Goal: Information Seeking & Learning: Learn about a topic

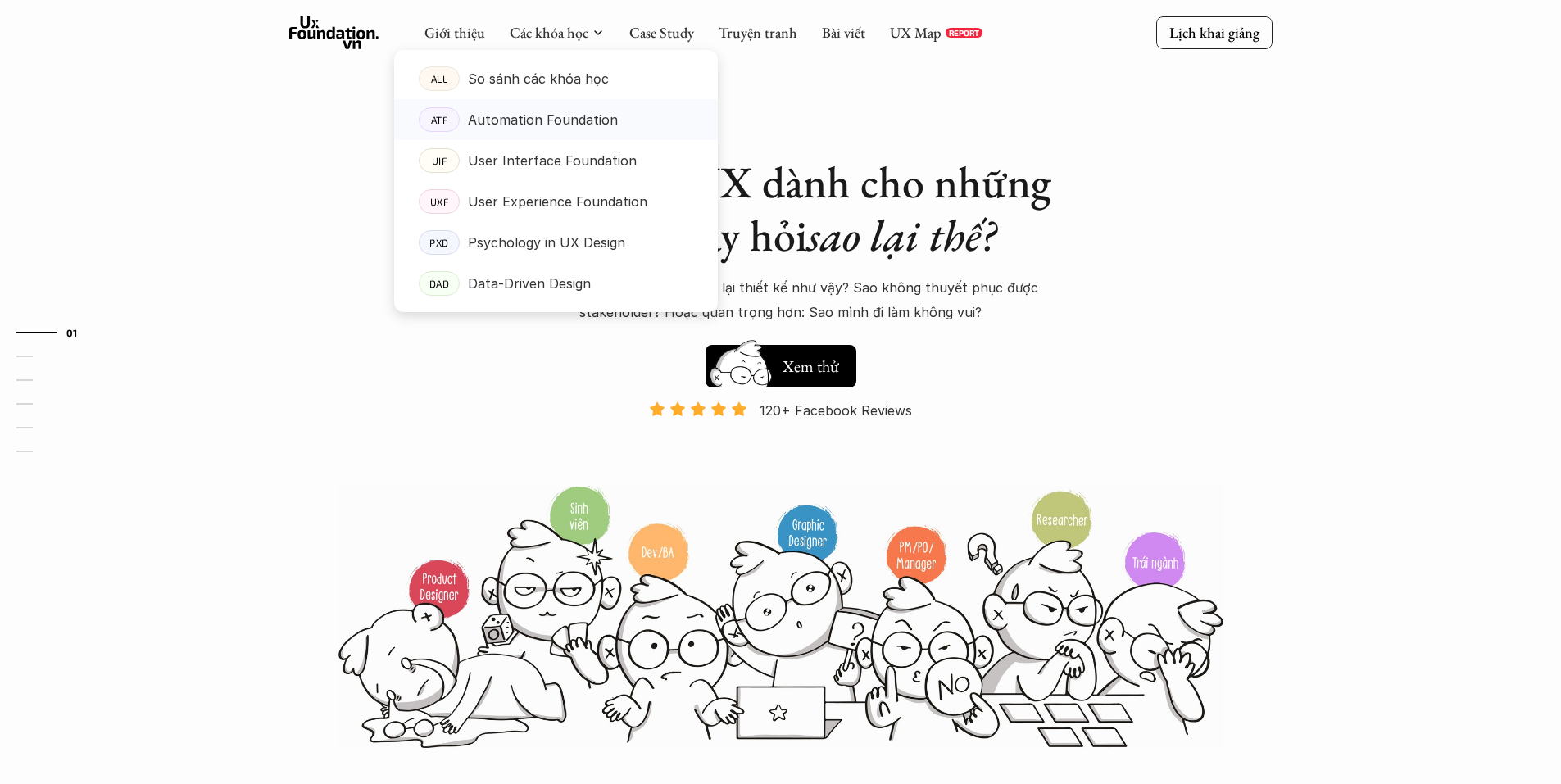
click at [510, 123] on p "Automation Foundation" at bounding box center [542, 119] width 150 height 25
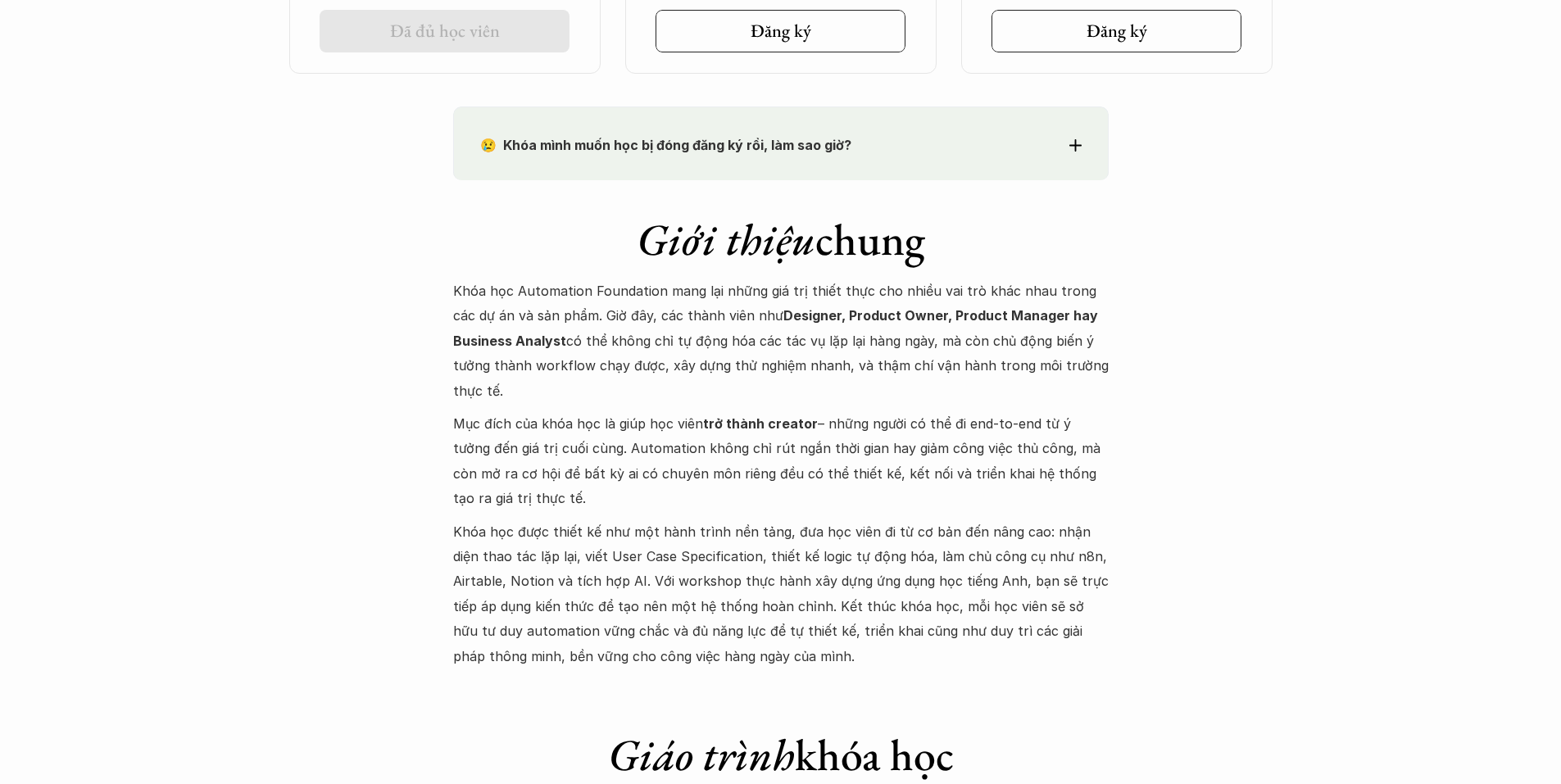
scroll to position [1475, 0]
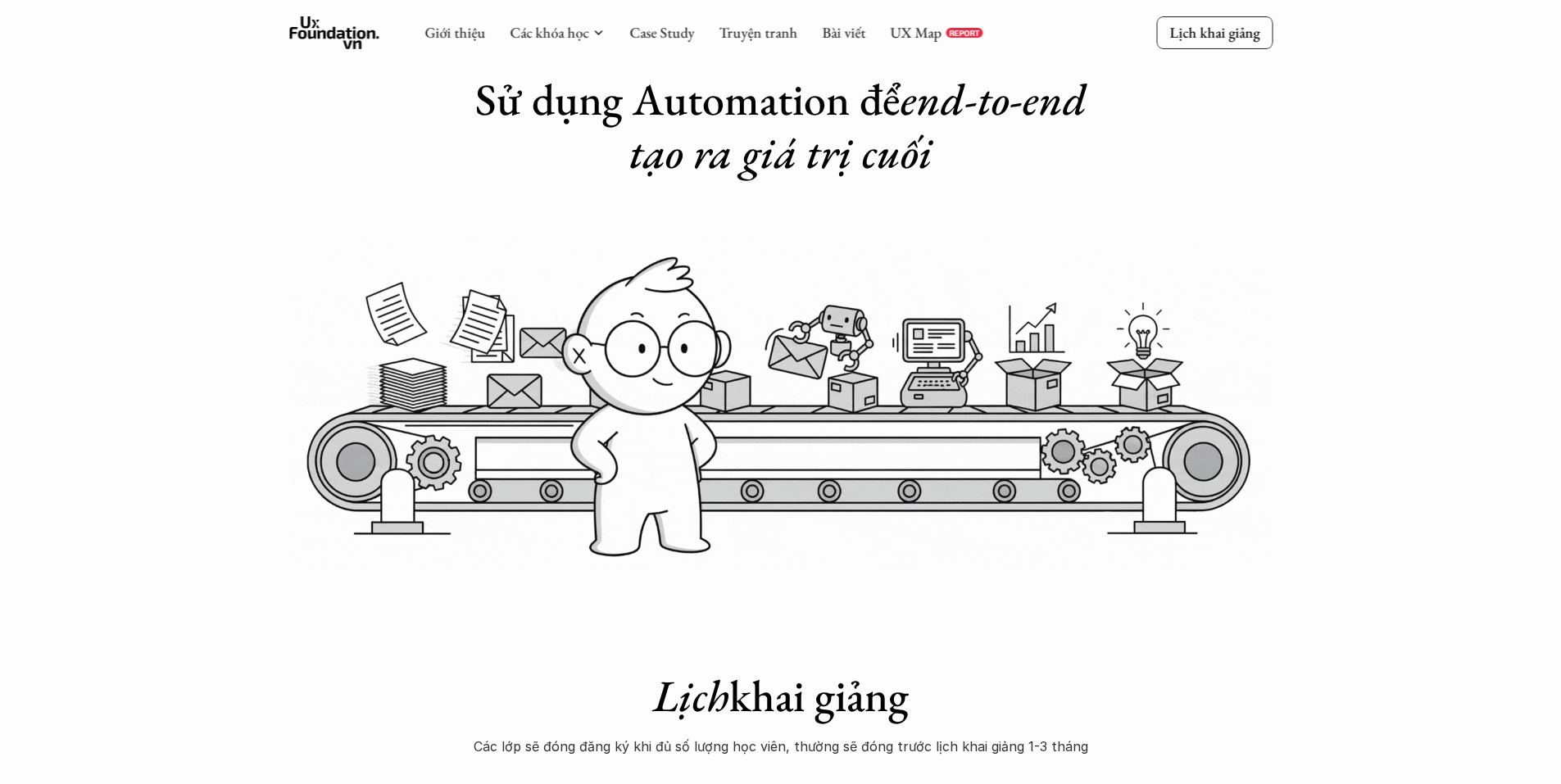
scroll to position [0, 0]
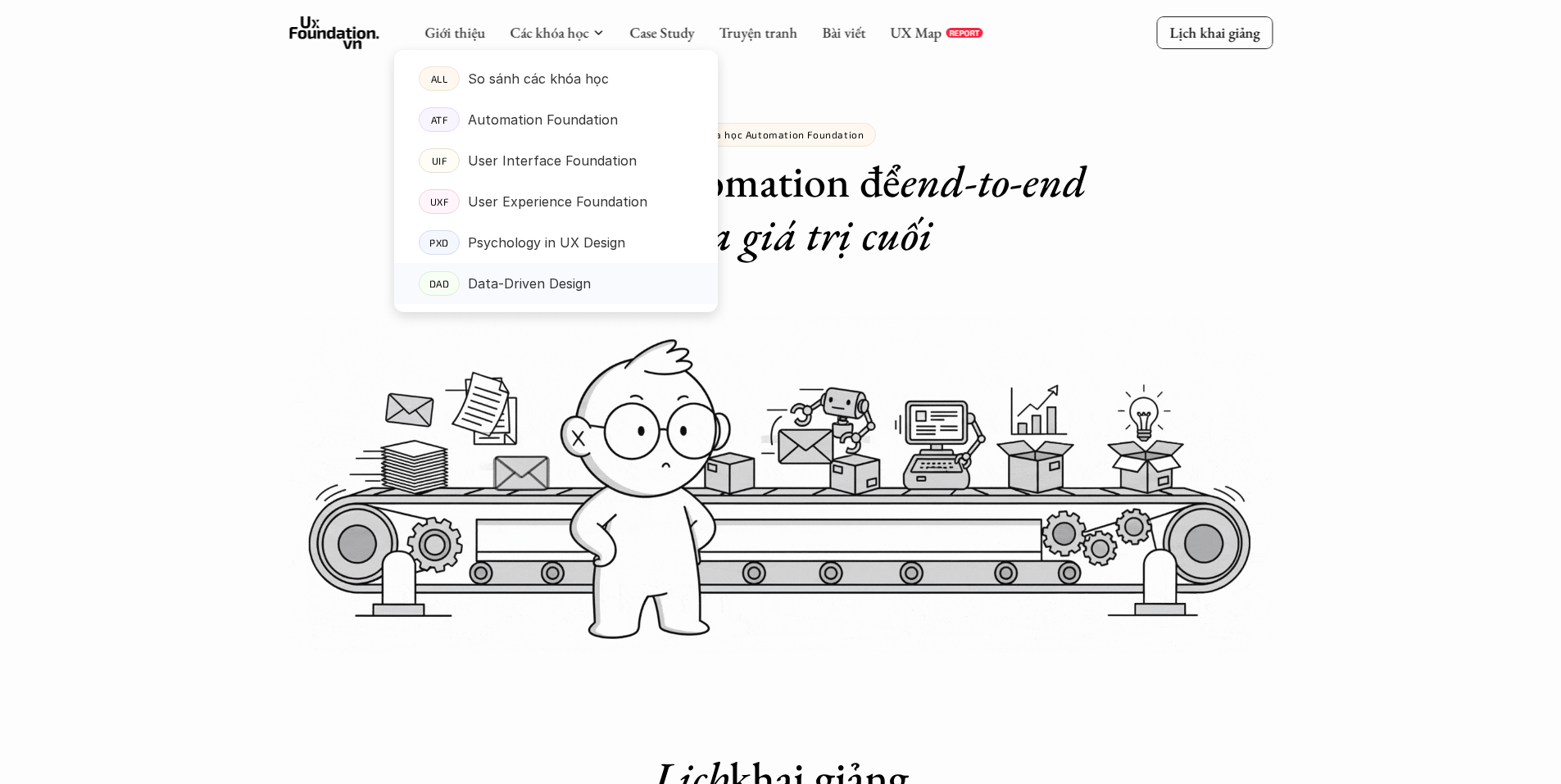
click at [540, 289] on p "Data-Driven Design" at bounding box center [530, 283] width 123 height 25
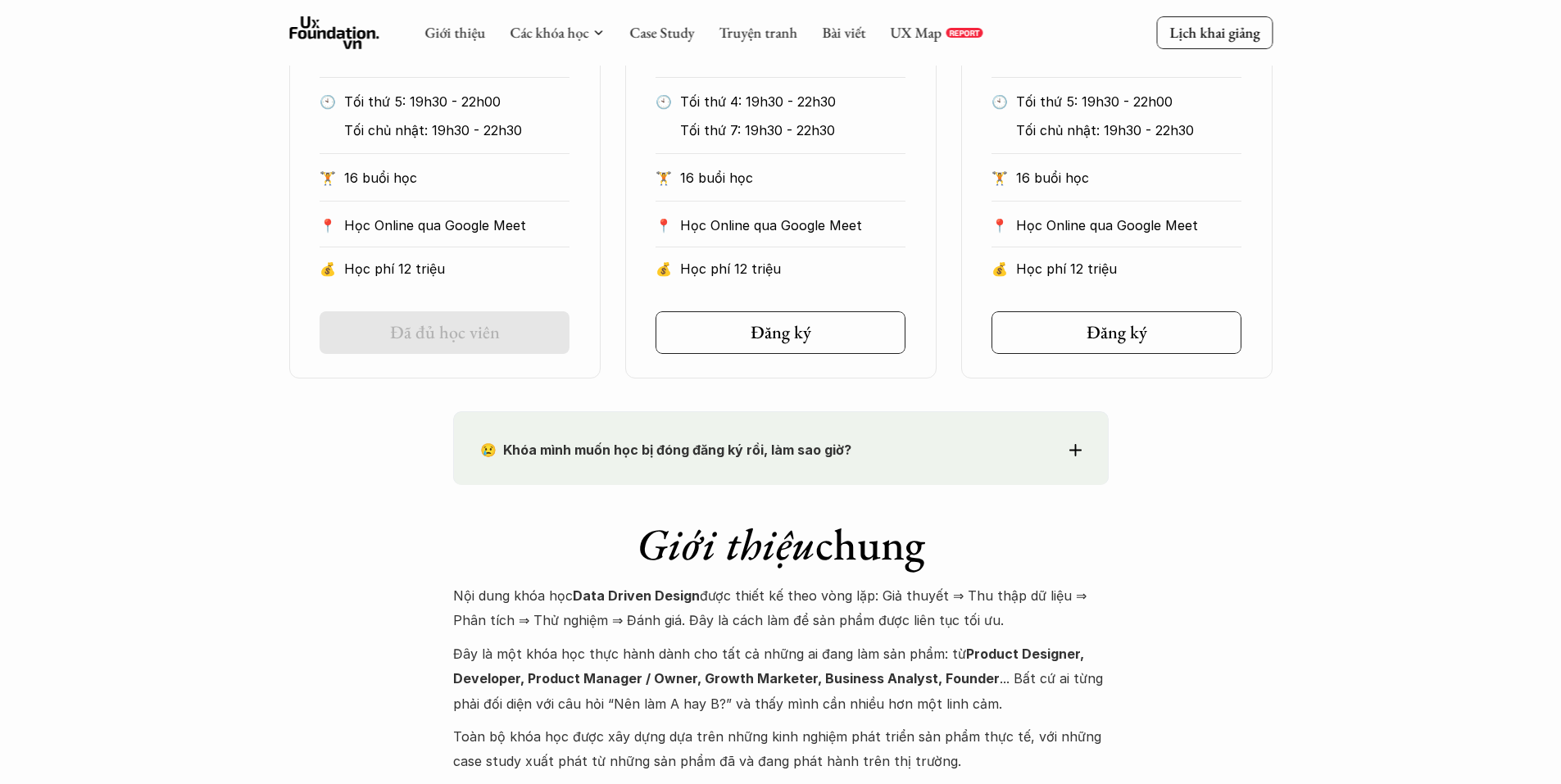
scroll to position [983, 0]
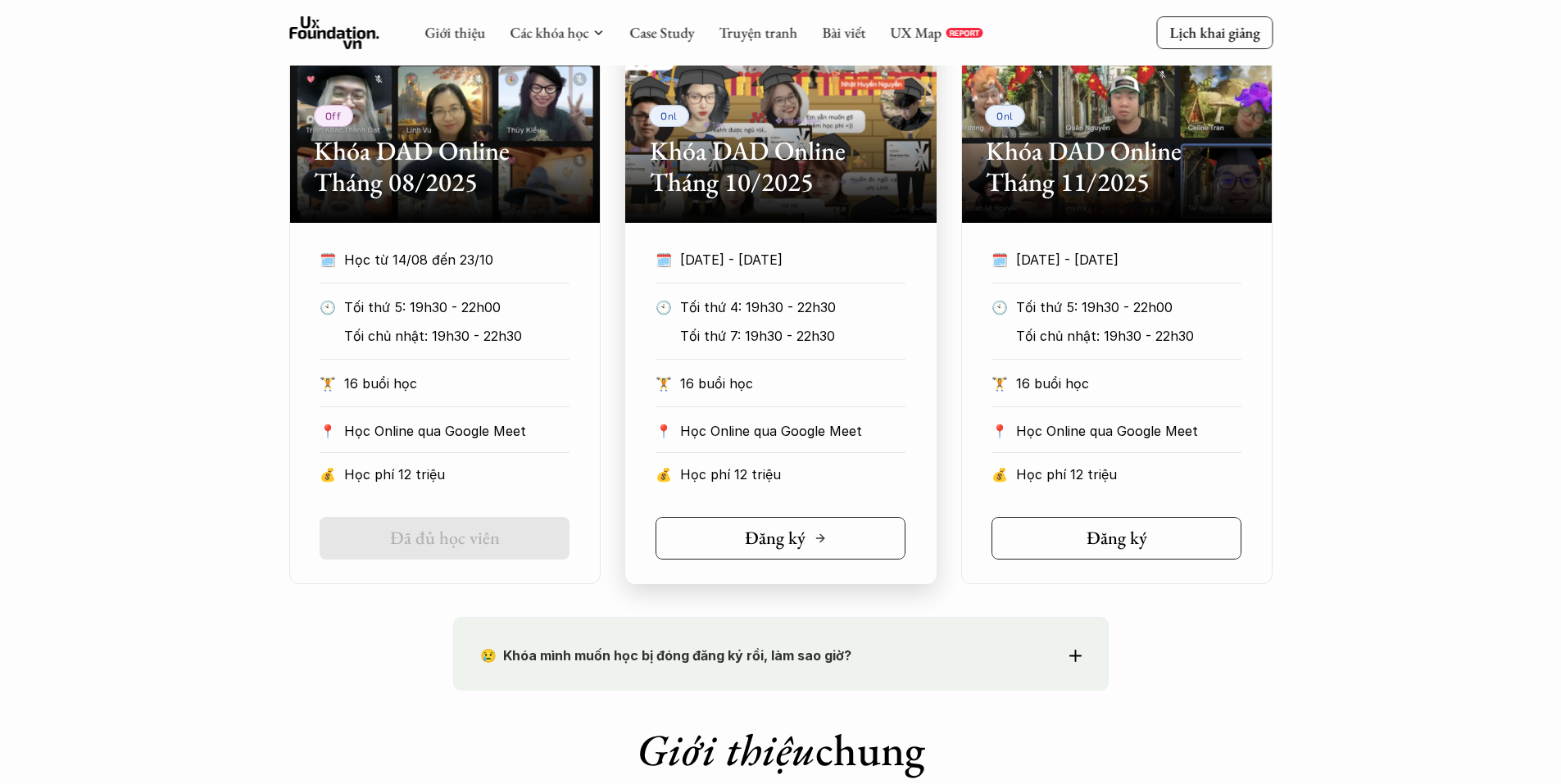
click at [835, 525] on link "Đăng ký" at bounding box center [780, 539] width 250 height 42
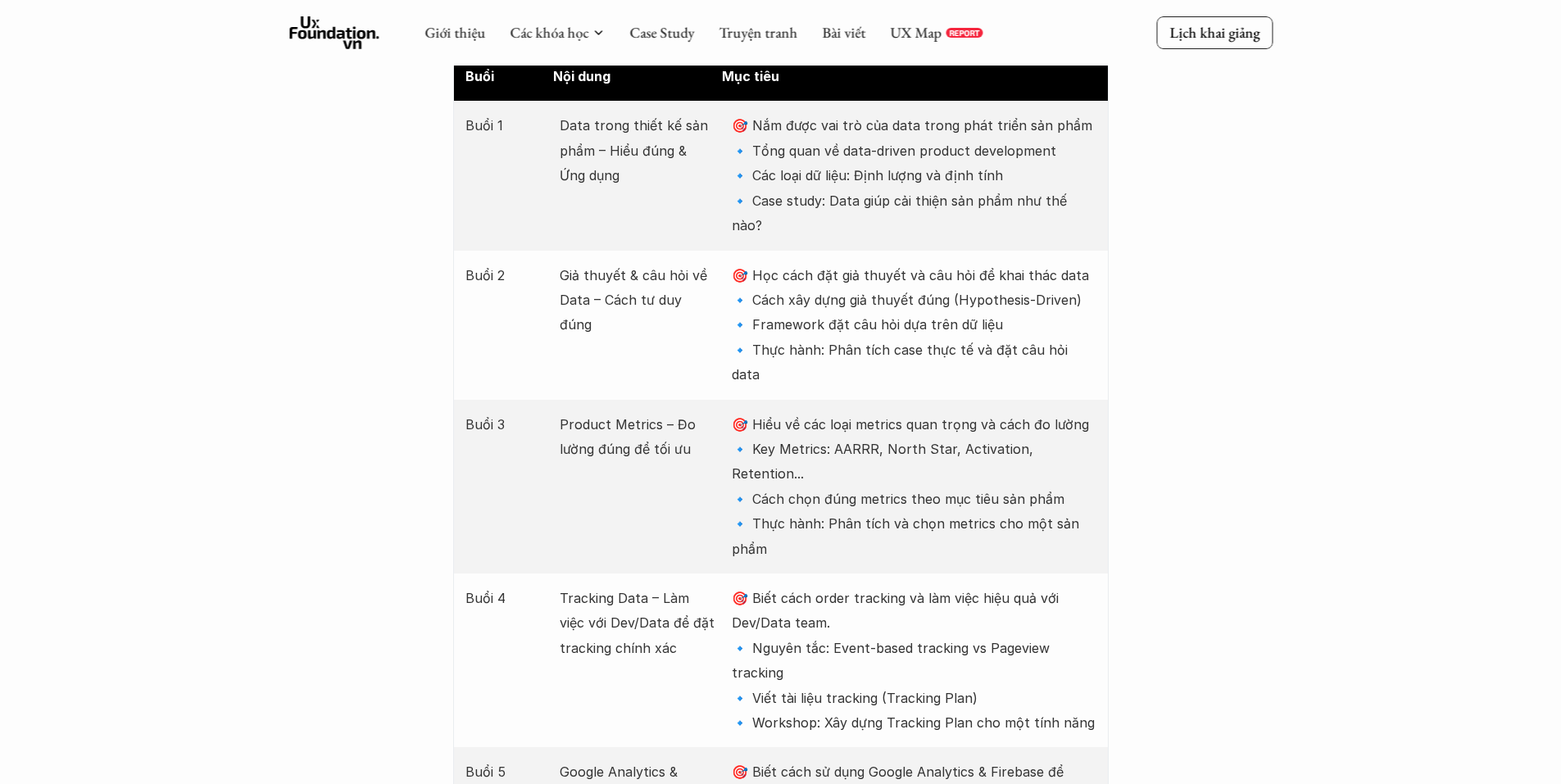
scroll to position [2049, 0]
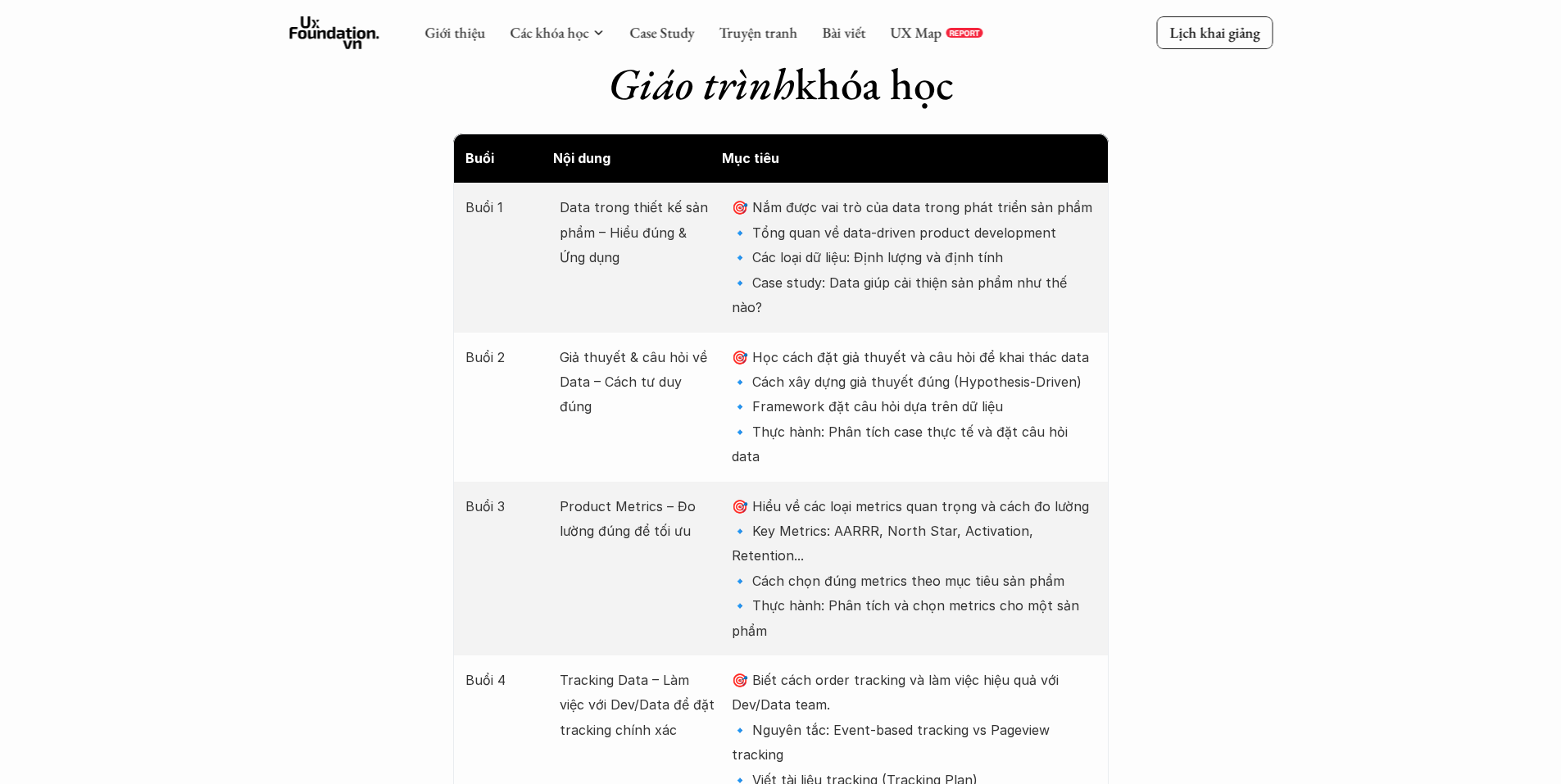
drag, startPoint x: 755, startPoint y: 311, endPoint x: 1116, endPoint y: 311, distance: 361.0
click at [927, 345] on p "🎯 Học cách đặt giả thuyết và câu hỏi để khai thác data 🔹 Cách xây dựng giả thuy…" at bounding box center [914, 407] width 364 height 125
drag, startPoint x: 781, startPoint y: 309, endPoint x: 1172, endPoint y: 309, distance: 391.0
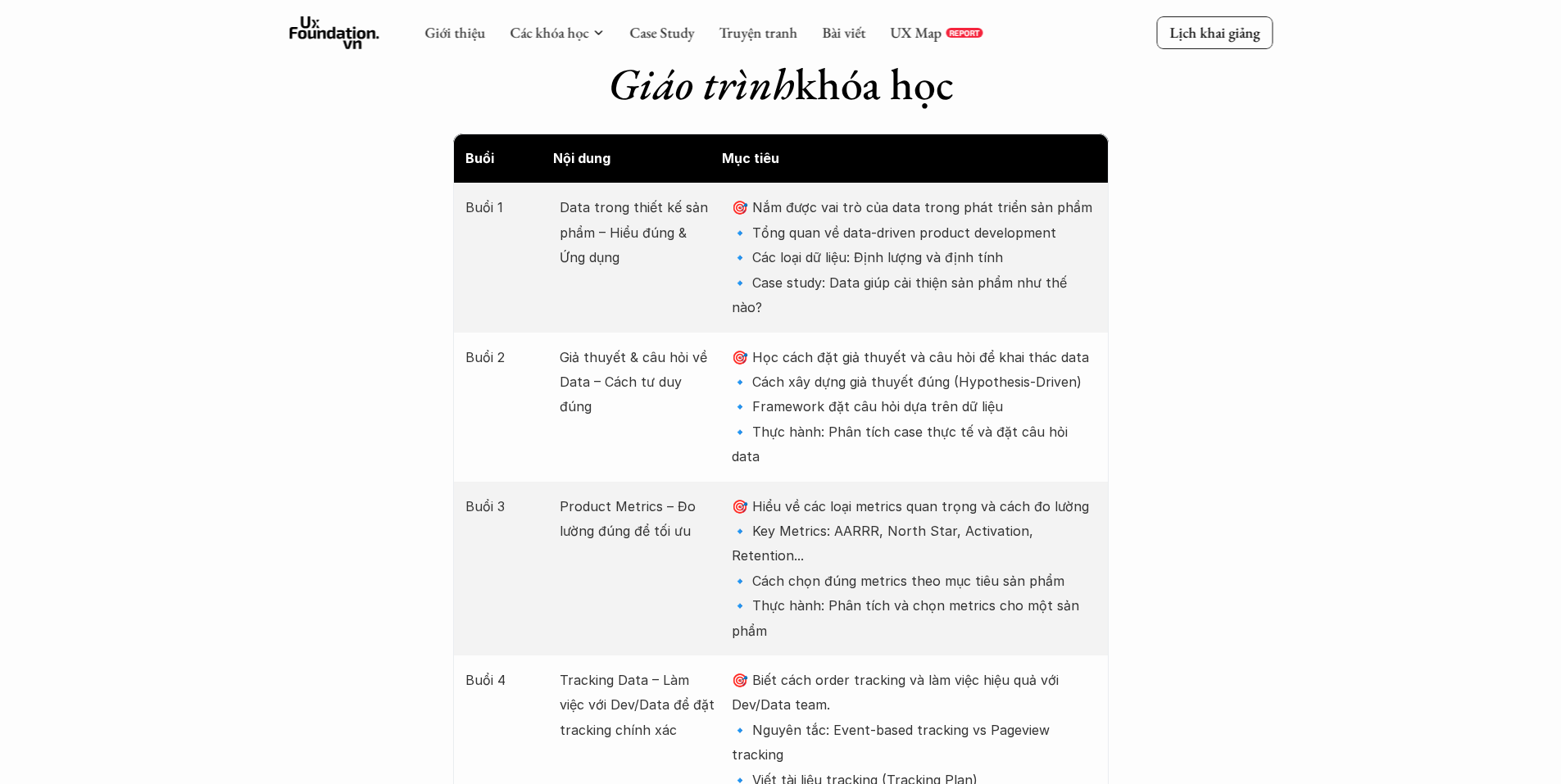
copy p "ách đặt giả thuyết và câu hỏi để khai thác data"
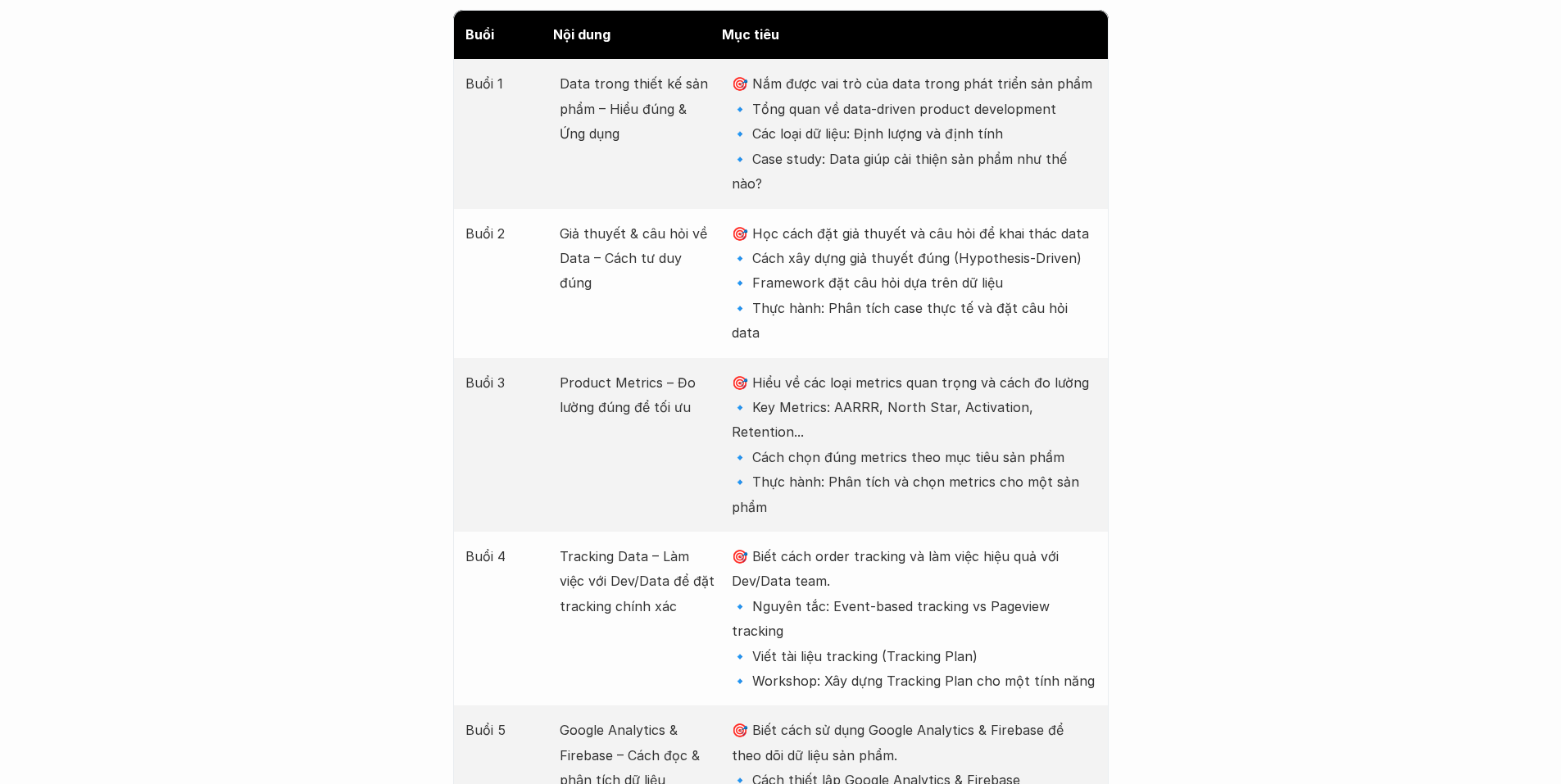
scroll to position [2212, 0]
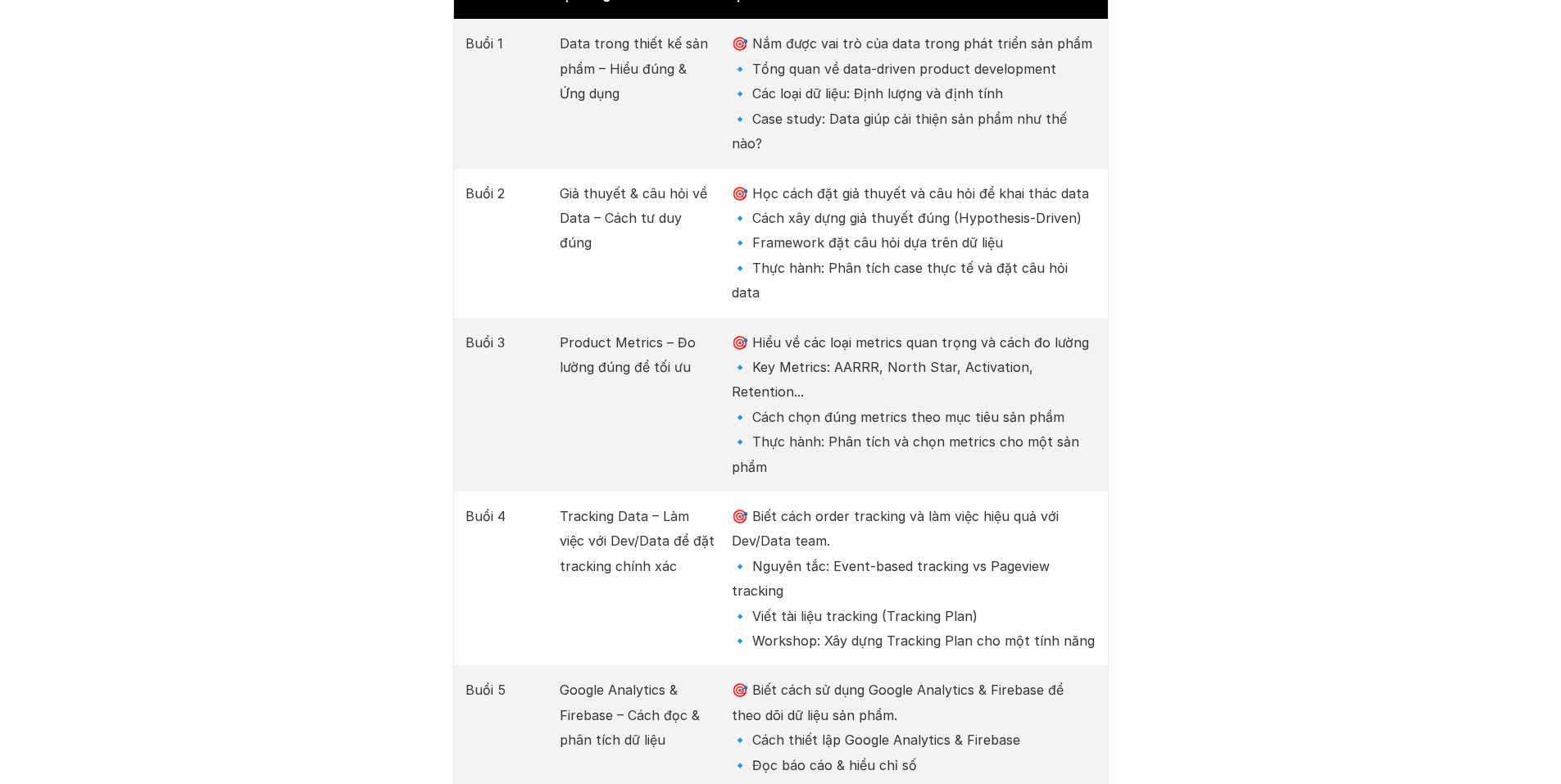
drag, startPoint x: 815, startPoint y: 418, endPoint x: 833, endPoint y: 433, distance: 23.4
click at [833, 504] on p "🎯 Biết cách order tracking và làm việc hiệu quả với Dev/Data team. 🔹 Nguyên tắc…" at bounding box center [914, 578] width 364 height 149
copy p "rder tracking và làm việc hiệu quả với Dev/Data team."
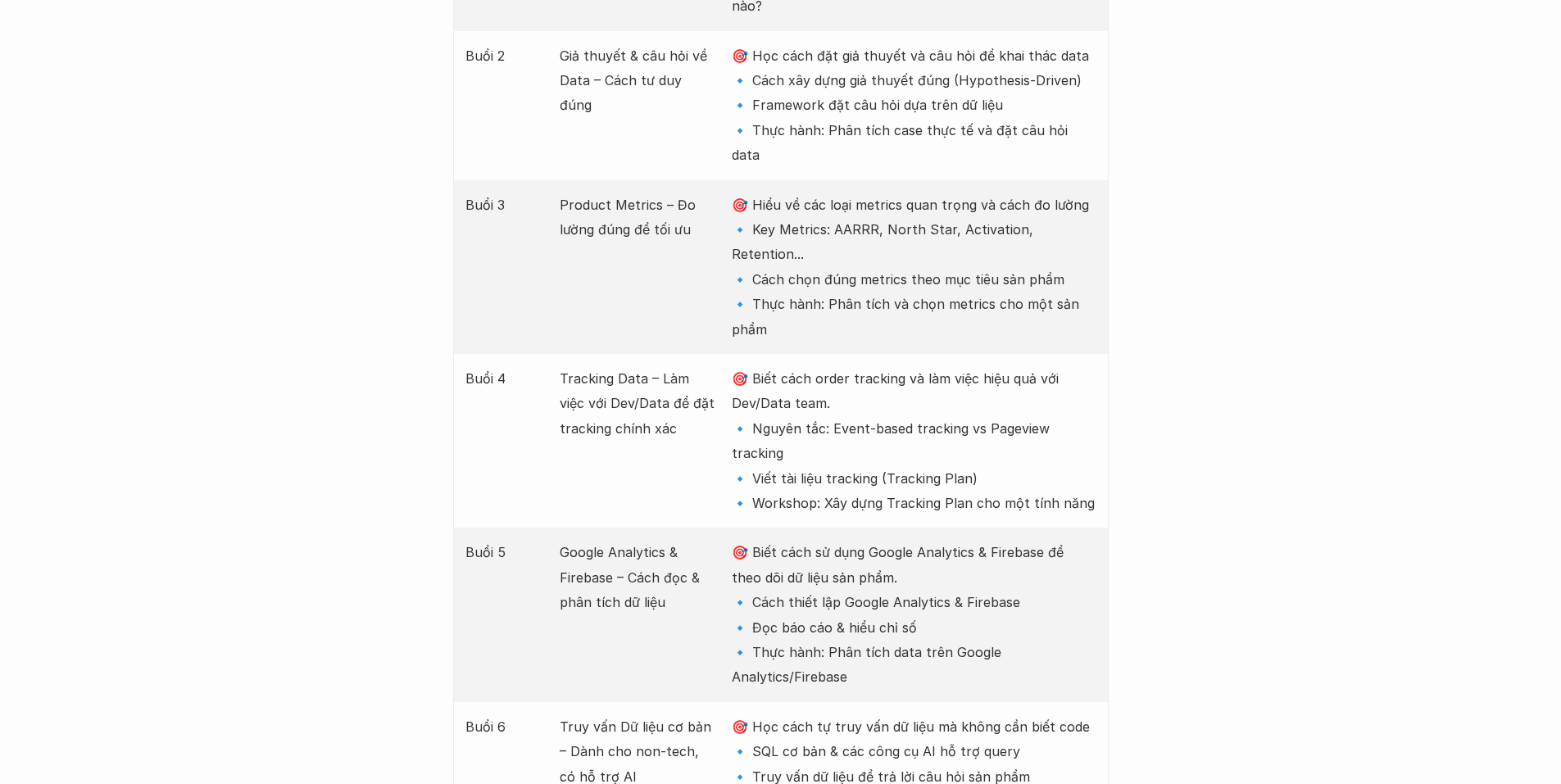
scroll to position [2376, 0]
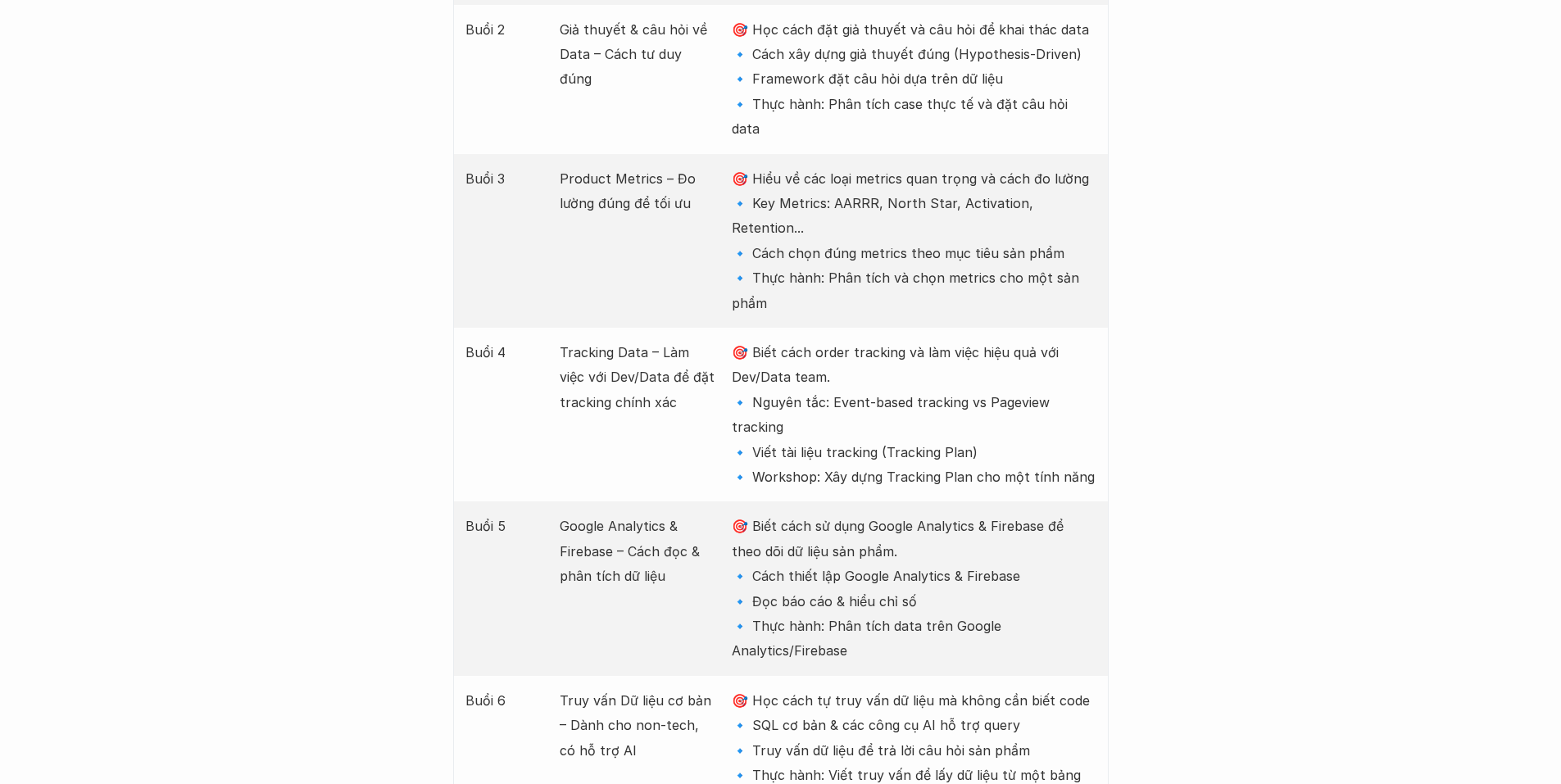
drag, startPoint x: 823, startPoint y: 426, endPoint x: 875, endPoint y: 444, distance: 55.0
click at [875, 514] on p "🎯 Biết cách sử dụng Google Analytics & Firebase để theo dõi dữ liệu sản phẩm. 🔹…" at bounding box center [914, 588] width 364 height 149
copy p "ử dụng Google Analytics & Firebase để theo dõi dữ liệu sản phẩm."
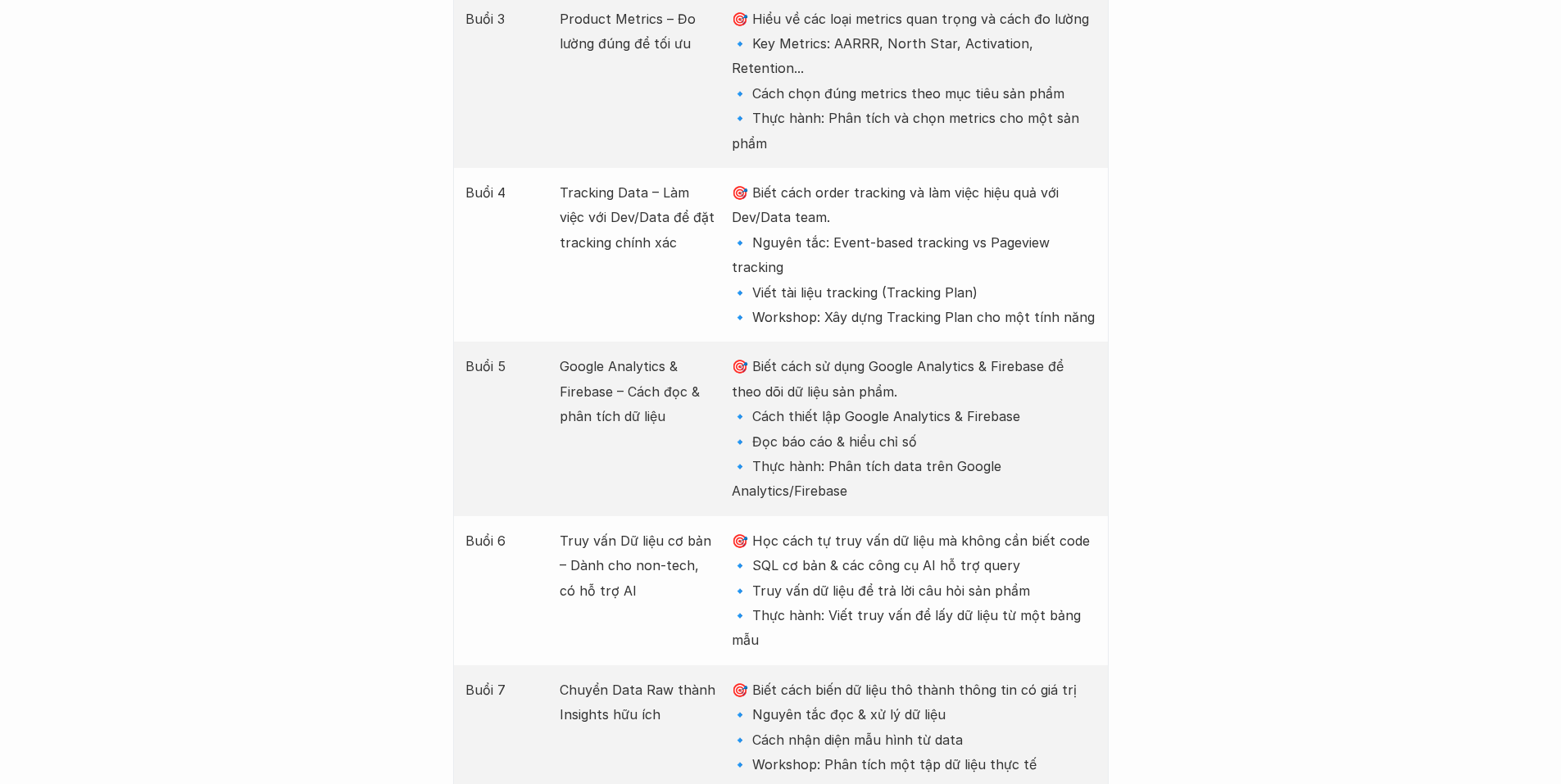
scroll to position [2540, 0]
drag, startPoint x: 788, startPoint y: 433, endPoint x: 1112, endPoint y: 432, distance: 324.0
copy p "ch tự truy vấn dữ liệu mà không cần biết code"
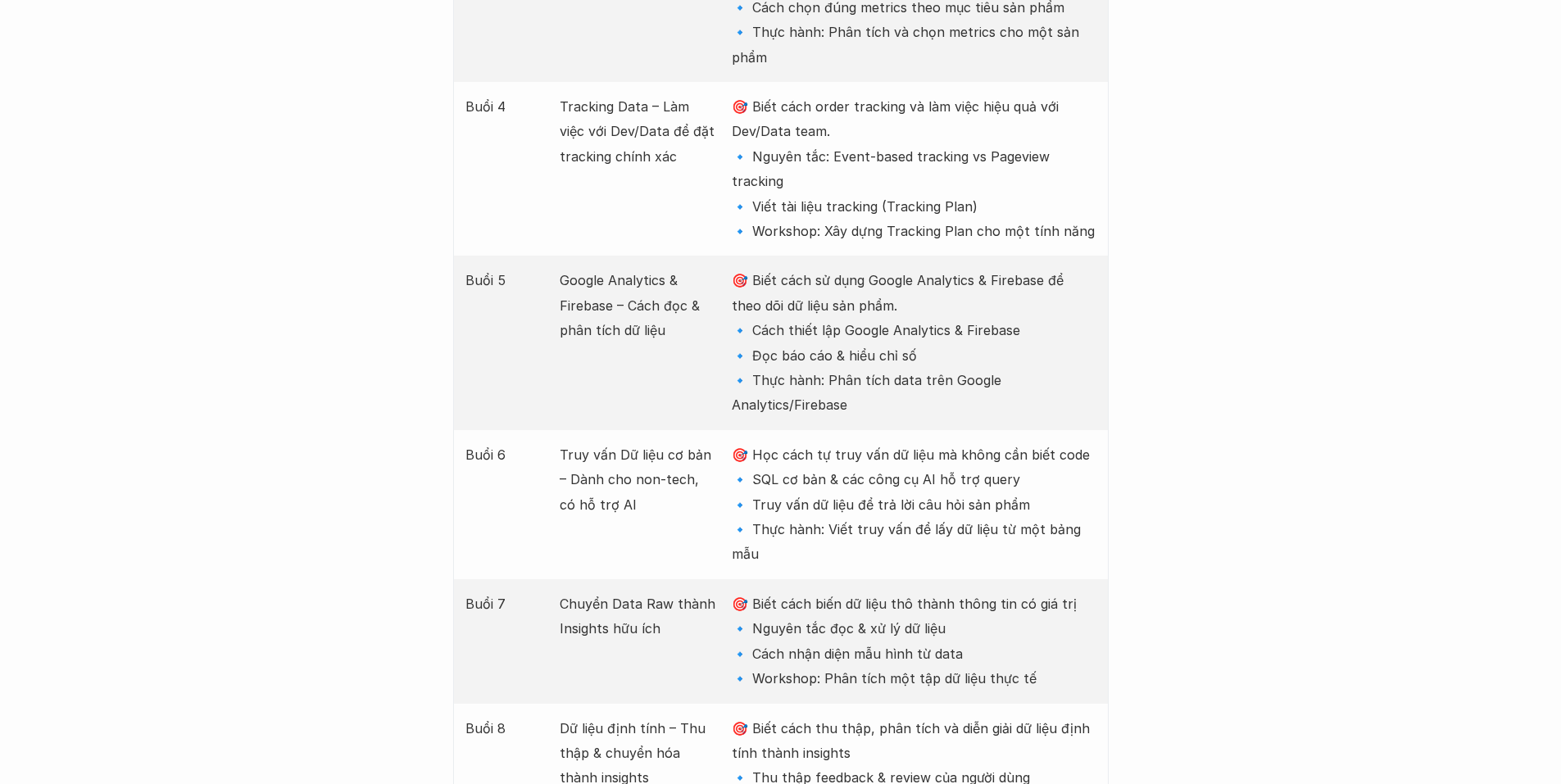
drag, startPoint x: 781, startPoint y: 503, endPoint x: 1113, endPoint y: 503, distance: 332.0
copy p "ách biến dữ liệu thô thành thông tin có giá trị"
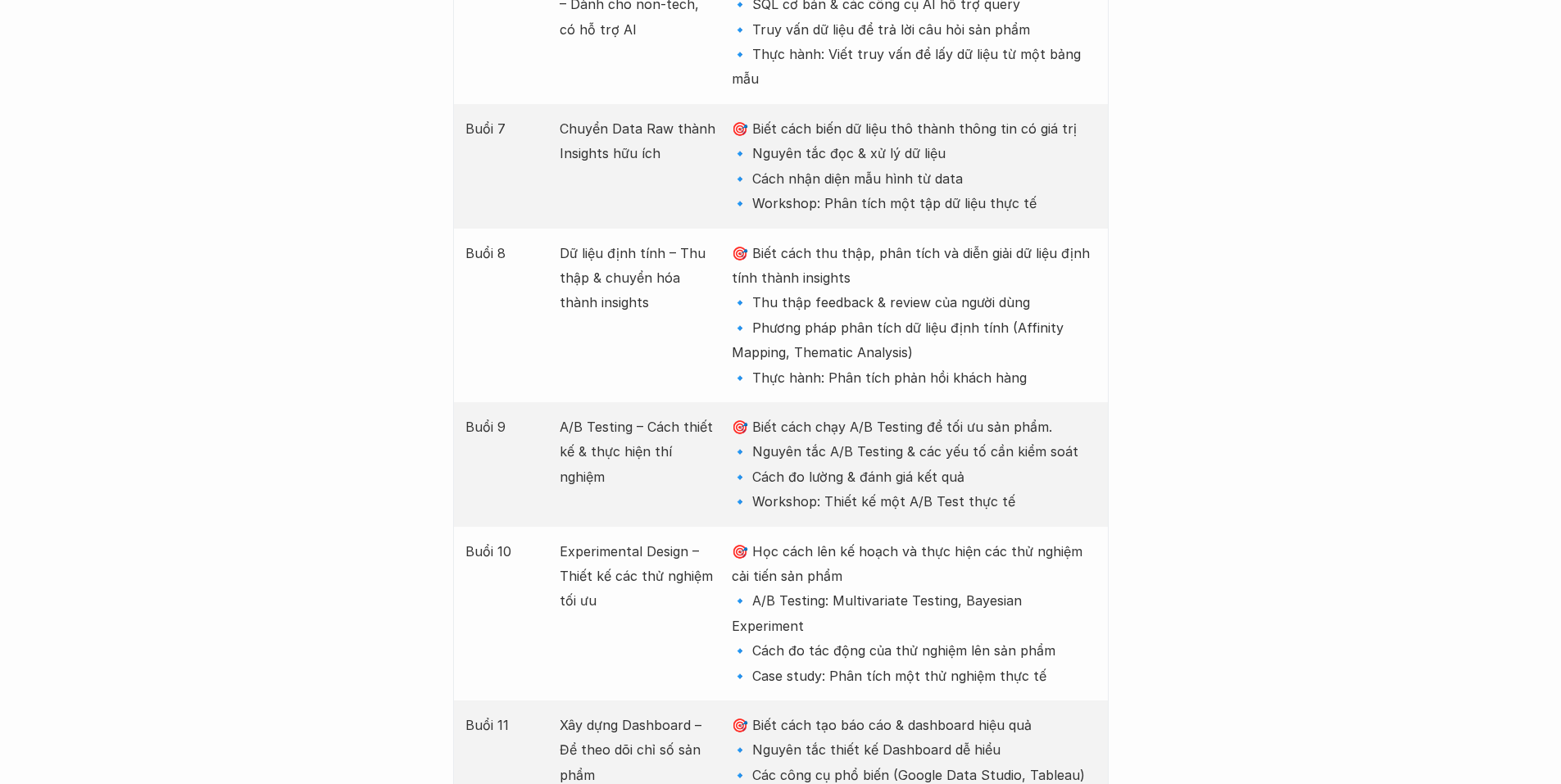
scroll to position [3114, 0]
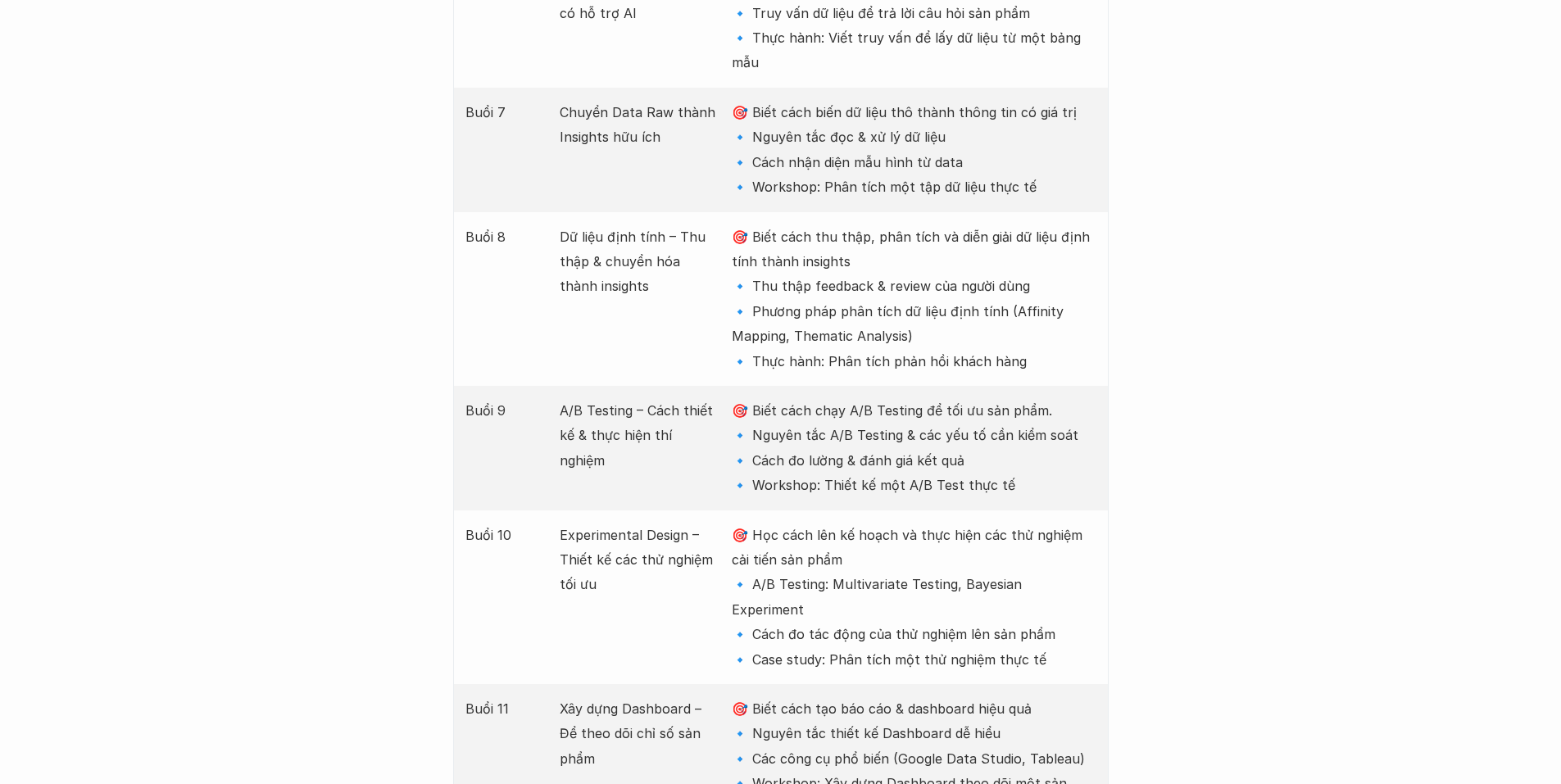
drag, startPoint x: 754, startPoint y: 257, endPoint x: 1054, endPoint y: 257, distance: 300.0
click at [1054, 257] on p "🎯 Biết cách thu thập, phân tích và diễn giải dữ liệu định tính thành insights 🔹…" at bounding box center [914, 299] width 364 height 149
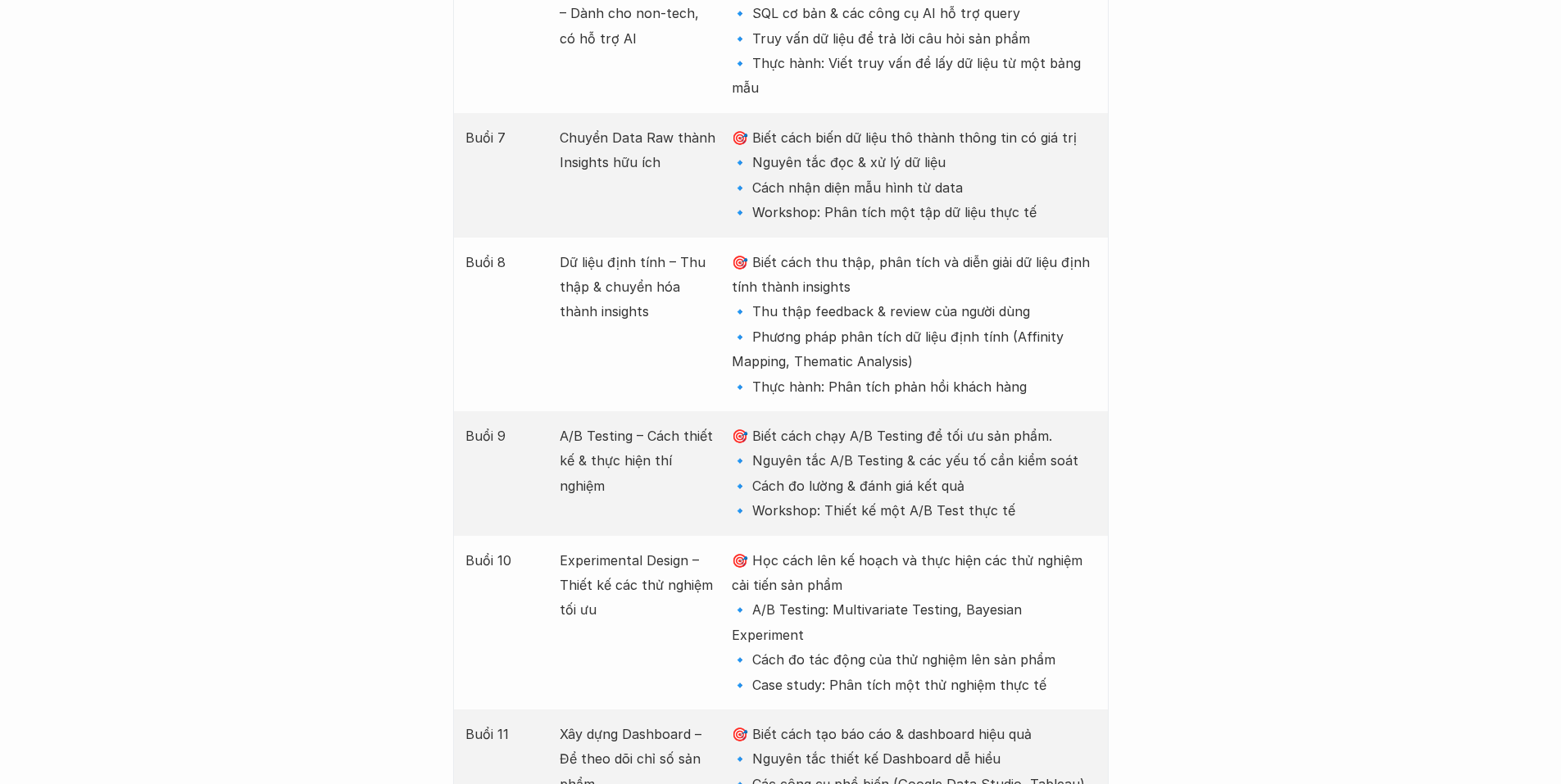
scroll to position [3278, 0]
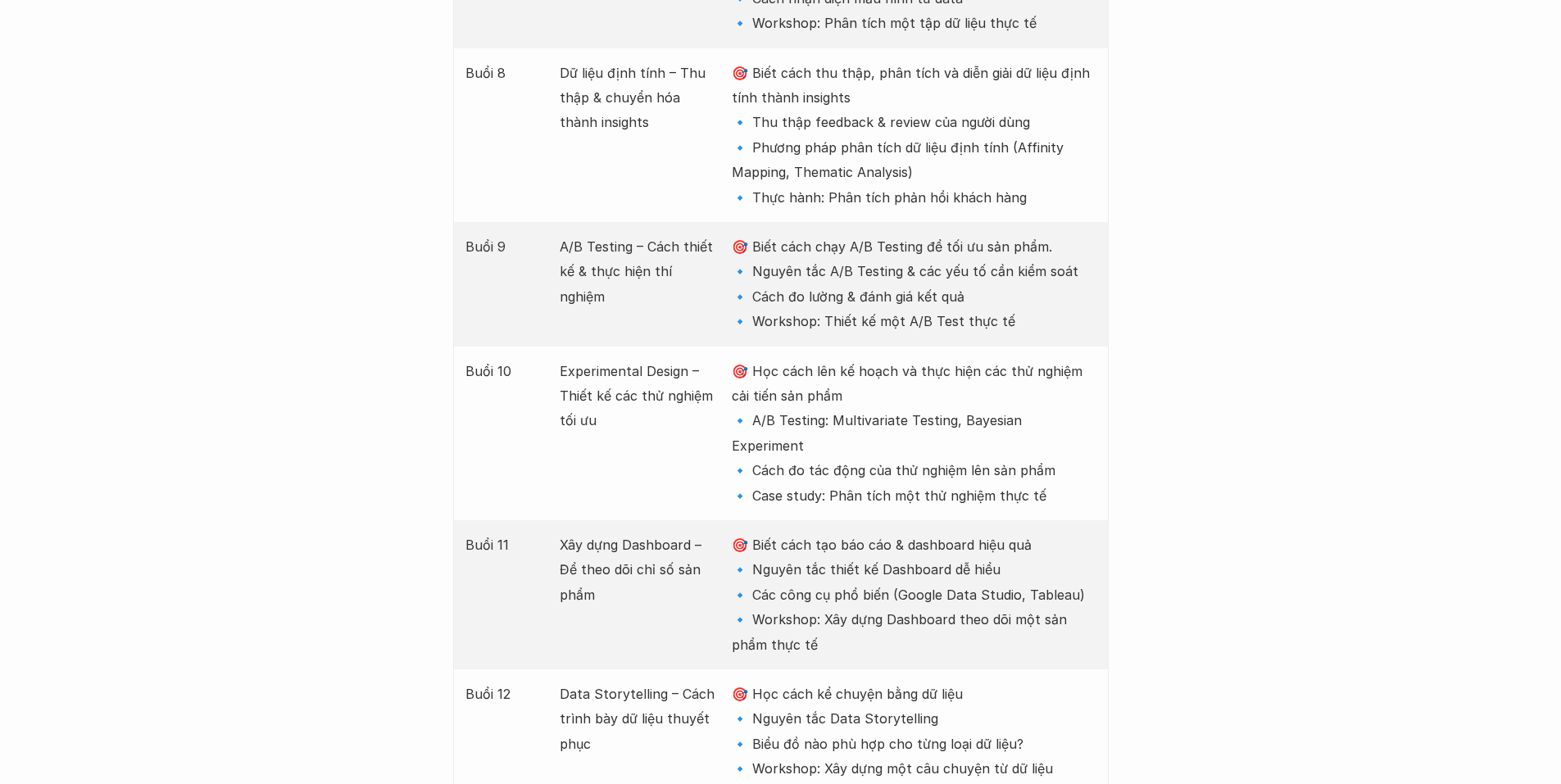
click at [1244, 505] on div "Giới thiệu Các khóa học Case Study Truyện tranh Bài viết UX Map REPORT Lịch kha…" at bounding box center [780, 443] width 1561 height 7441
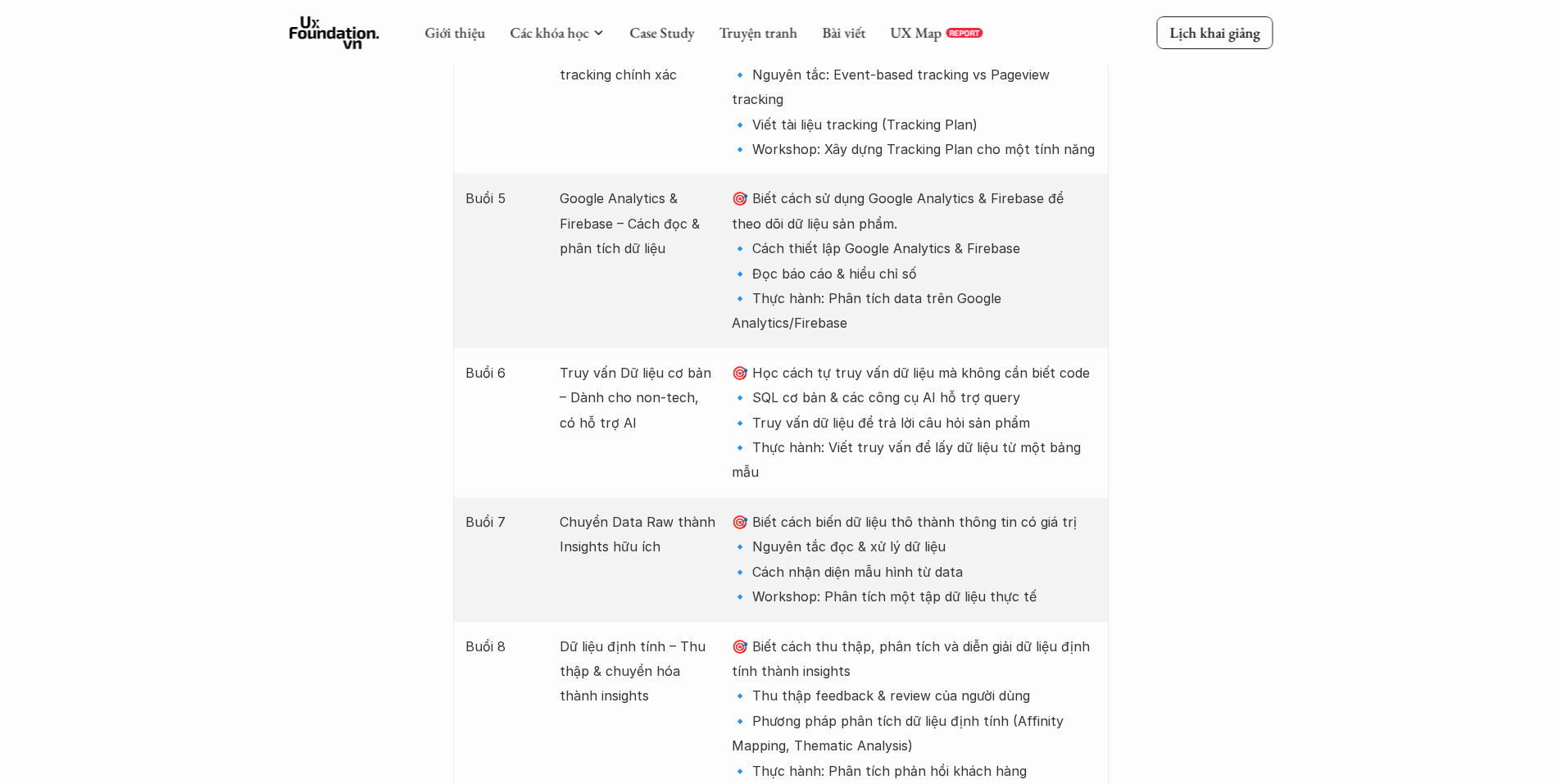
scroll to position [2294, 0]
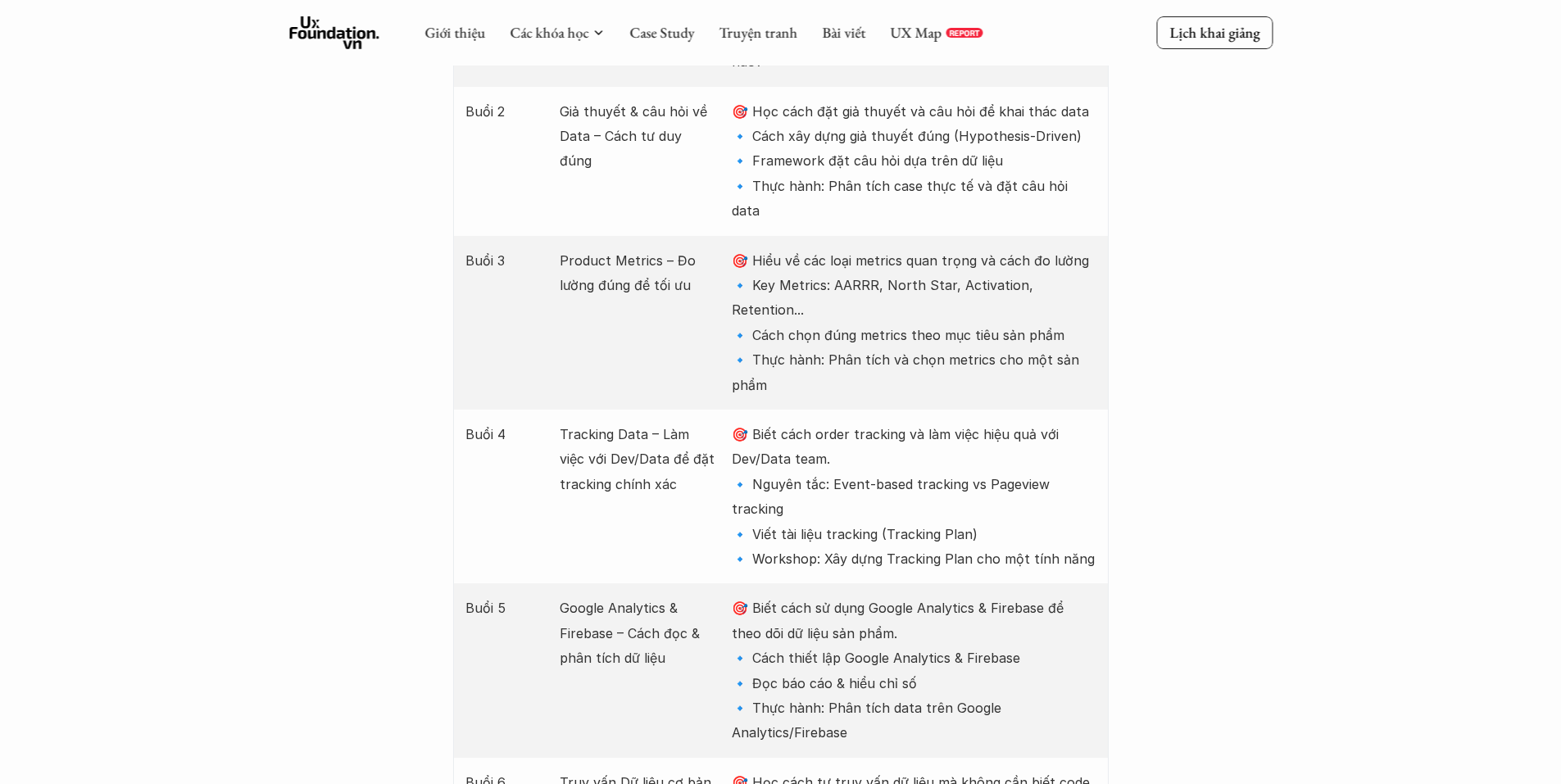
click at [945, 18] on div "Giới thiệu Các khóa học Case Study Truyện tranh Bài viết UX Map REPORT" at bounding box center [703, 33] width 558 height 33
click at [940, 33] on link "UX Map" at bounding box center [916, 32] width 51 height 19
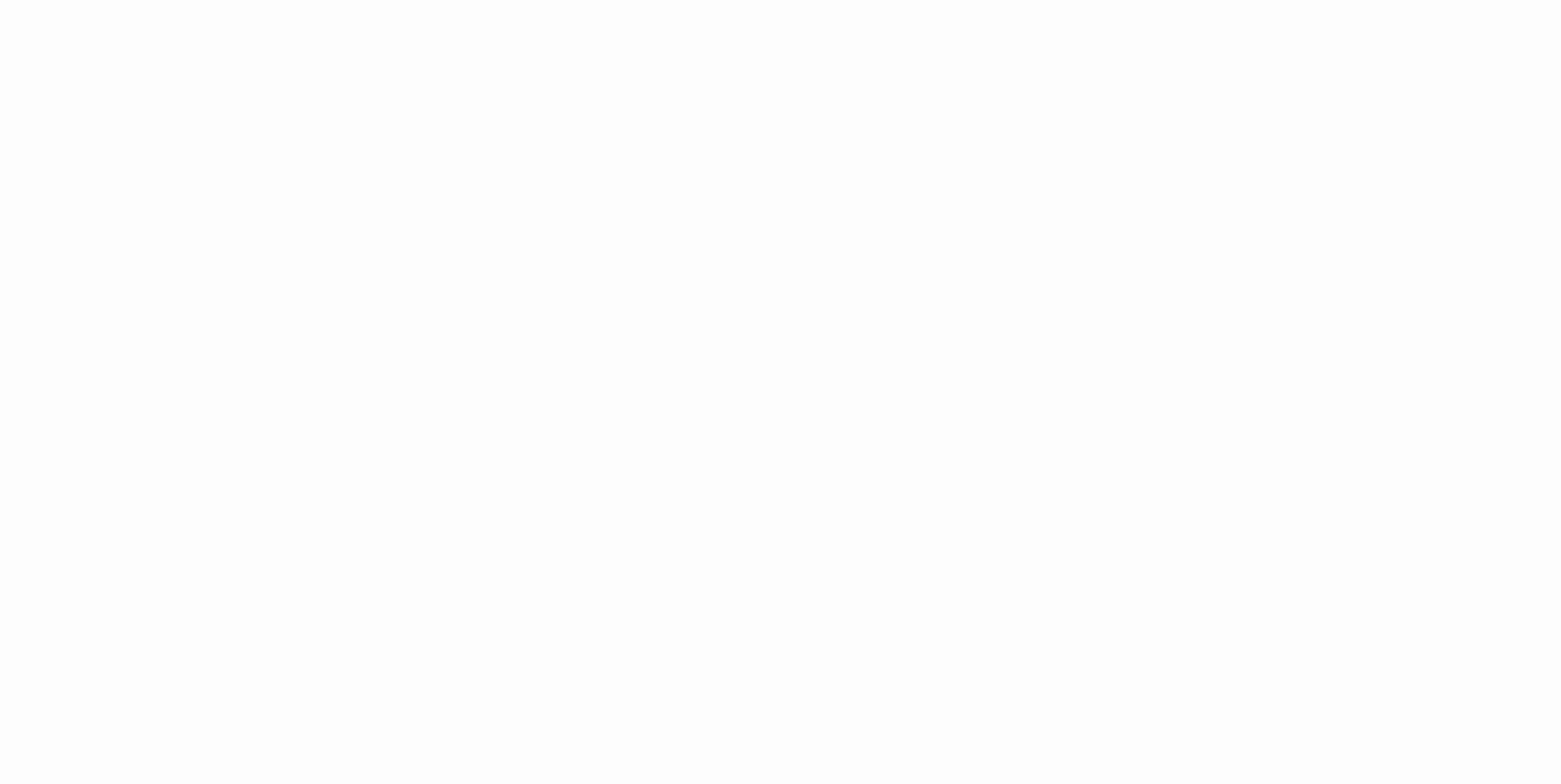
scroll to position [902, 0]
click at [410, 443] on div "Giới thiệu Các khóa học Case Study Truyện tranh Bài viết UX Map REPORT Lịch kha…" at bounding box center [780, 588] width 1561 height 3471
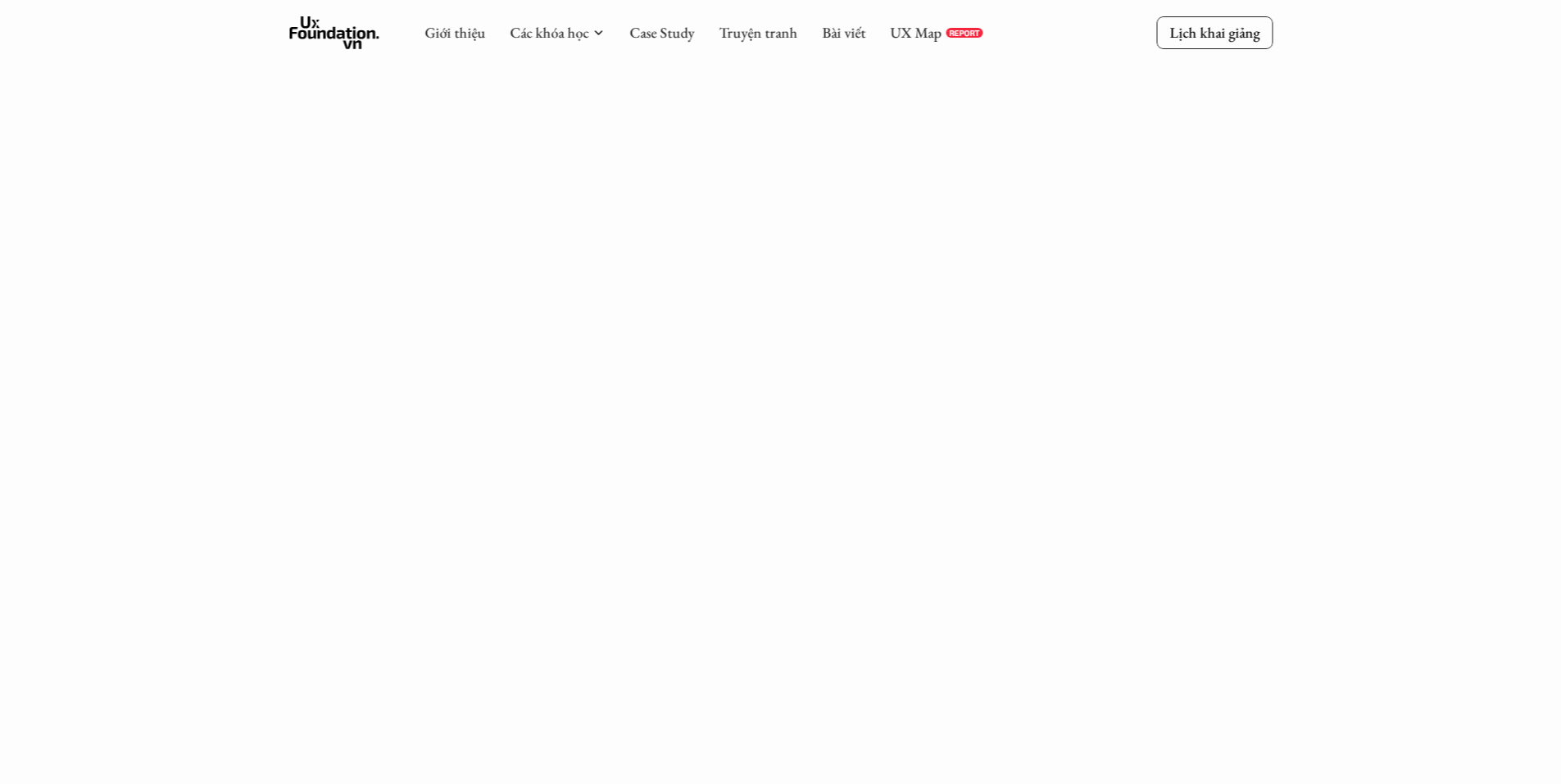
scroll to position [1311, 0]
click at [366, 242] on div "Giới thiệu Các khóa học Case Study Truyện tranh Bài viết UX Map REPORT Lịch kha…" at bounding box center [780, 425] width 1561 height 3471
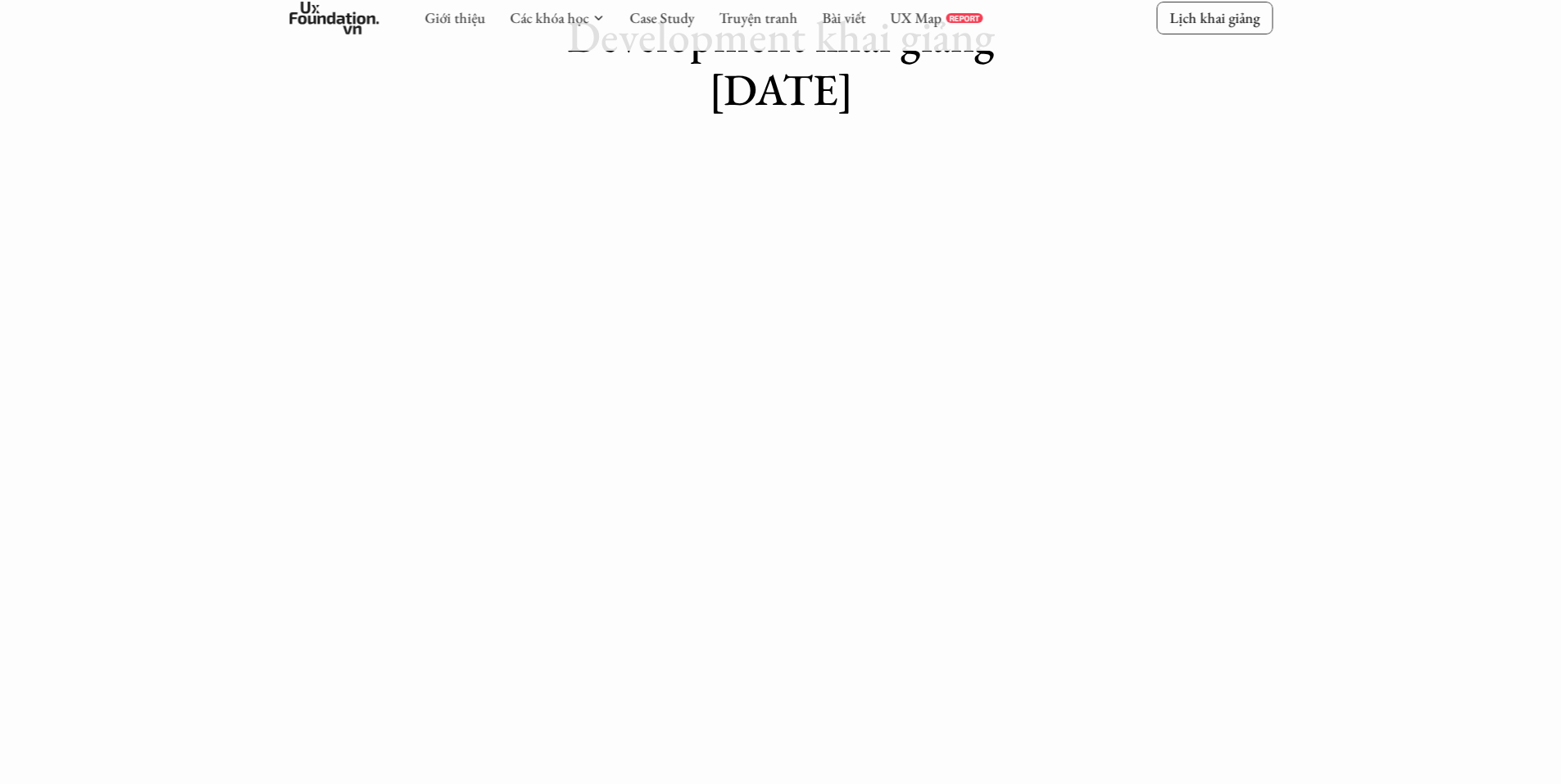
scroll to position [245, 0]
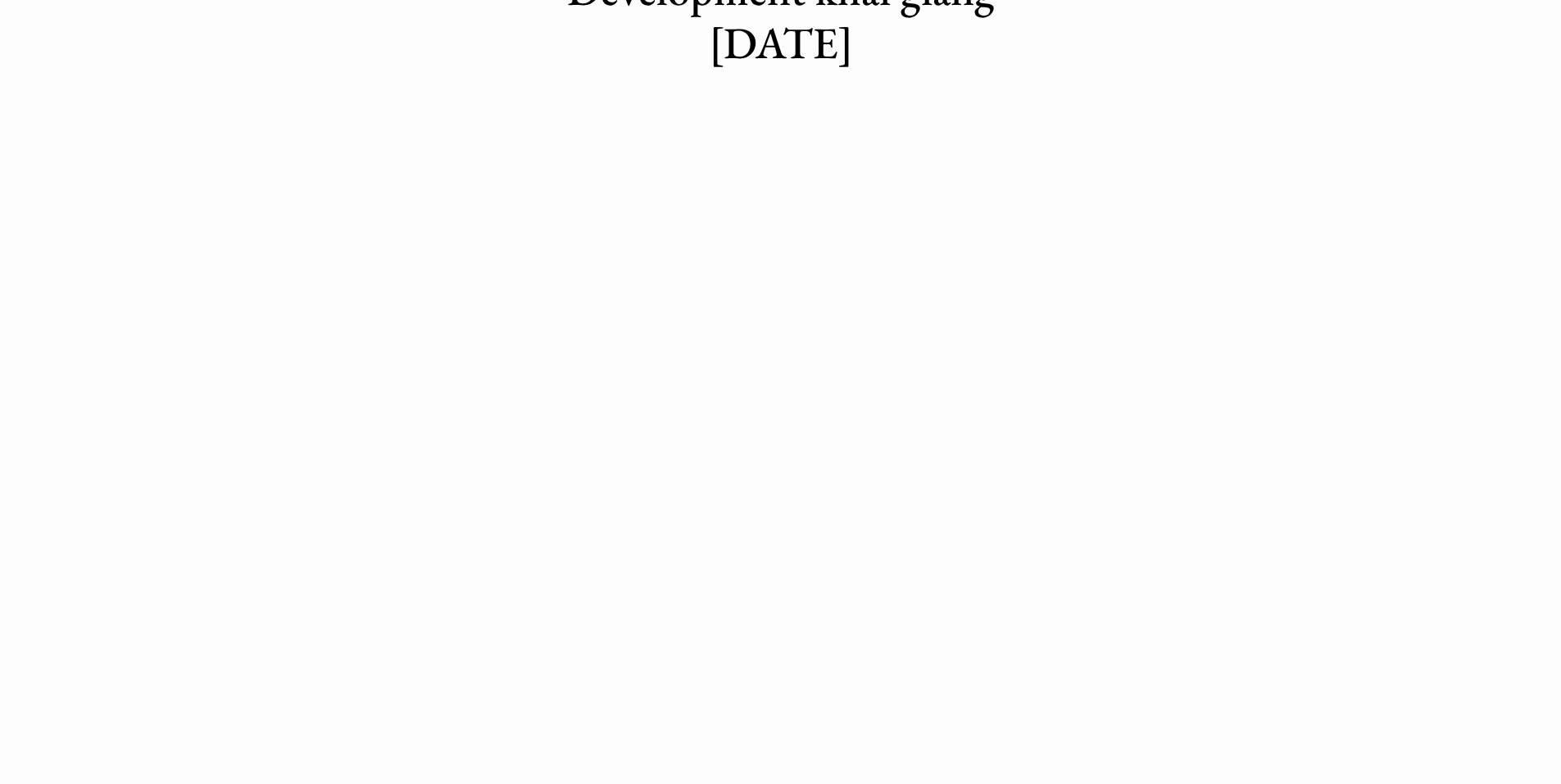
click at [1166, 607] on div "Giới thiệu Các khóa học Case Study Truyện tranh Bài viết UX Map REPORT Lịch kha…" at bounding box center [780, 636] width 1561 height 1763
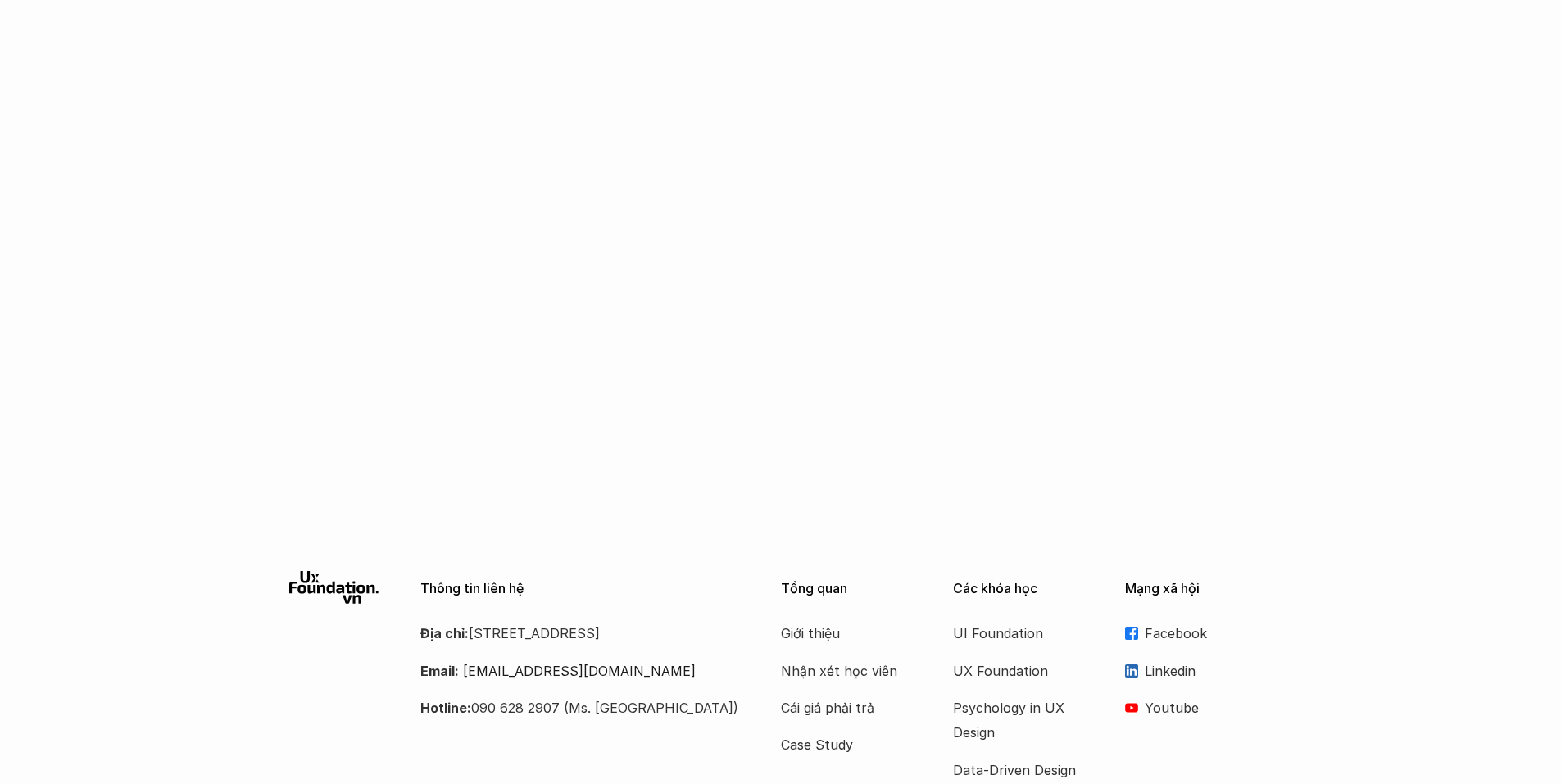
scroll to position [979, 0]
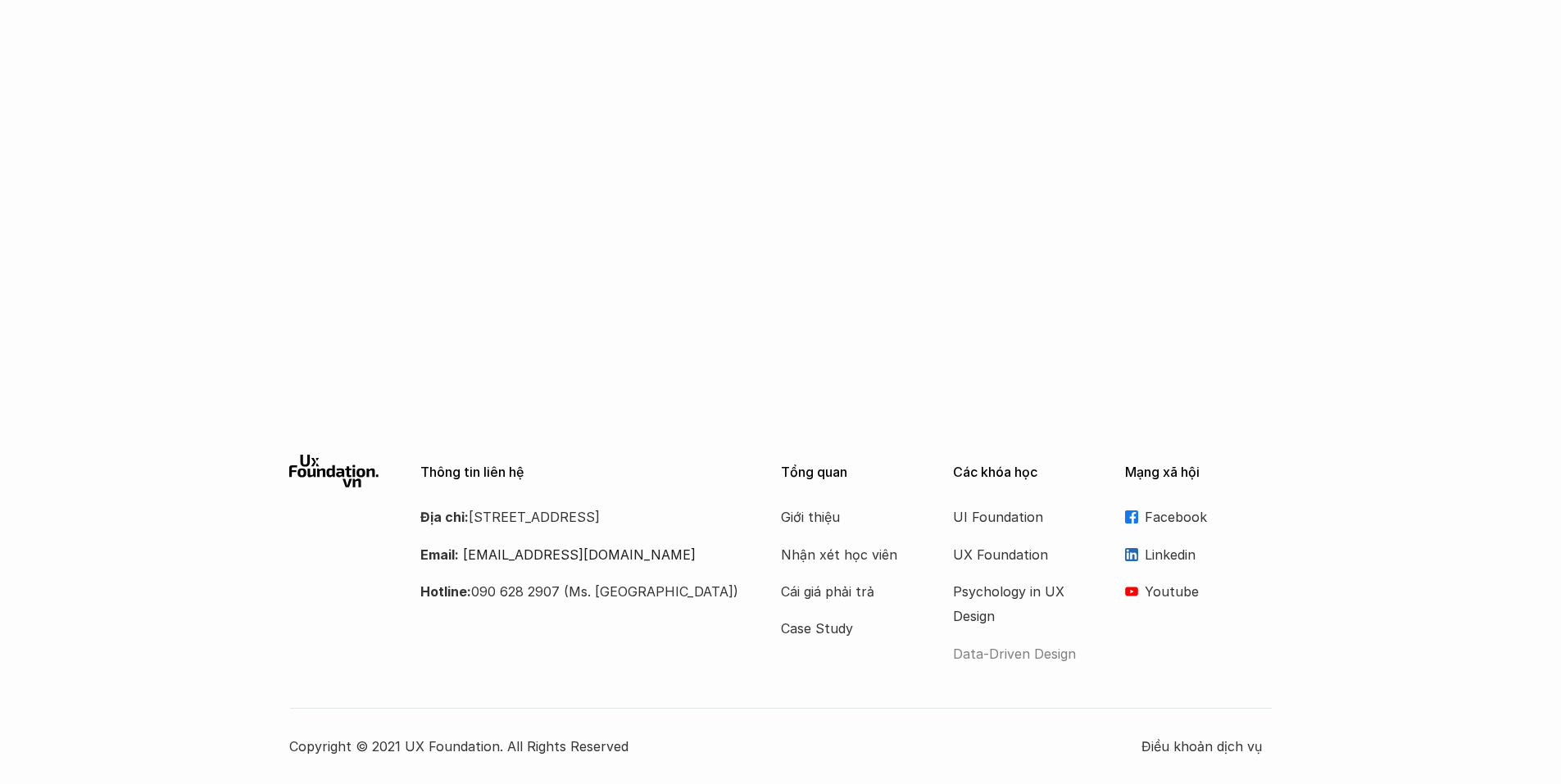
click at [1046, 646] on p "Data-Driven Design" at bounding box center [1019, 653] width 131 height 25
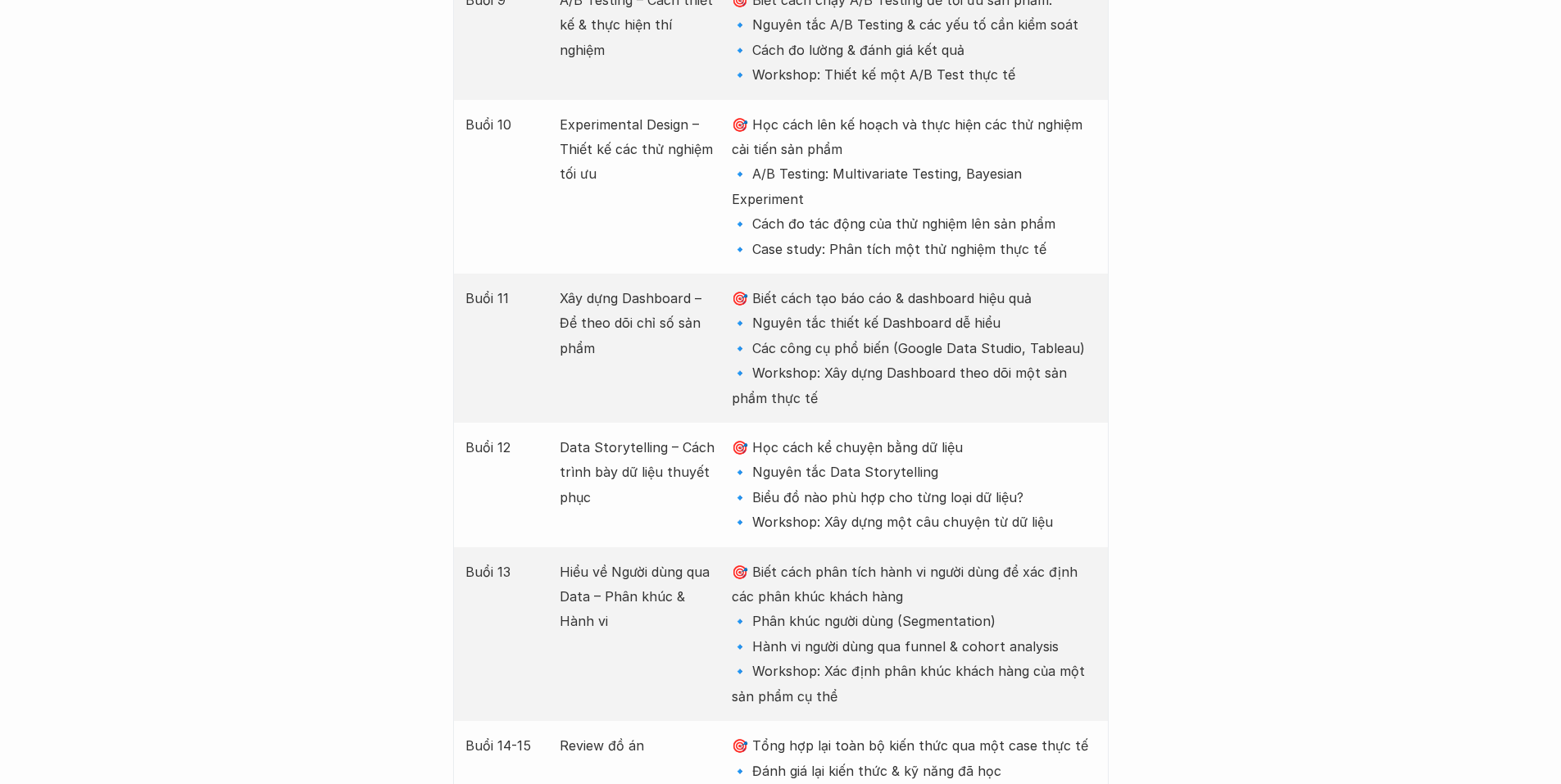
scroll to position [3687, 0]
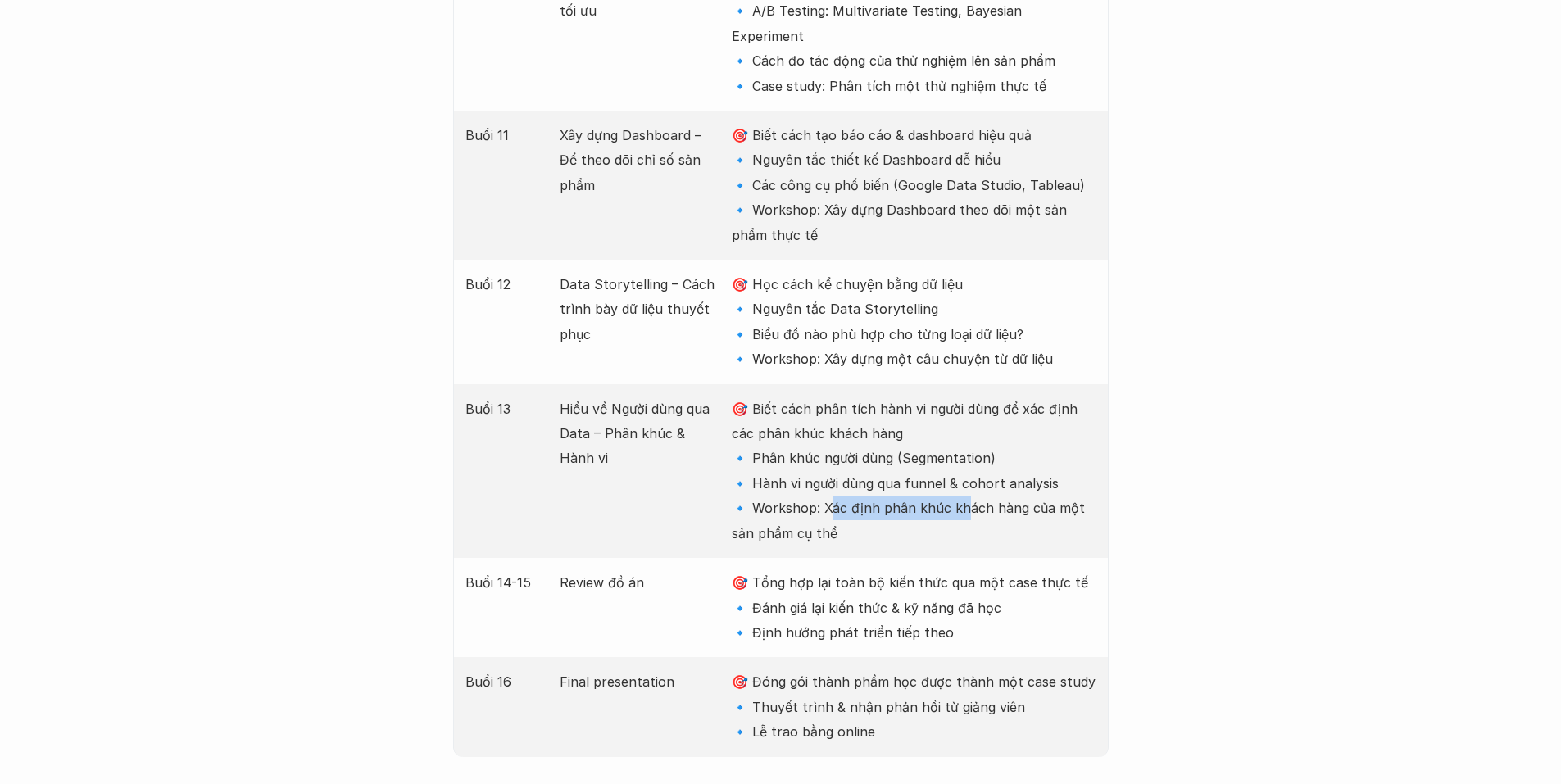
drag, startPoint x: 832, startPoint y: 375, endPoint x: 963, endPoint y: 394, distance: 132.4
click at [963, 396] on p "🎯 Biết cách phân tích hành vi người dùng để xác định các phân khúc khách hàng 🔹…" at bounding box center [914, 471] width 364 height 149
drag, startPoint x: 948, startPoint y: 460, endPoint x: 1091, endPoint y: 461, distance: 143.0
click at [1091, 570] on p "🎯 Tổng hợp lại toàn bộ kiến thức qua một case thực tế 🔹 Đánh giá lại kiến thức …" at bounding box center [914, 607] width 364 height 74
drag, startPoint x: 786, startPoint y: 476, endPoint x: 966, endPoint y: 493, distance: 180.8
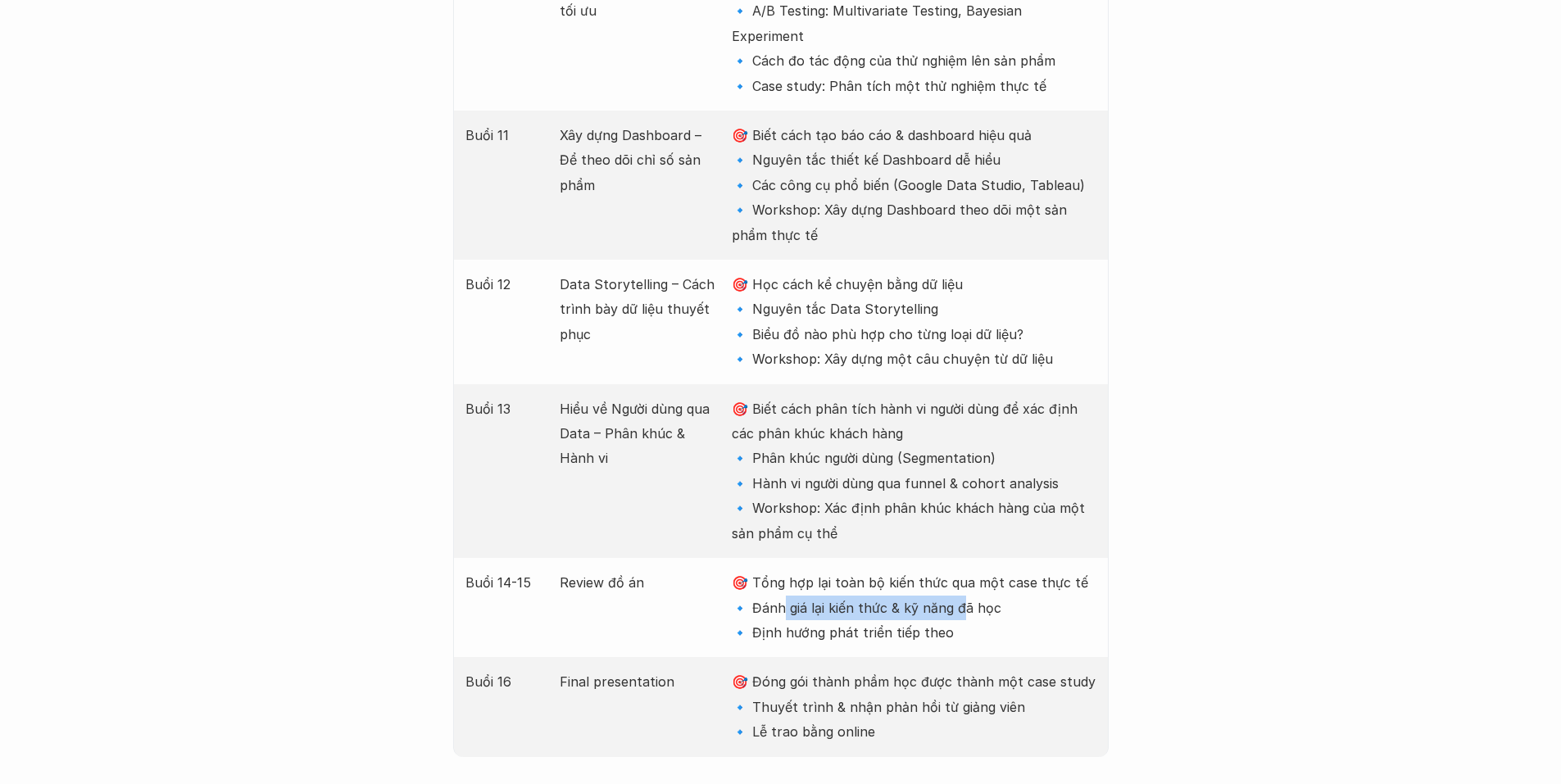
click at [966, 570] on p "🎯 Tổng hợp lại toàn bộ kiến thức qua một case thực tế 🔹 Đánh giá lại kiến thức …" at bounding box center [914, 607] width 364 height 74
drag, startPoint x: 767, startPoint y: 506, endPoint x: 939, endPoint y: 514, distance: 172.2
click at [939, 570] on p "🎯 Tổng hợp lại toàn bộ kiến thức qua một case thực tế 🔹 Đánh giá lại kiến thức …" at bounding box center [914, 607] width 364 height 74
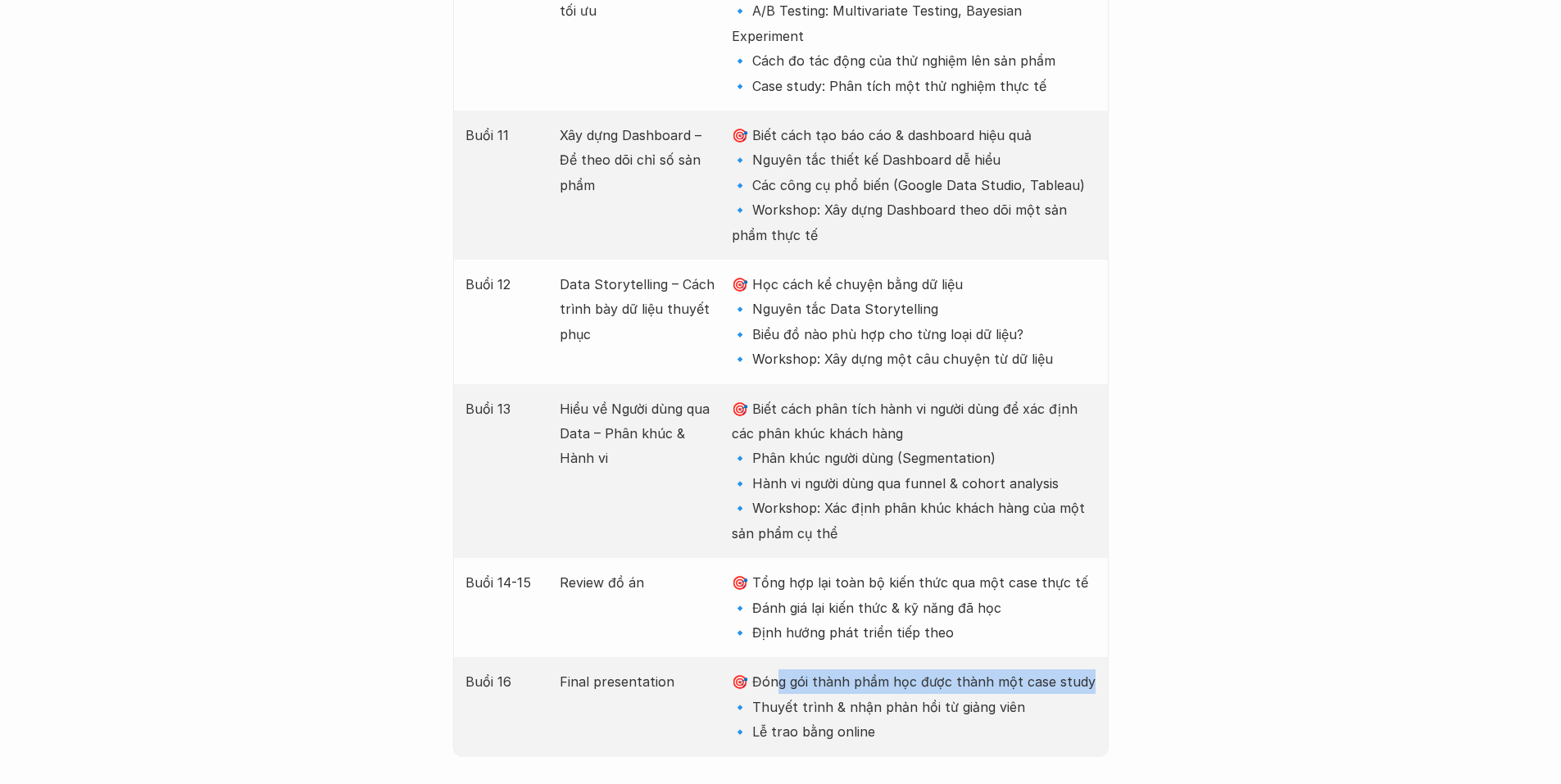
drag, startPoint x: 1015, startPoint y: 554, endPoint x: 1099, endPoint y: 554, distance: 84.0
click at [1099, 657] on div "Buổi 16 Final presentation 🎯 Đóng gói thành phầm học được thành một case study …" at bounding box center [780, 707] width 655 height 99
drag, startPoint x: 812, startPoint y: 573, endPoint x: 949, endPoint y: 585, distance: 137.5
click at [966, 669] on p "🎯 Đóng gói thành phầm học được thành một case study 🔹 Thuyết trình & nhận phản …" at bounding box center [914, 706] width 364 height 74
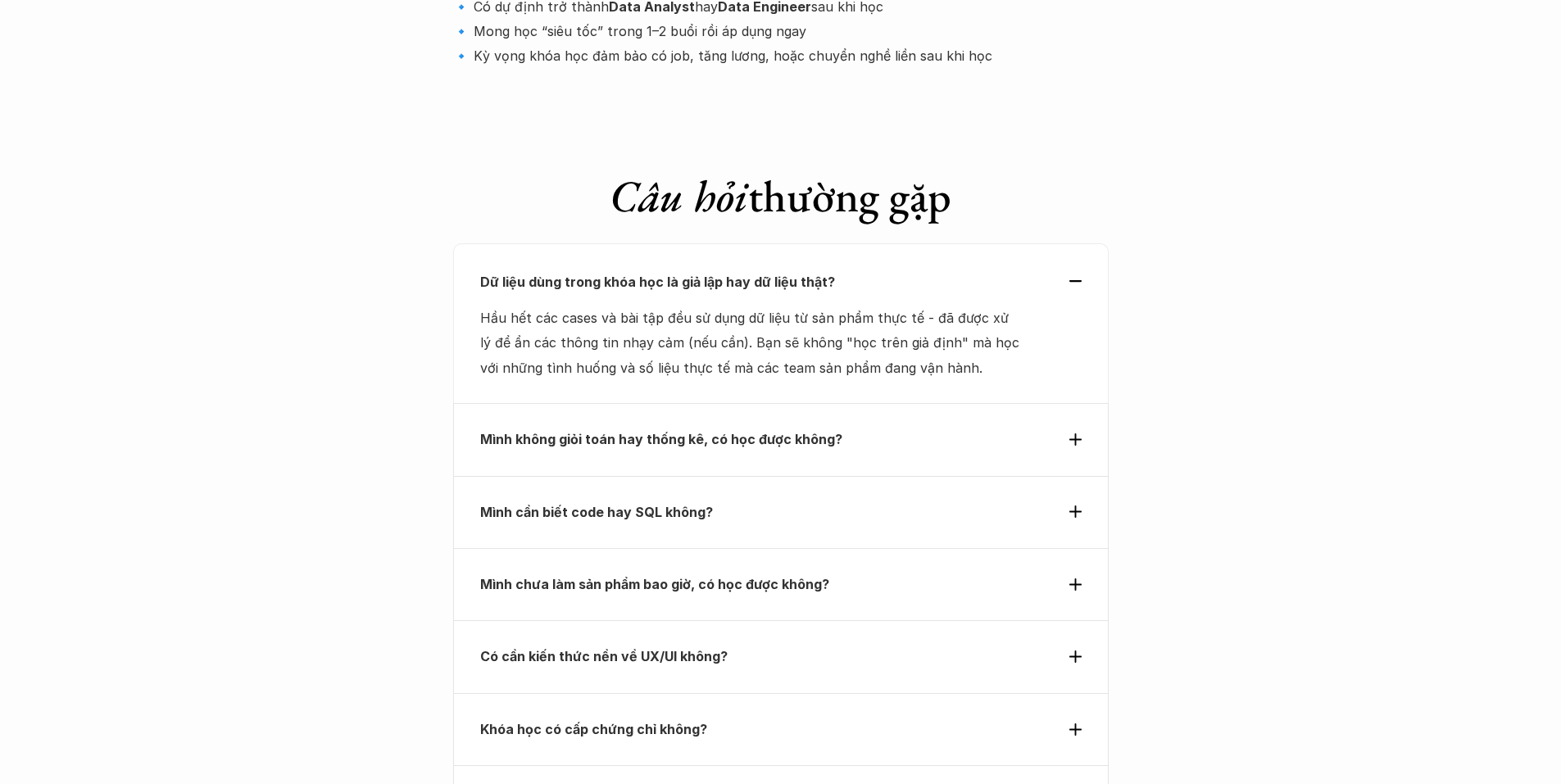
scroll to position [5631, 0]
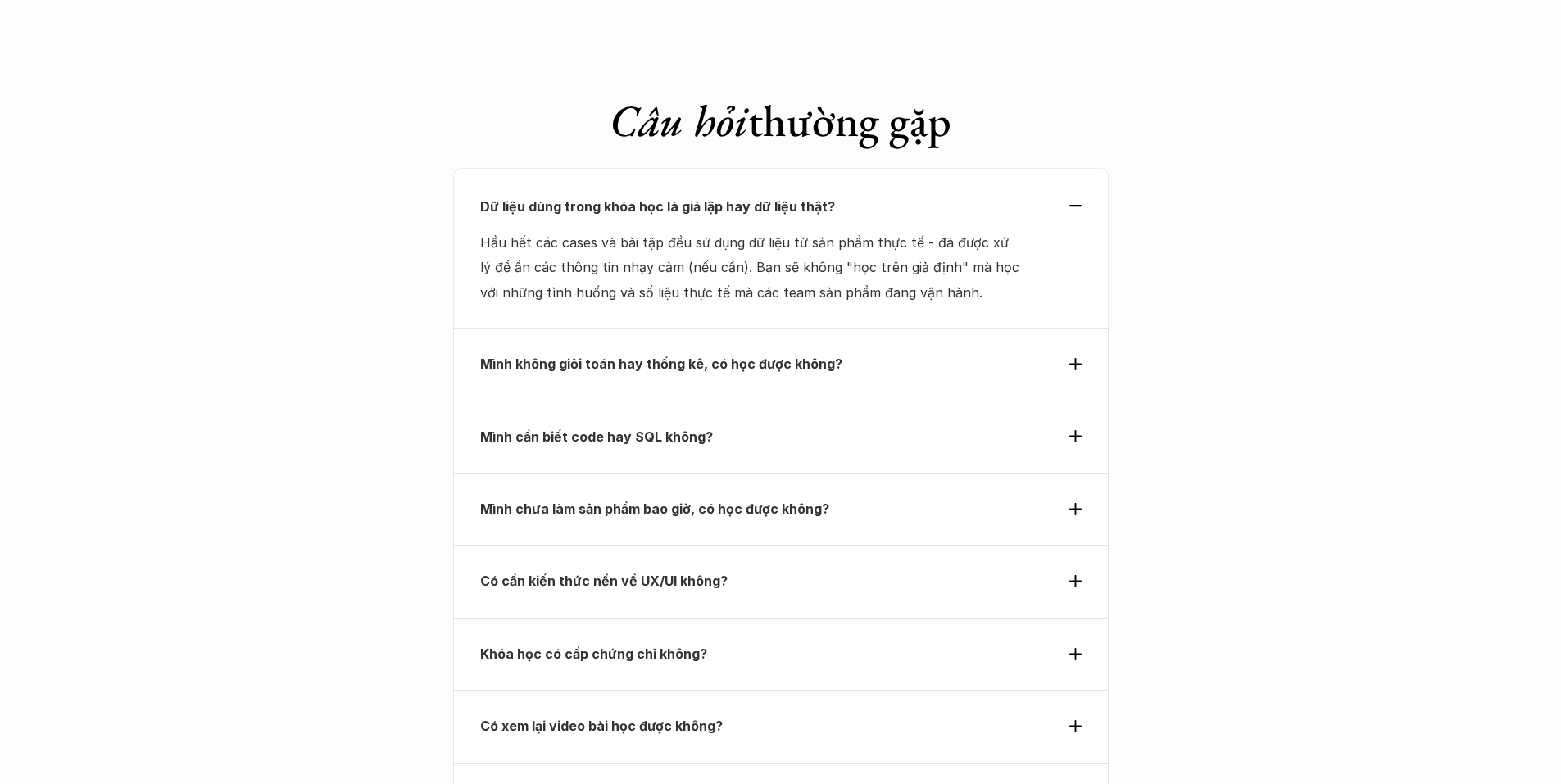
click at [863, 351] on p "Mình không giỏi toán hay thống kê, có học được không?" at bounding box center [750, 363] width 541 height 25
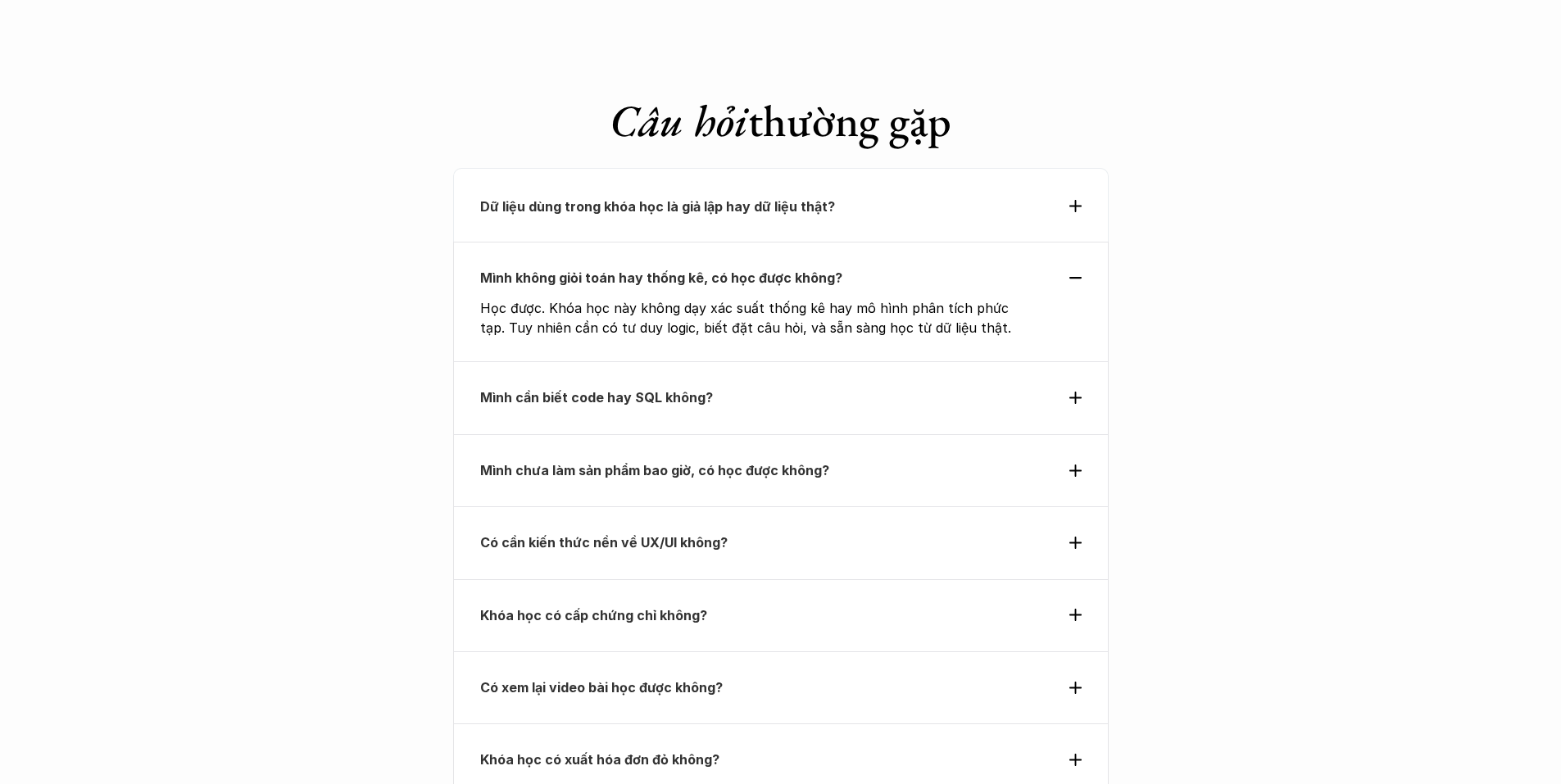
click at [840, 385] on p "Mình cần biết code hay SQL không?" at bounding box center [750, 397] width 541 height 25
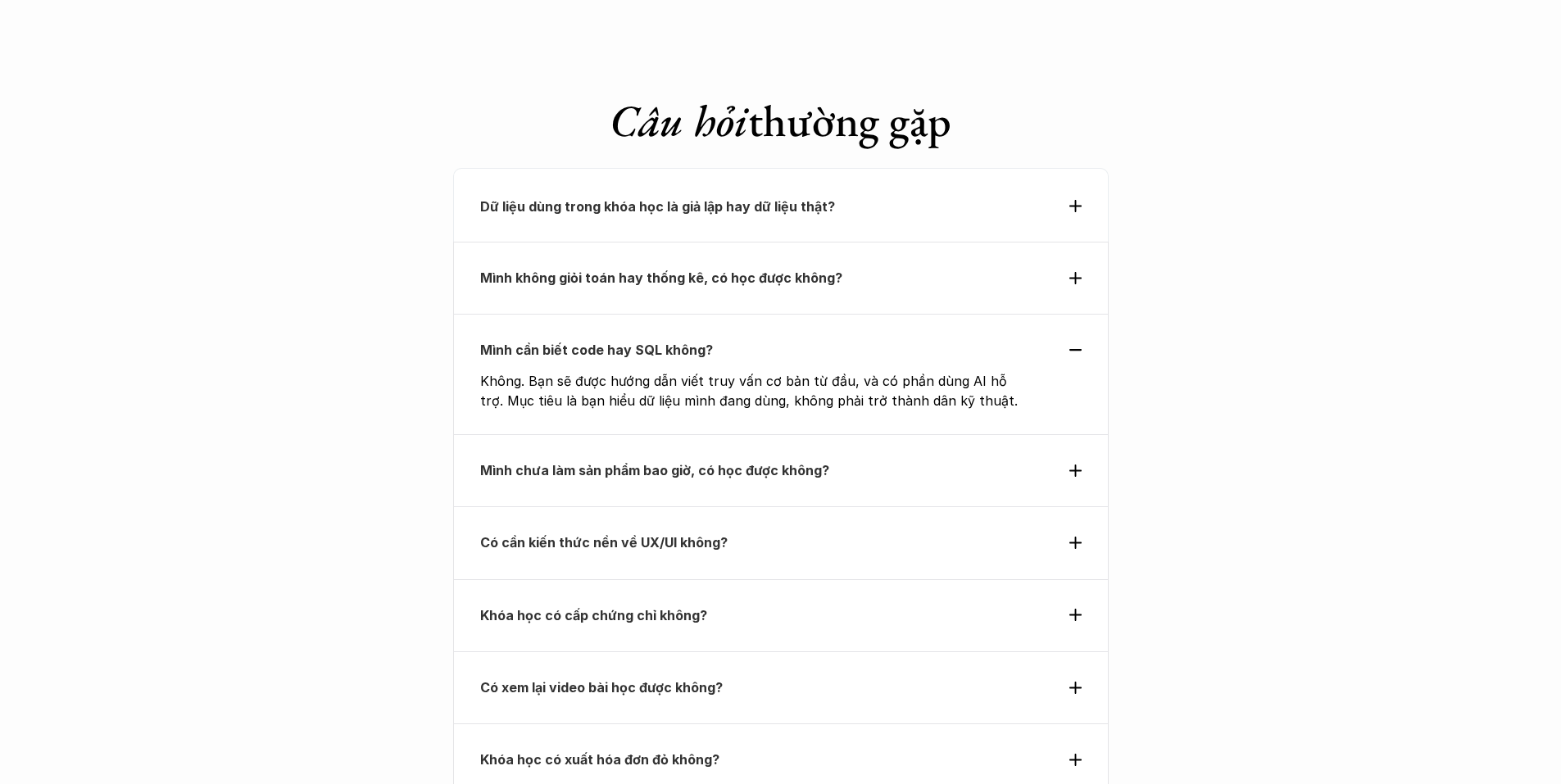
click at [819, 462] on strong "Mình chưa làm sản phẩm bao giờ, có học được không?" at bounding box center [655, 471] width 349 height 17
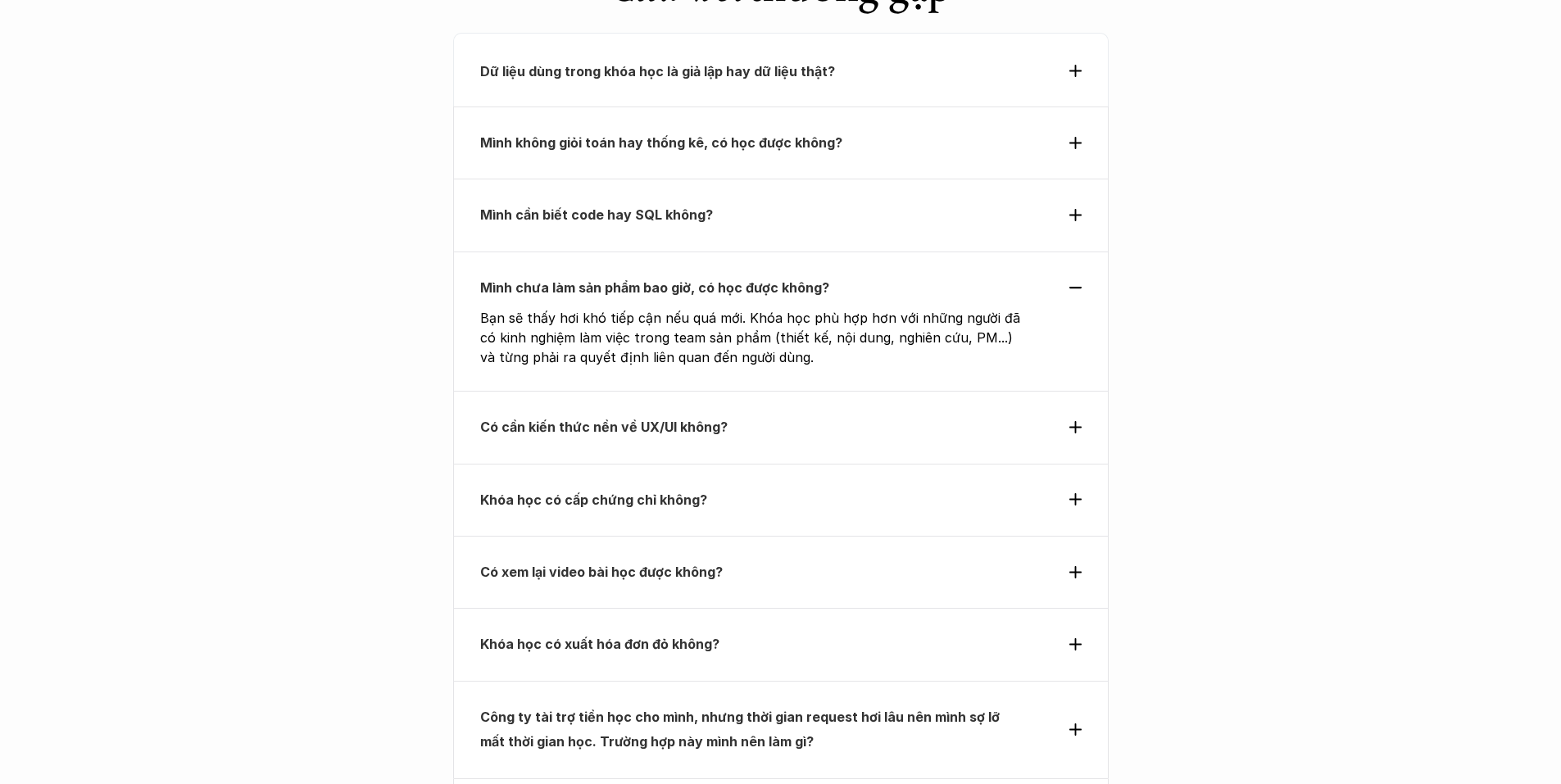
scroll to position [5795, 0]
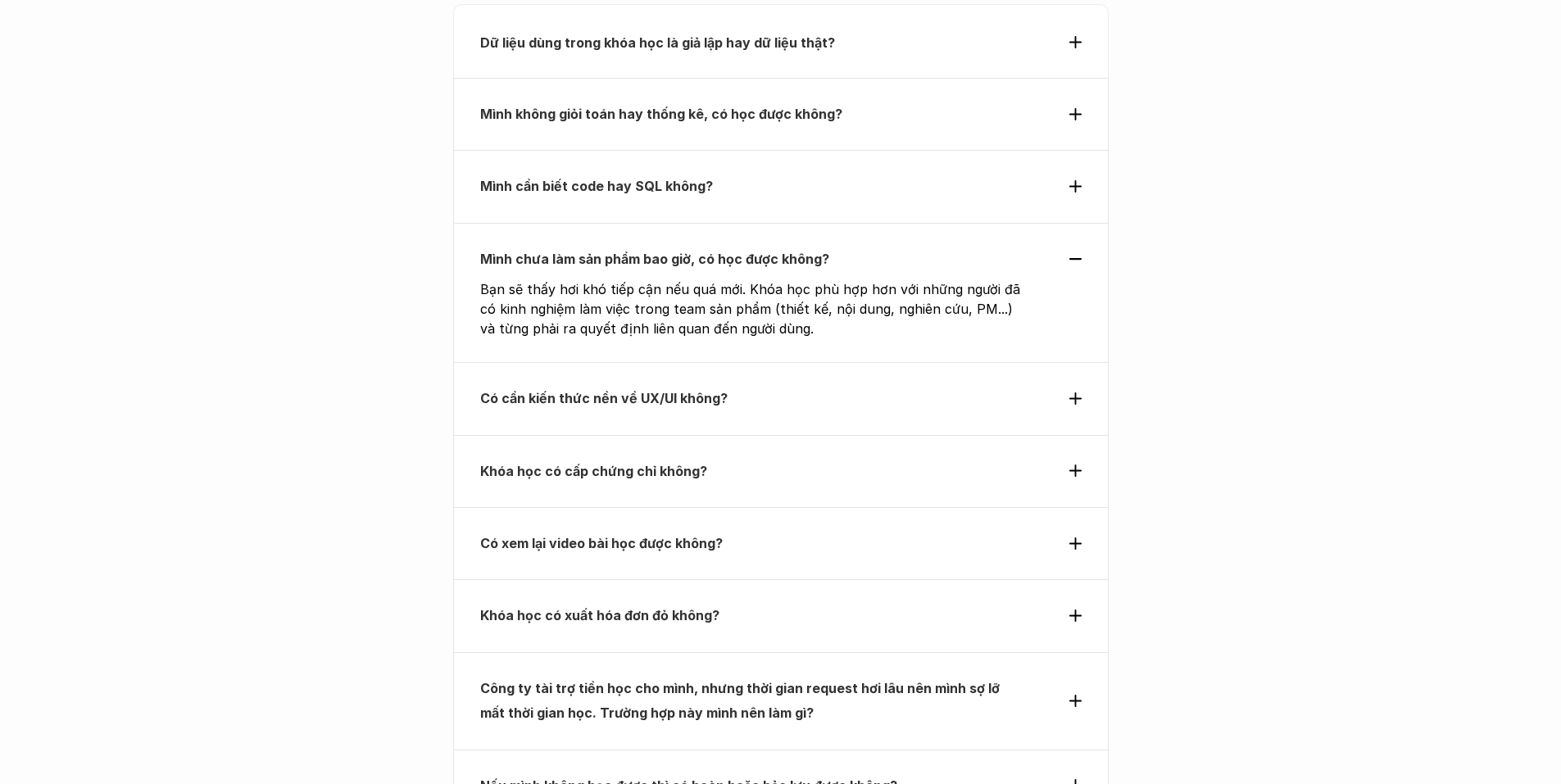
click at [841, 386] on p "Có cần kiến thức nền về UX/UI không?" at bounding box center [750, 398] width 541 height 25
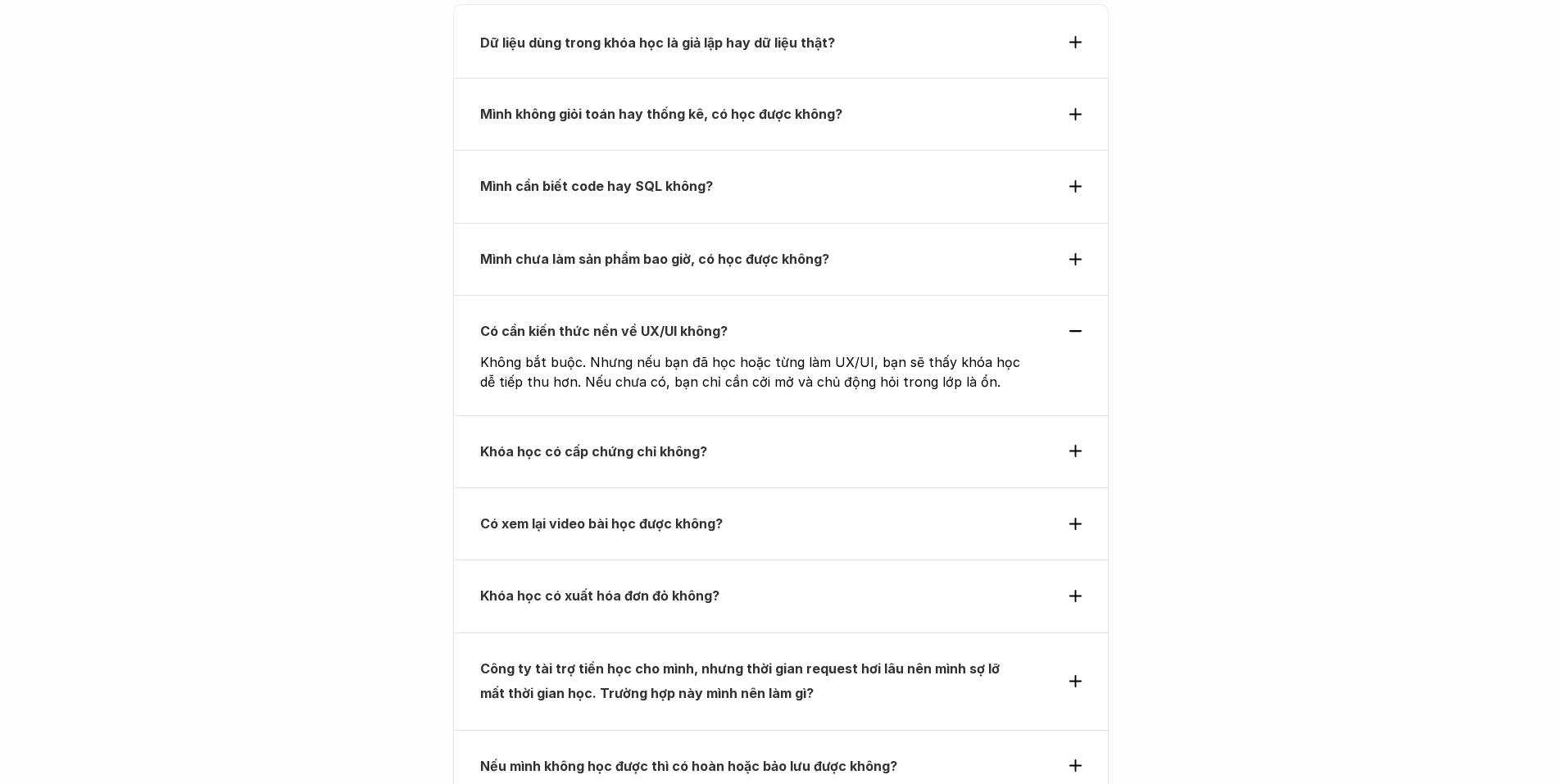
click at [825, 439] on p "Khóa học có cấp chứng chỉ không?" at bounding box center [750, 451] width 541 height 25
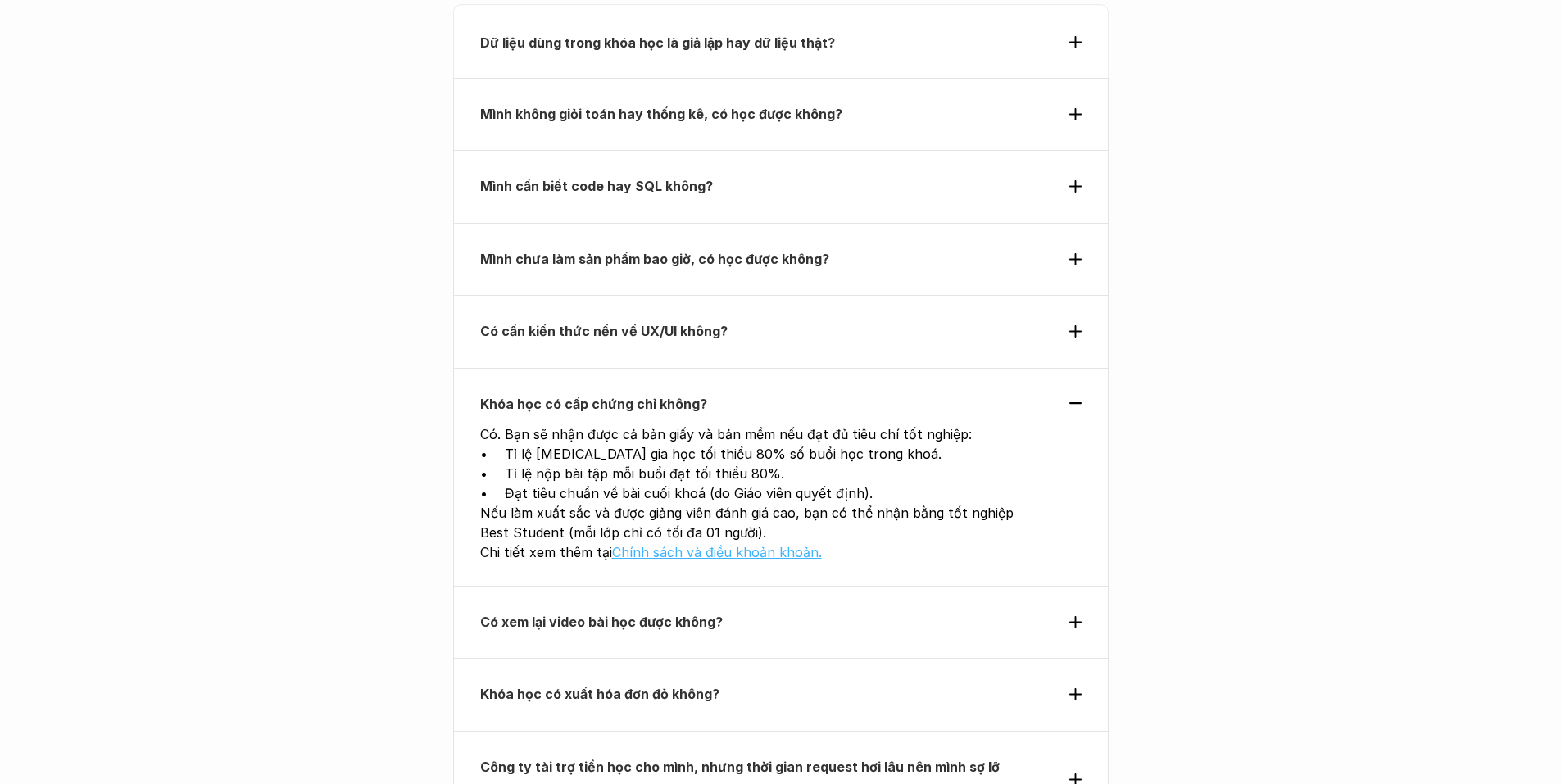
click at [767, 544] on link "Chính sách và điều khoản khoản." at bounding box center [717, 552] width 210 height 17
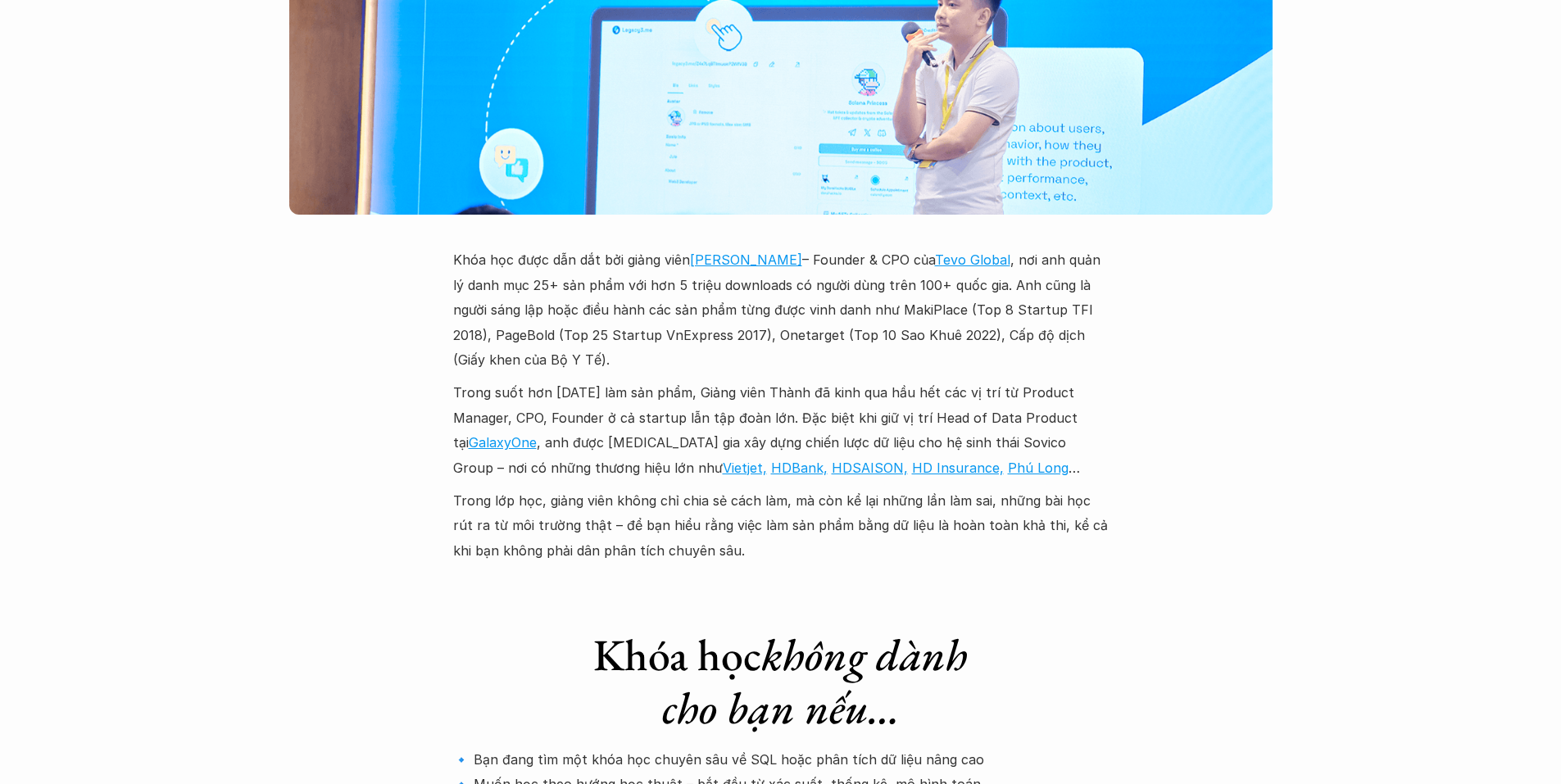
scroll to position [4764, 0]
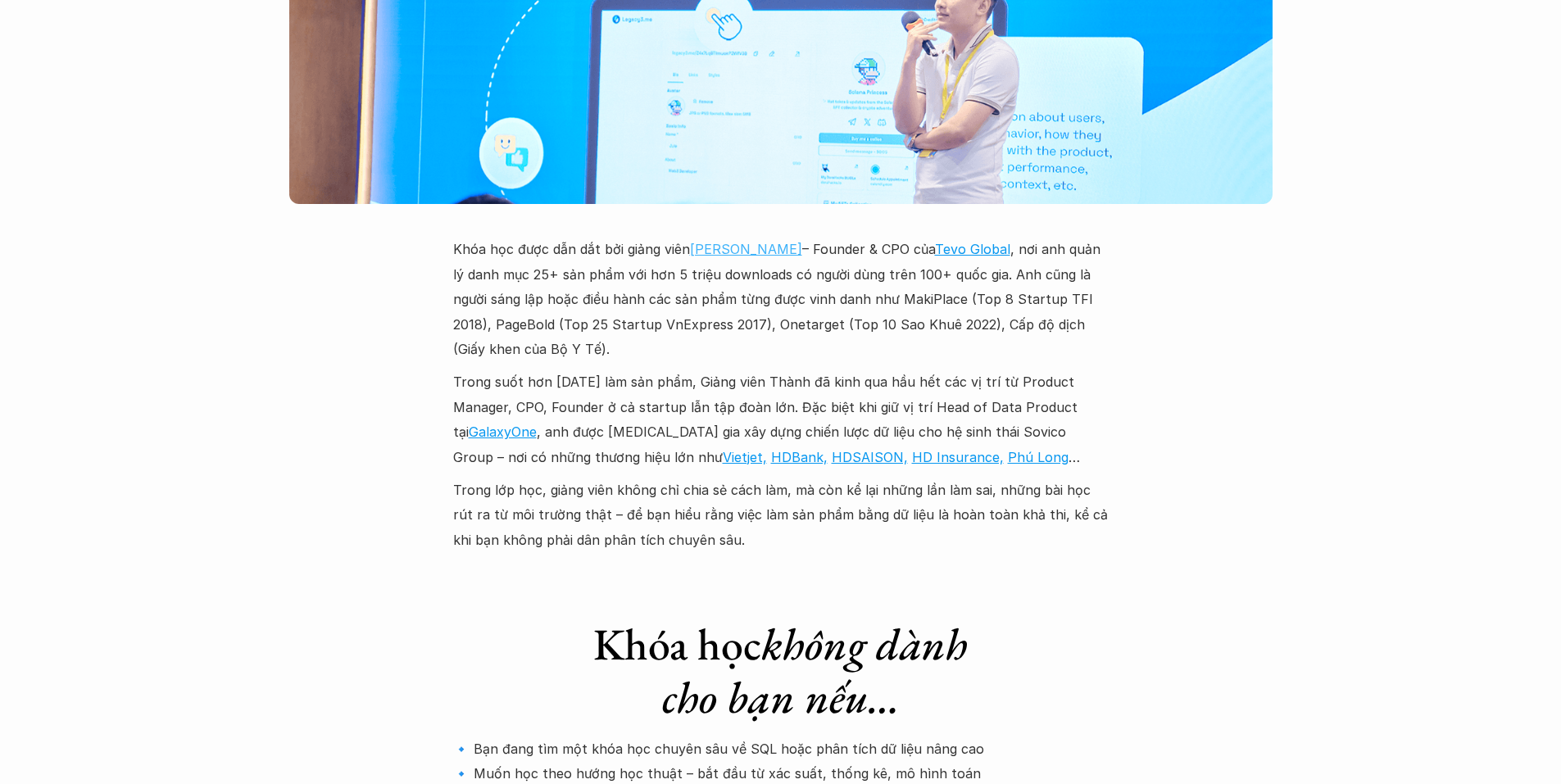
click at [724, 241] on link "Lưu Tiến Thành" at bounding box center [746, 249] width 112 height 17
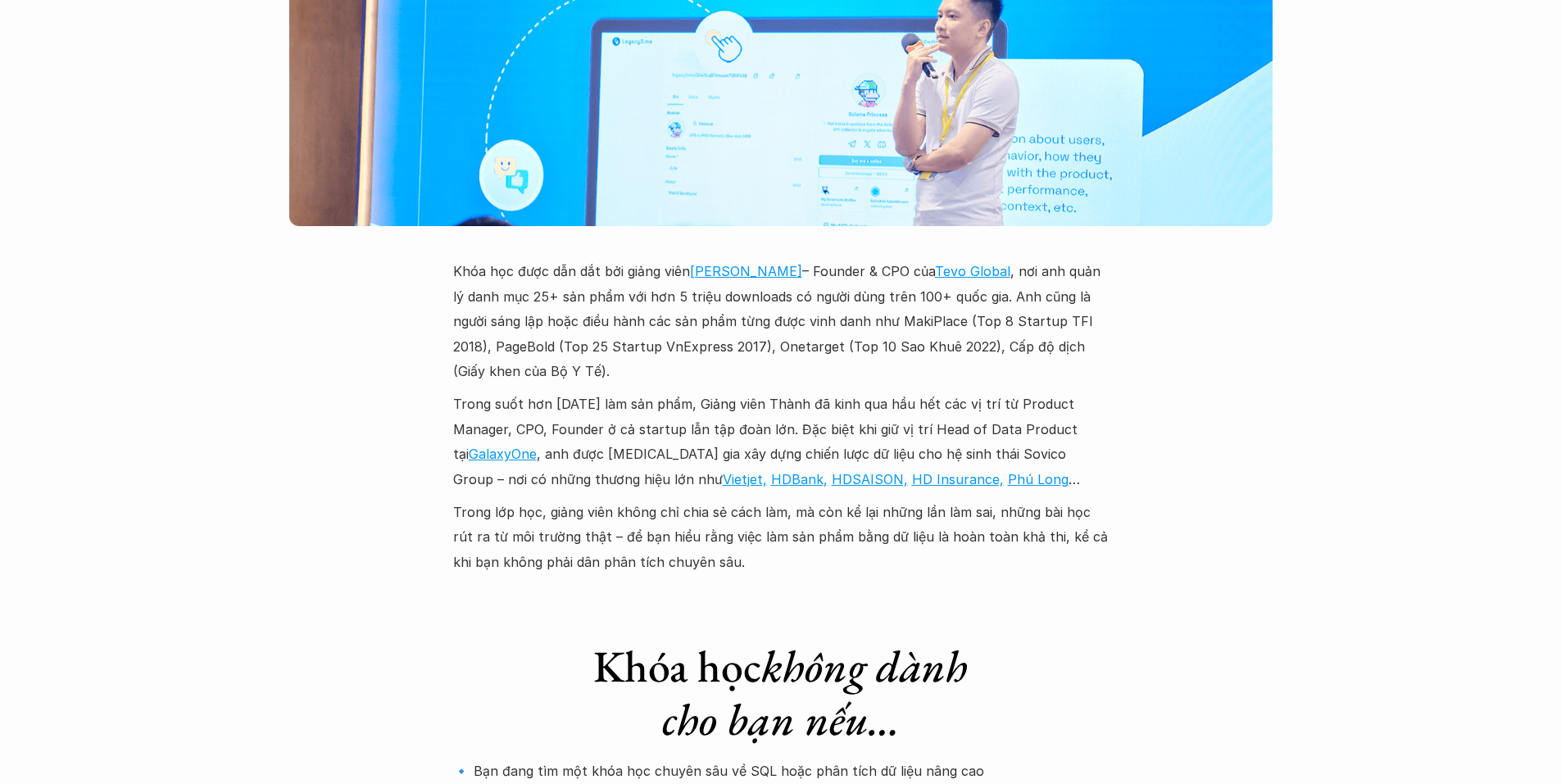
scroll to position [4436, 0]
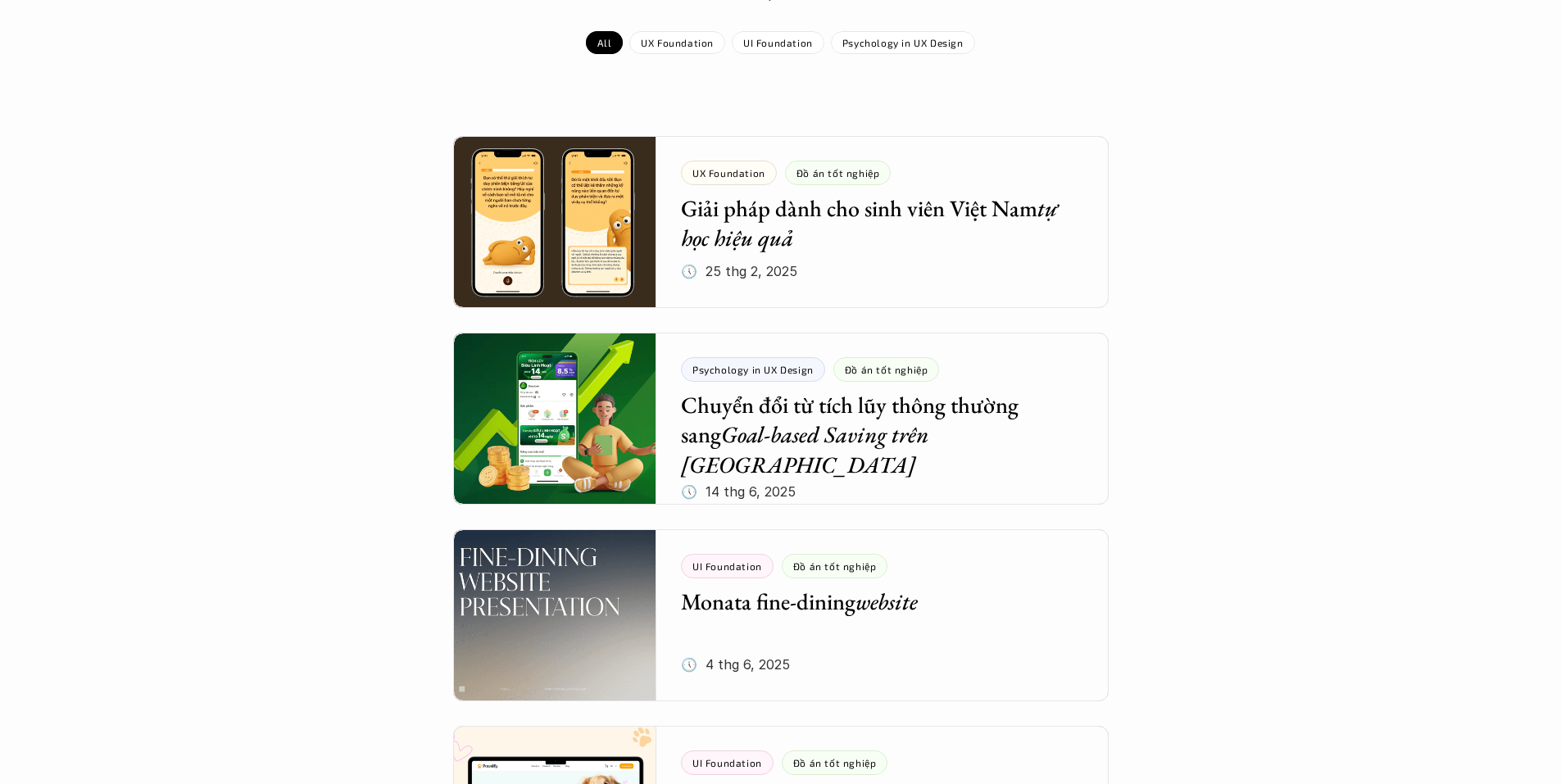
scroll to position [245, 0]
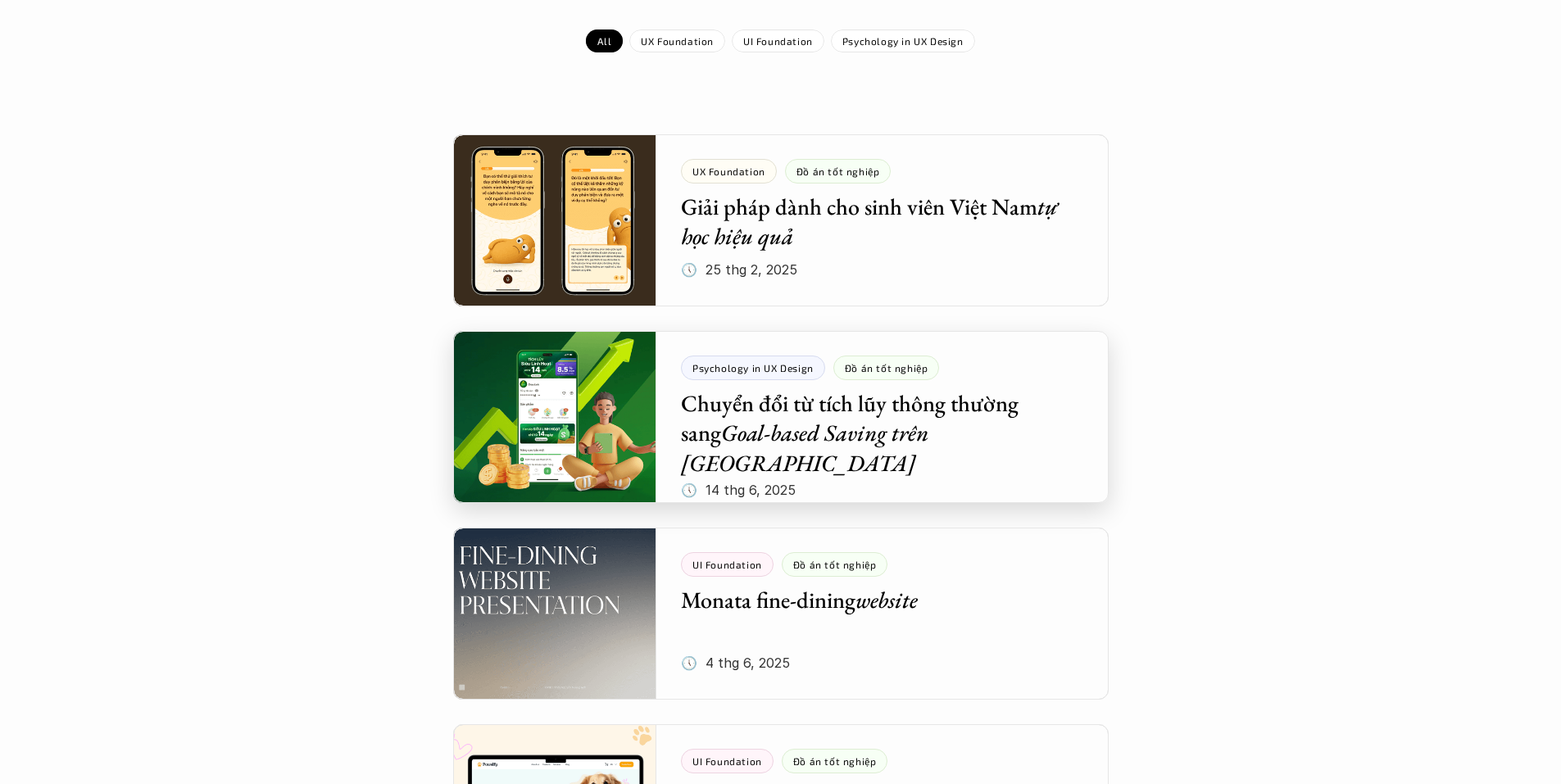
click at [691, 426] on div at bounding box center [780, 416] width 655 height 172
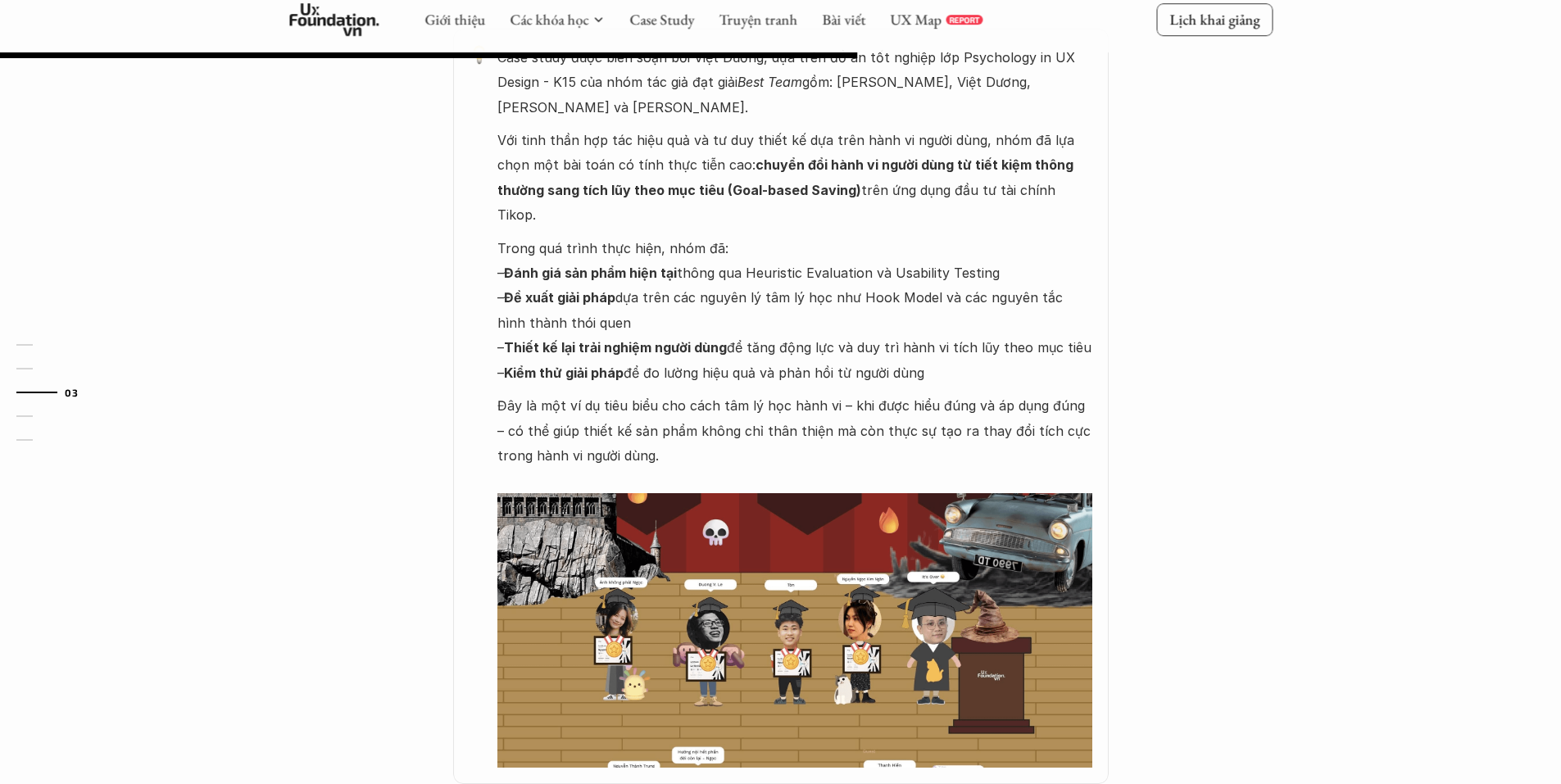
scroll to position [983, 0]
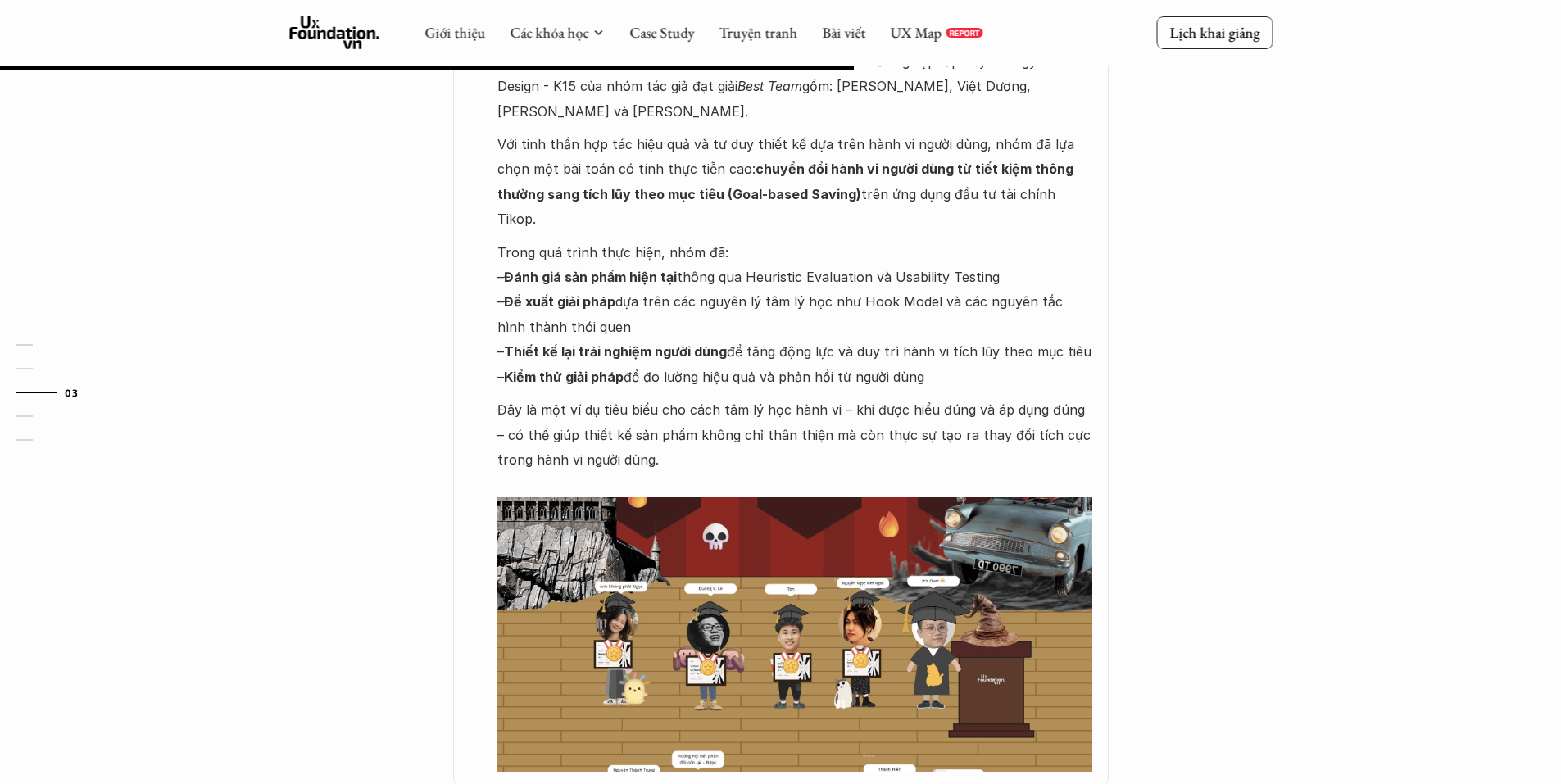
click at [704, 397] on p "Đây là một ví dụ tiêu biểu cho cách tâm lý học hành vi – khi được hiểu đúng và …" at bounding box center [794, 447] width 595 height 100
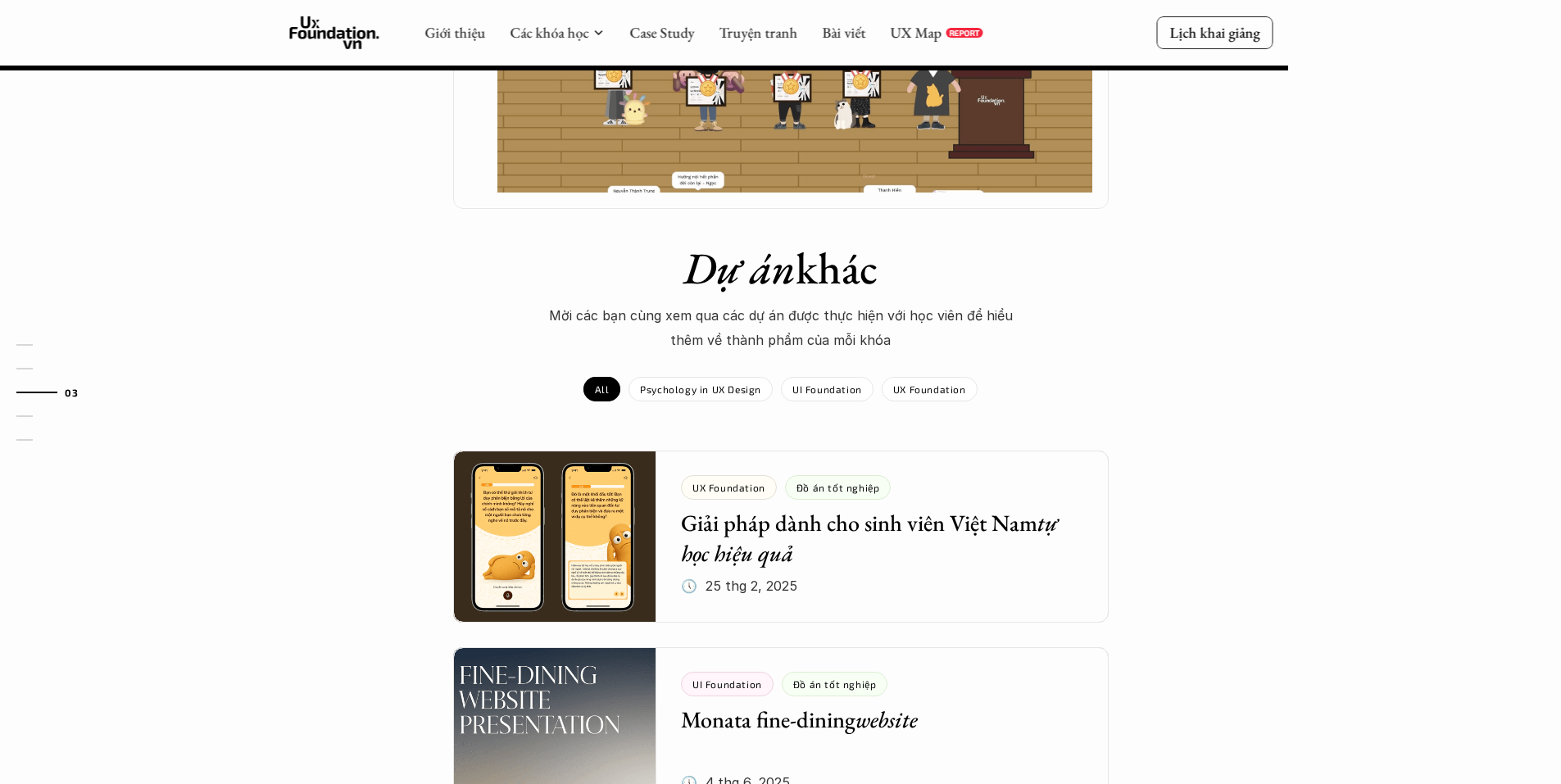
scroll to position [1071, 0]
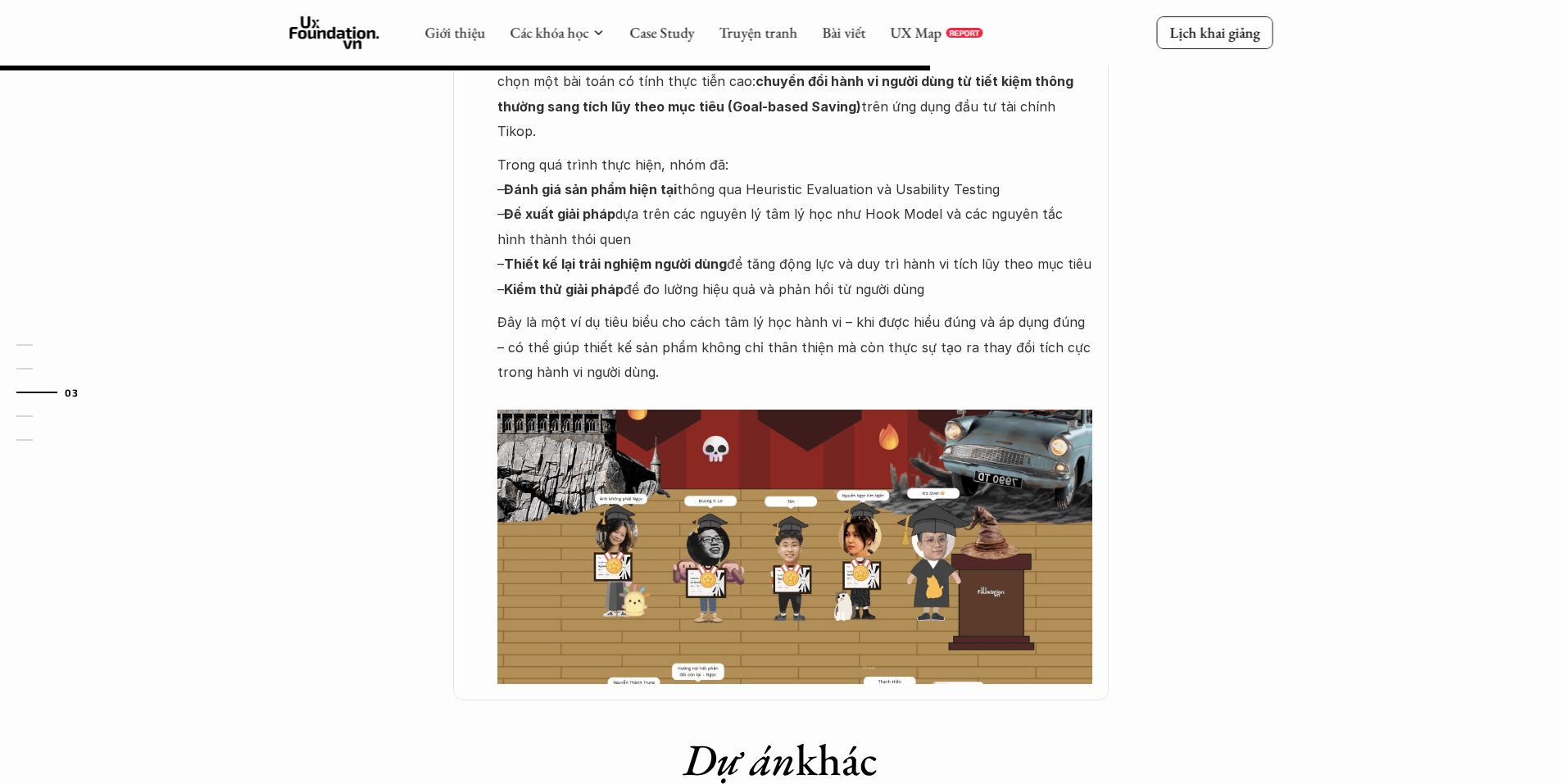
click at [929, 310] on p "Đây là một ví dụ tiêu biểu cho cách tâm lý học hành vi – khi được hiểu đúng và …" at bounding box center [794, 359] width 595 height 100
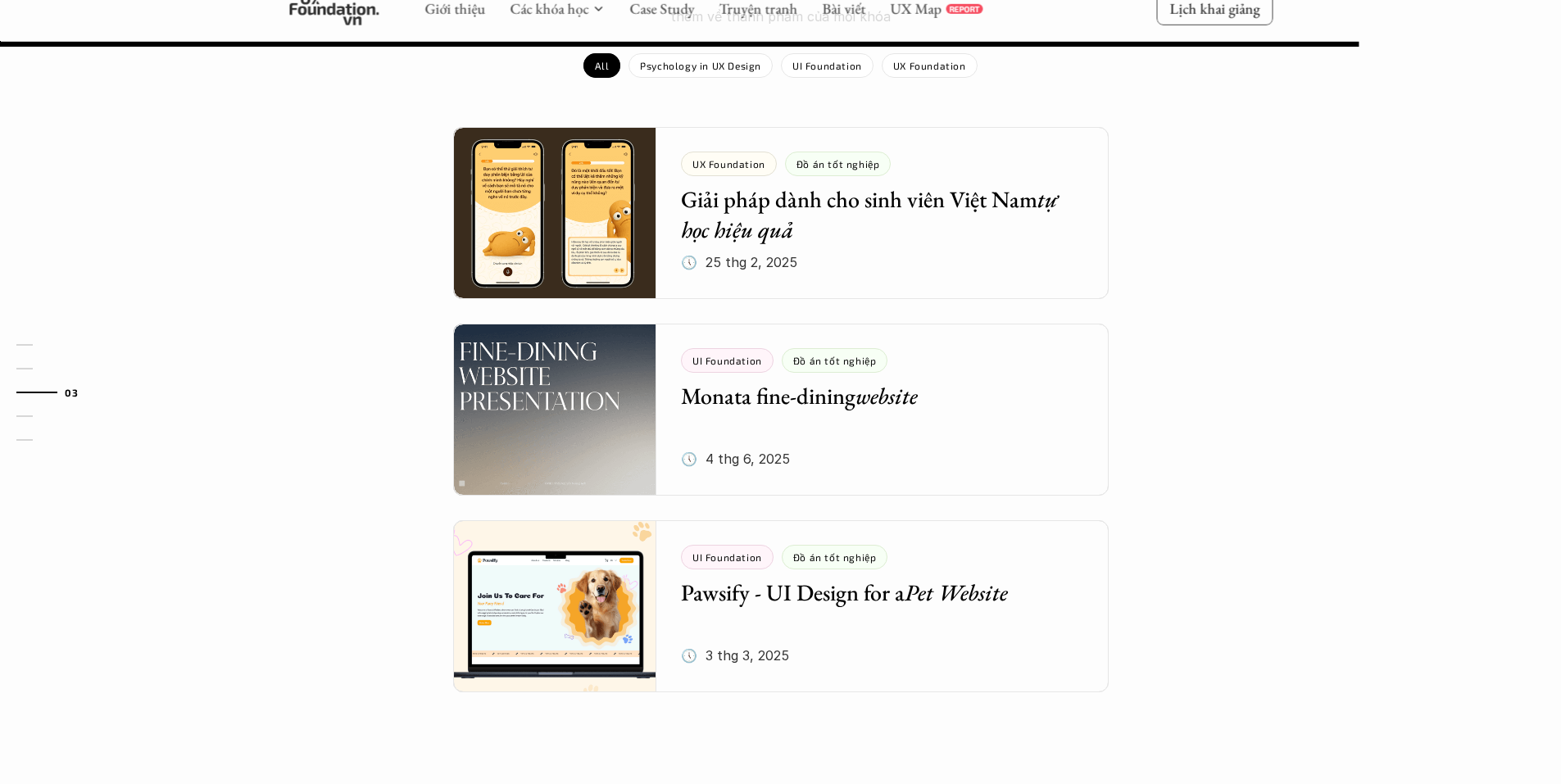
scroll to position [1562, 0]
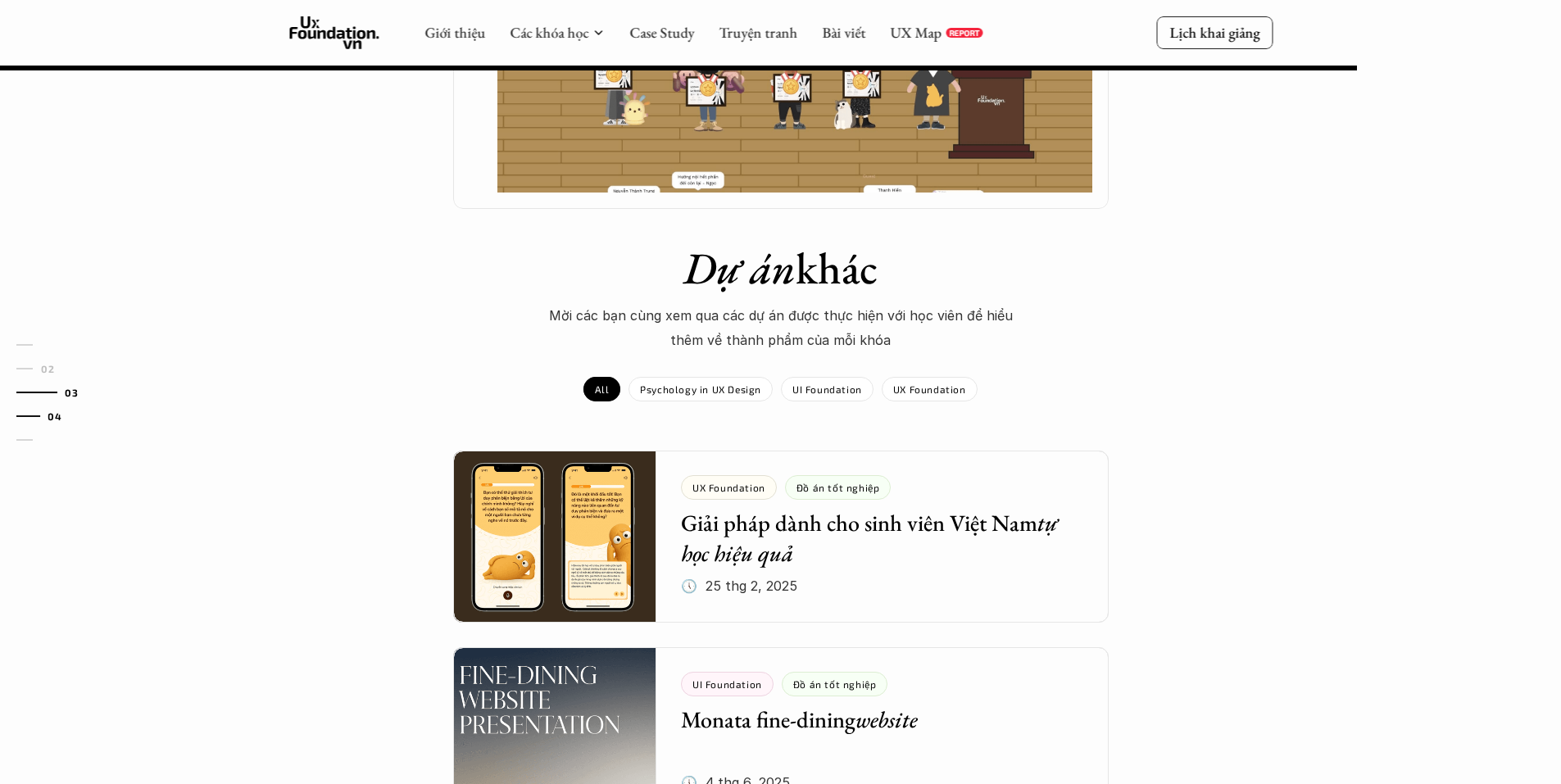
click at [31, 421] on link "04" at bounding box center [55, 415] width 78 height 19
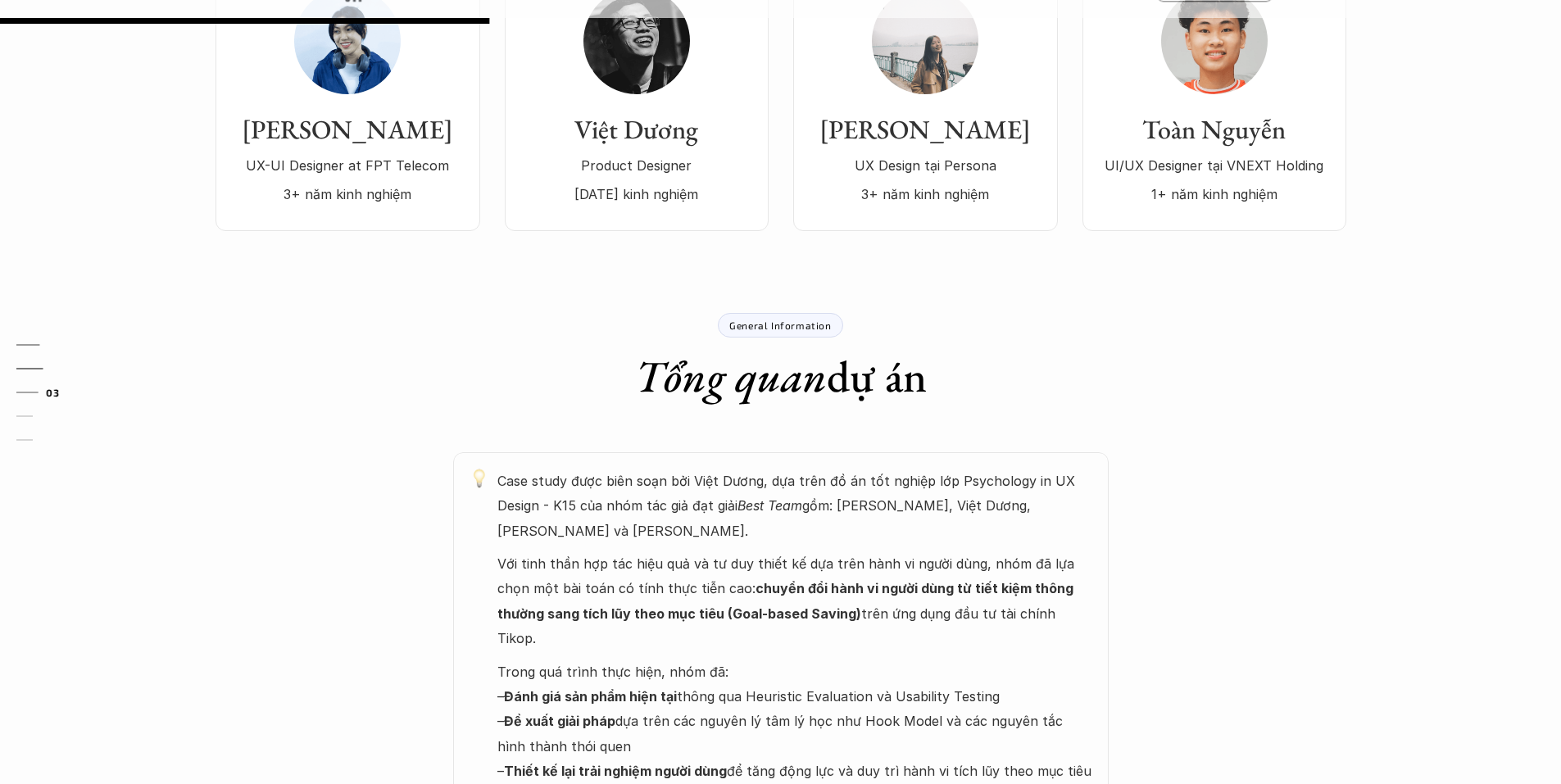
scroll to position [574, 0]
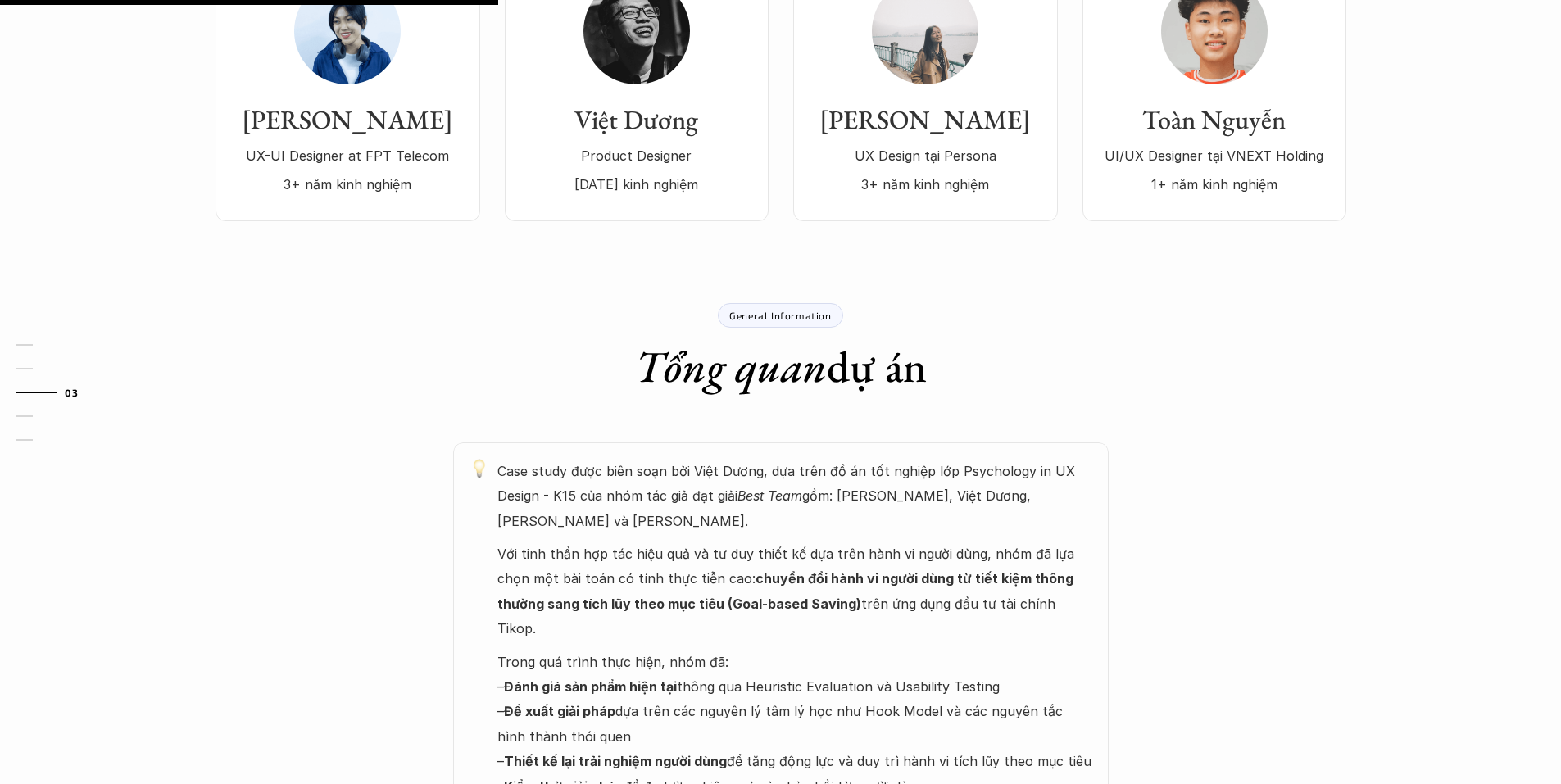
click at [785, 310] on p "General Information" at bounding box center [780, 315] width 102 height 11
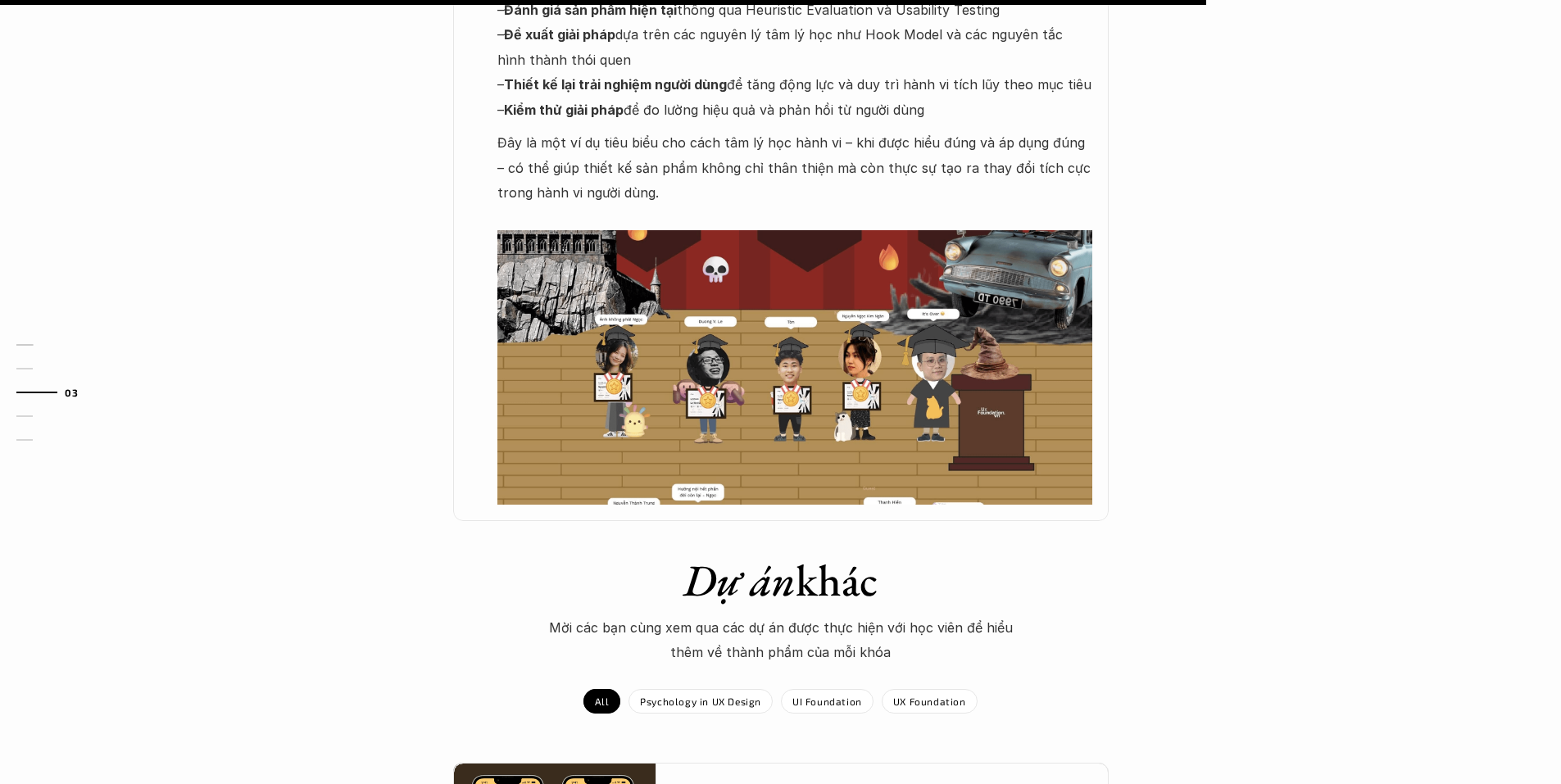
scroll to position [1392, 0]
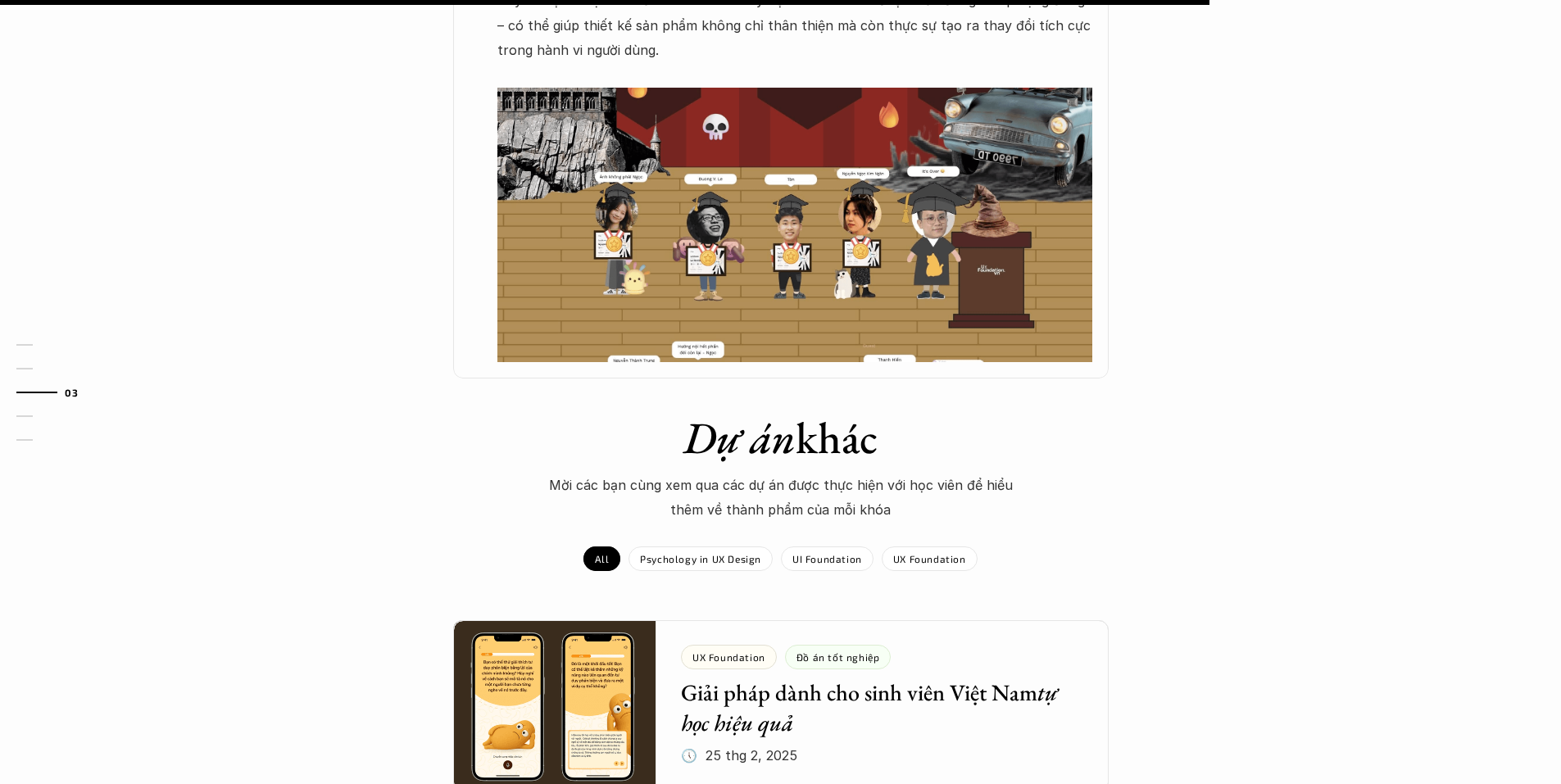
click at [753, 144] on img at bounding box center [794, 224] width 595 height 275
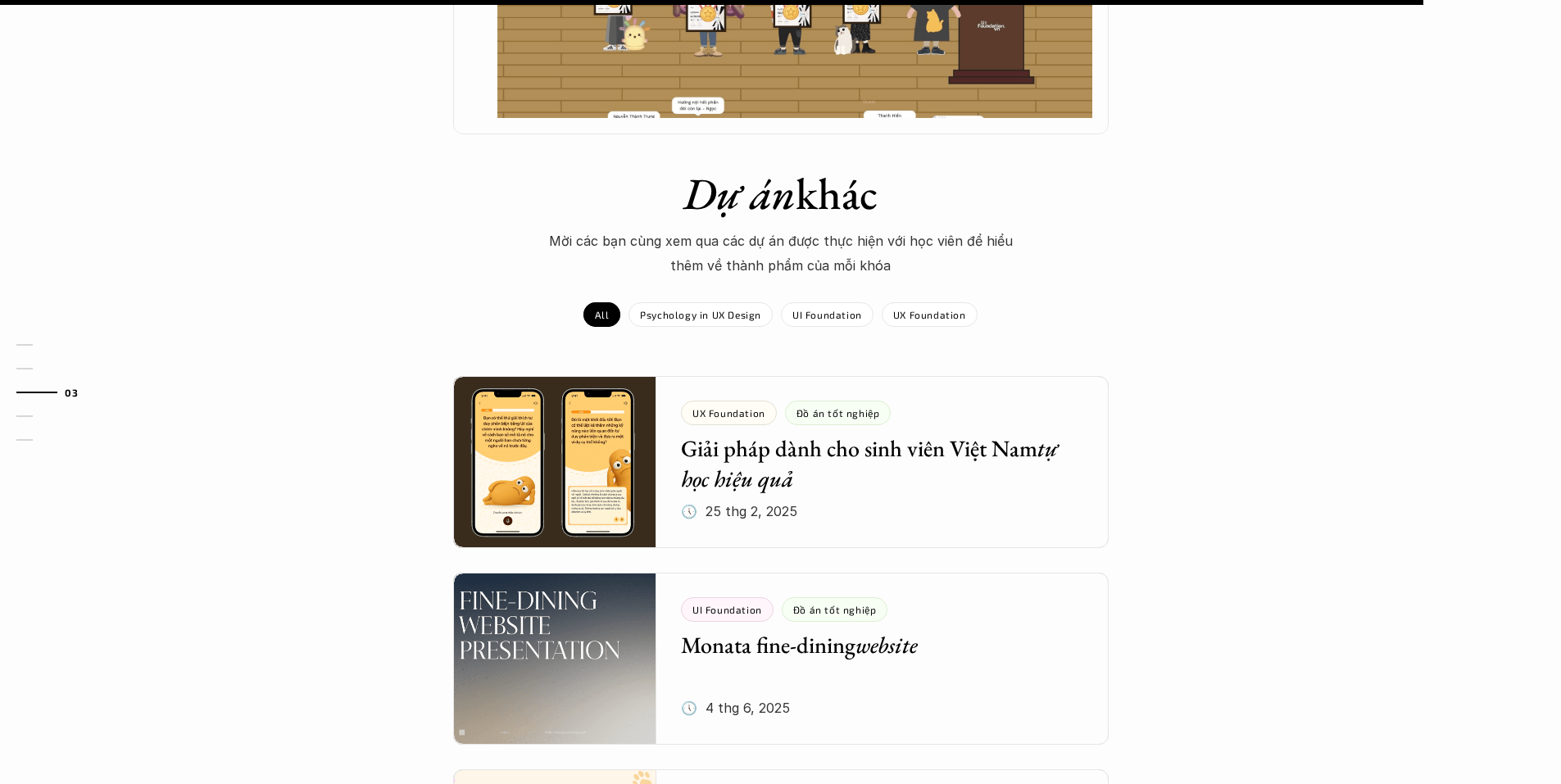
scroll to position [1639, 0]
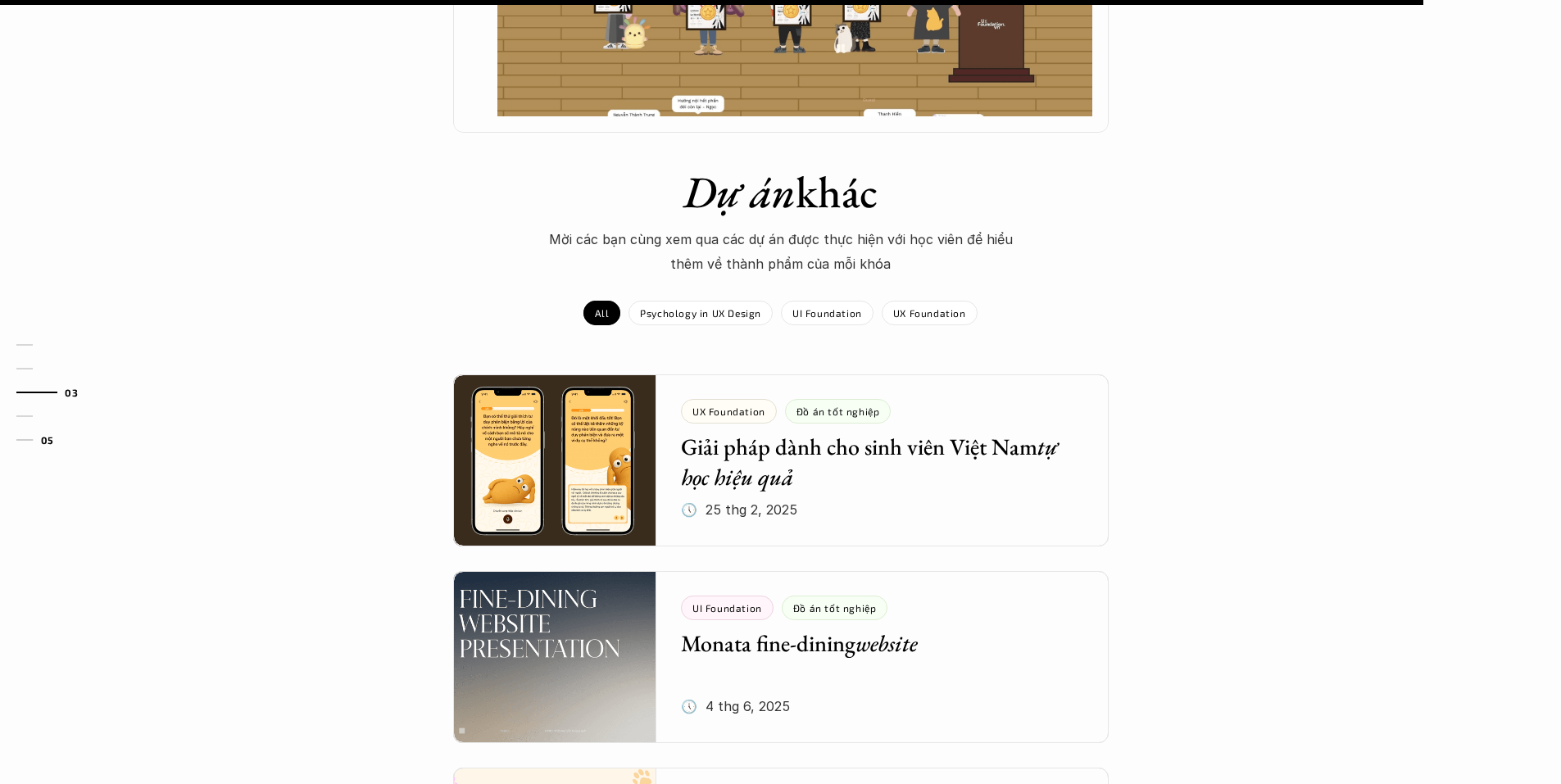
click at [29, 443] on link "05" at bounding box center [55, 439] width 78 height 19
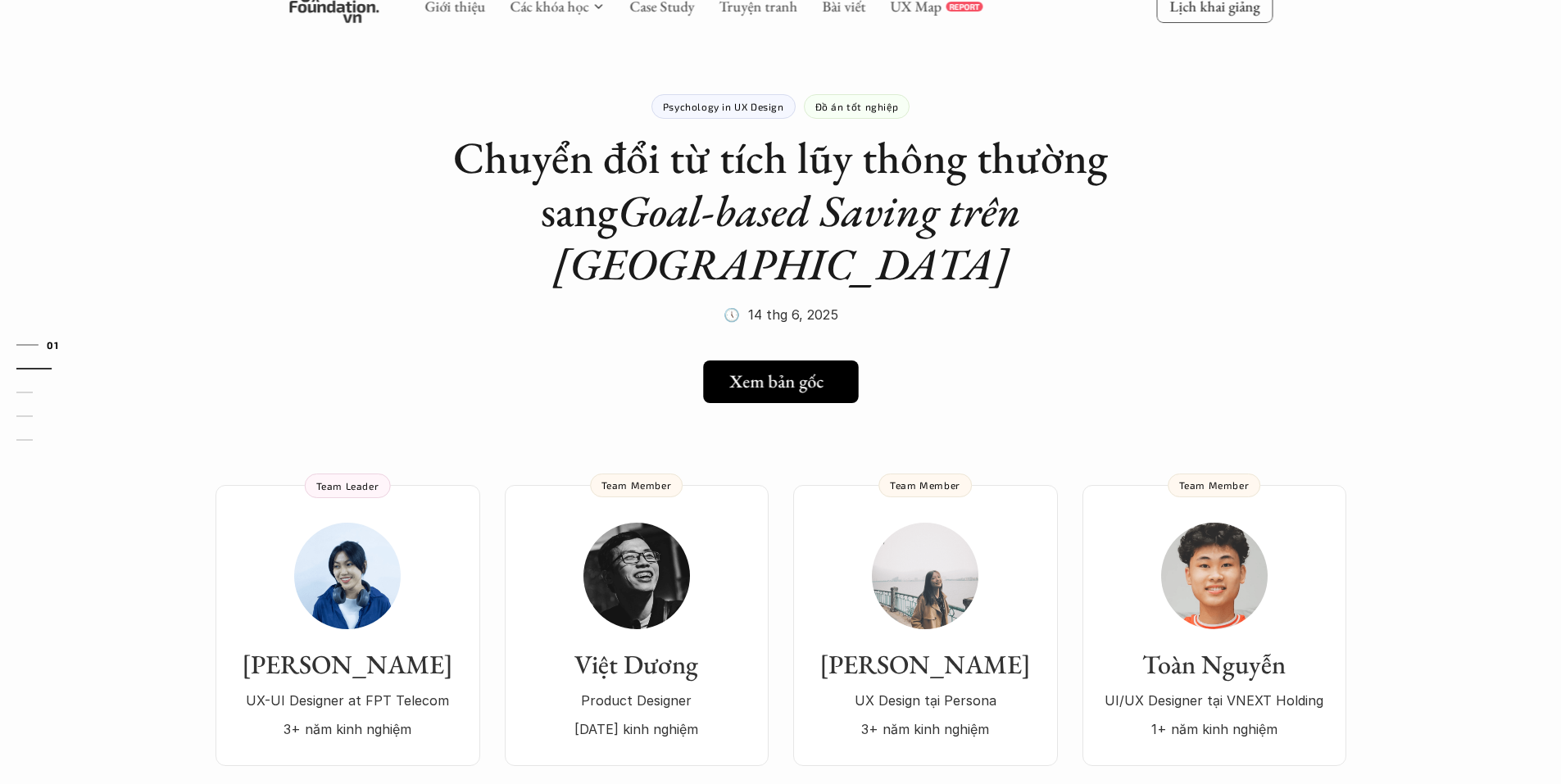
scroll to position [0, 0]
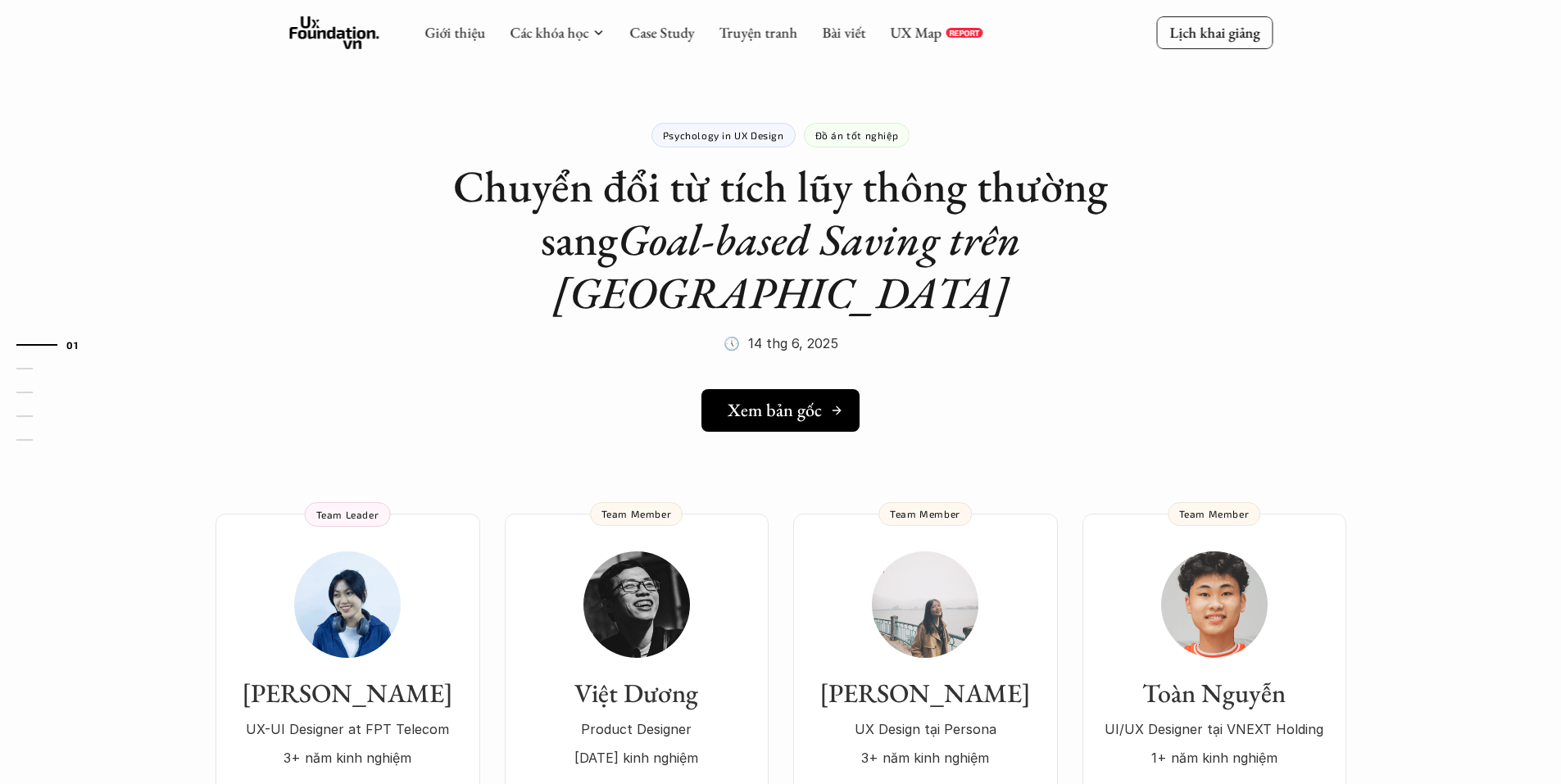
click at [819, 400] on h5 "Xem bản gốc" at bounding box center [775, 410] width 95 height 21
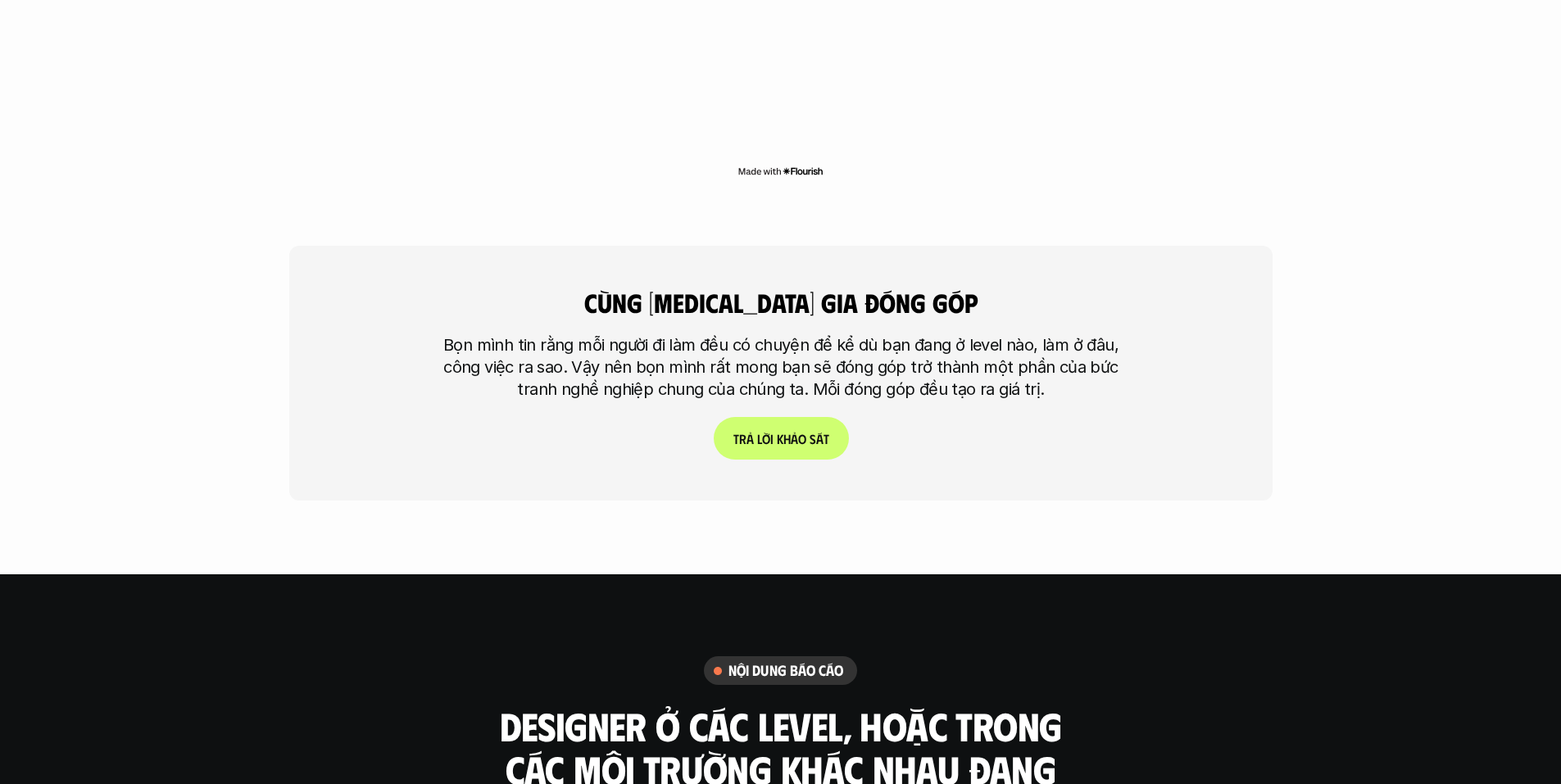
scroll to position [4178, 0]
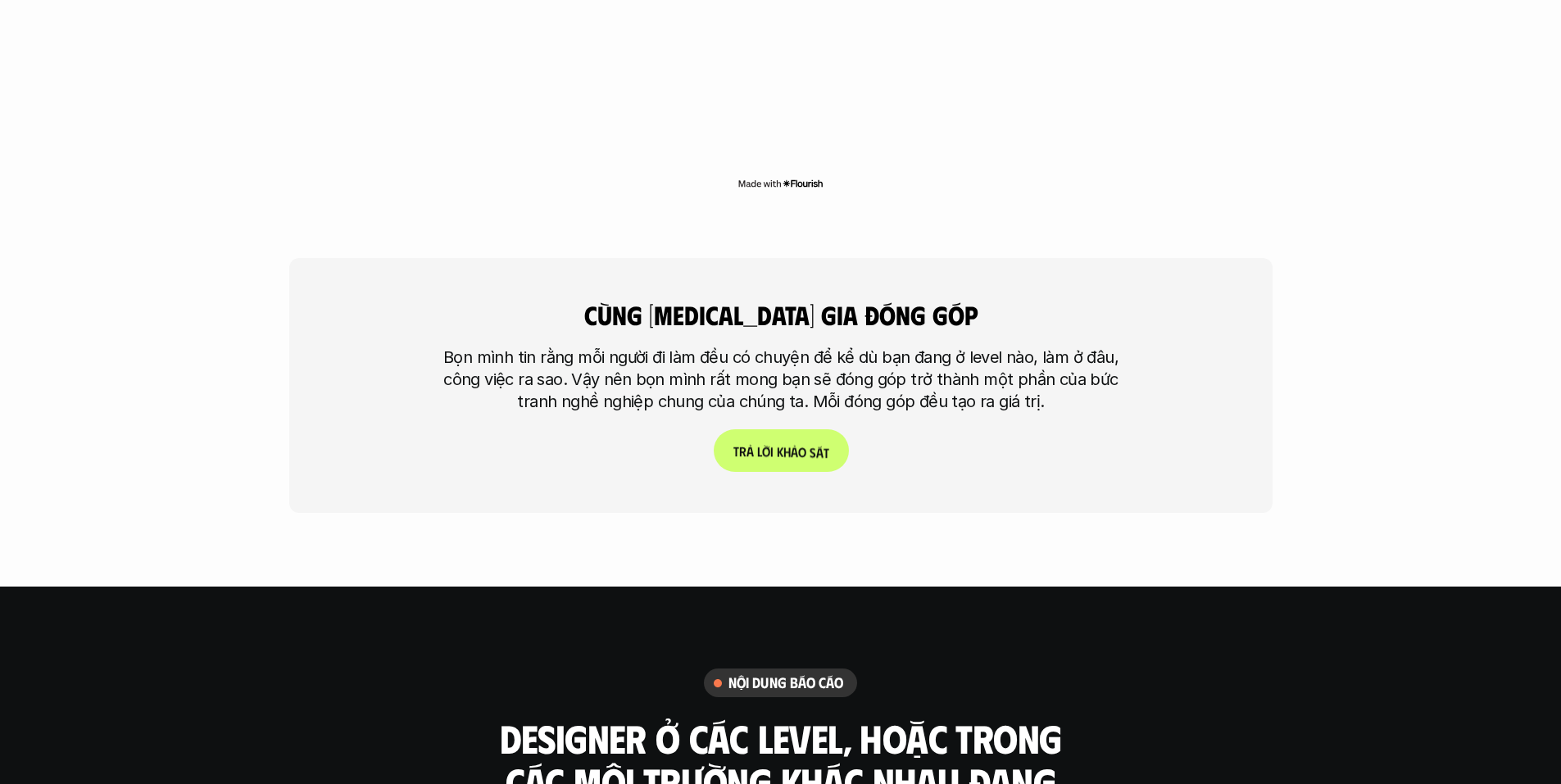
click at [811, 428] on span "s" at bounding box center [812, 436] width 6 height 16
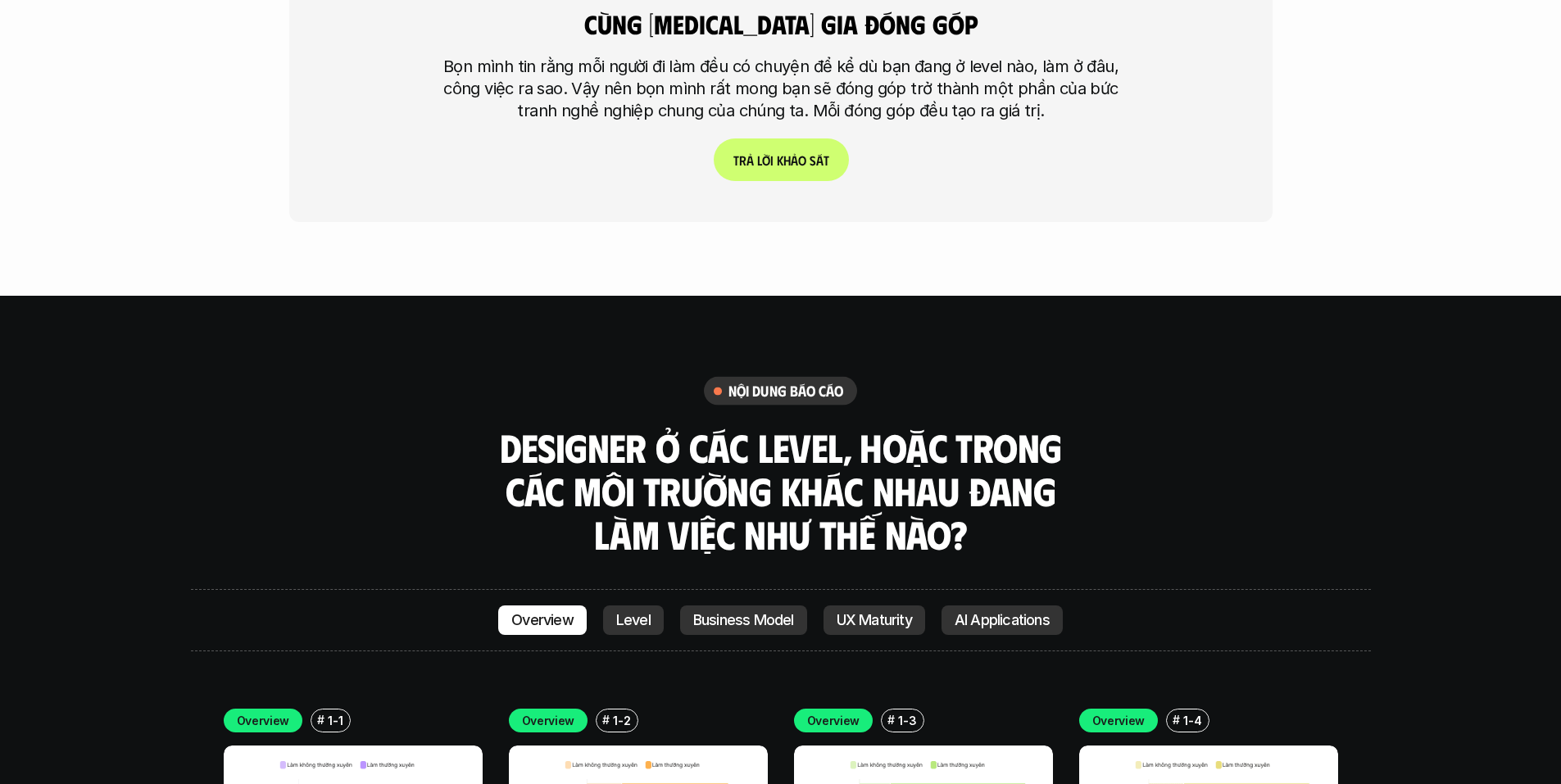
scroll to position [4752, 0]
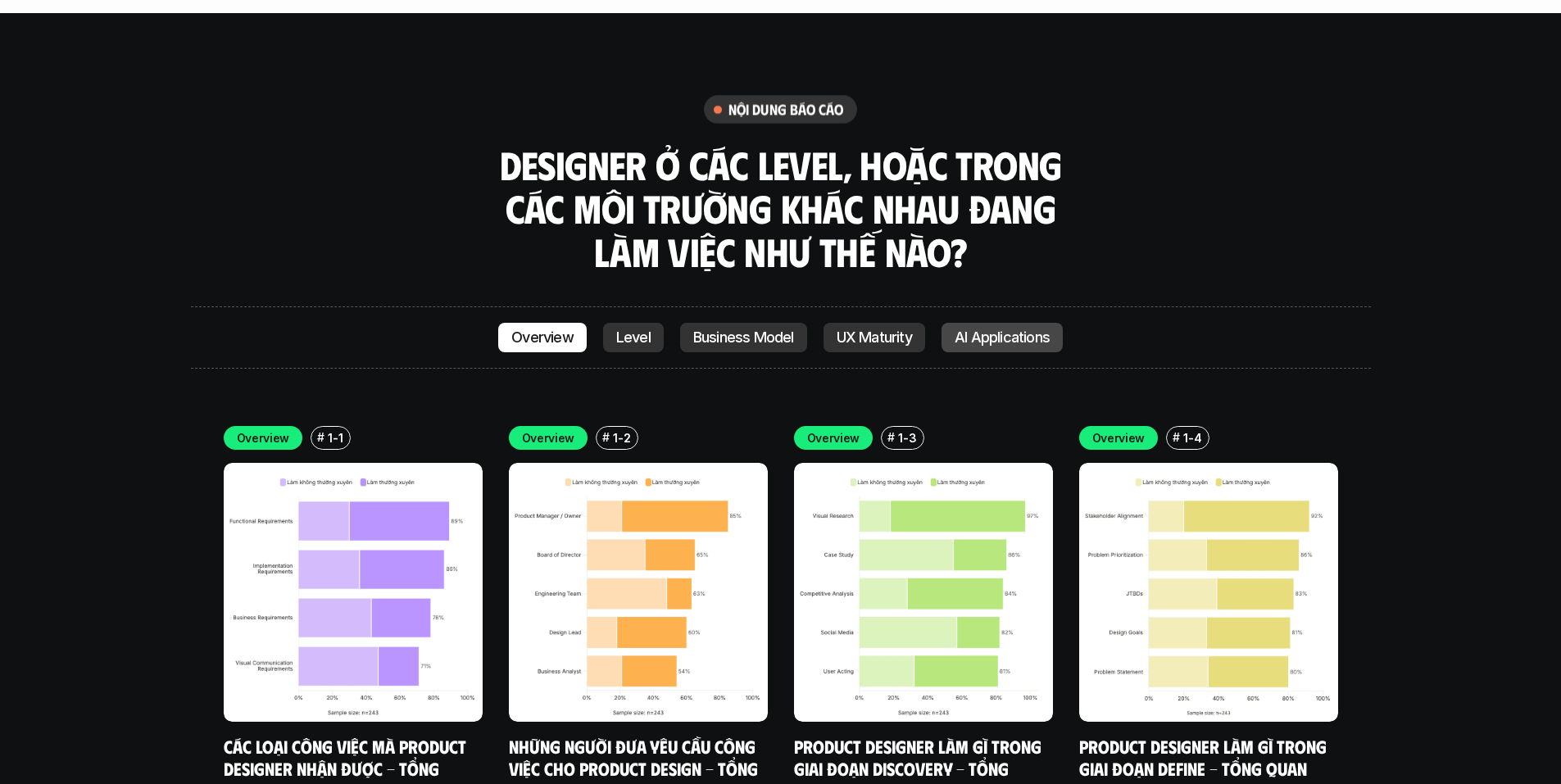
click at [1009, 329] on p "AI Applications" at bounding box center [1002, 337] width 95 height 17
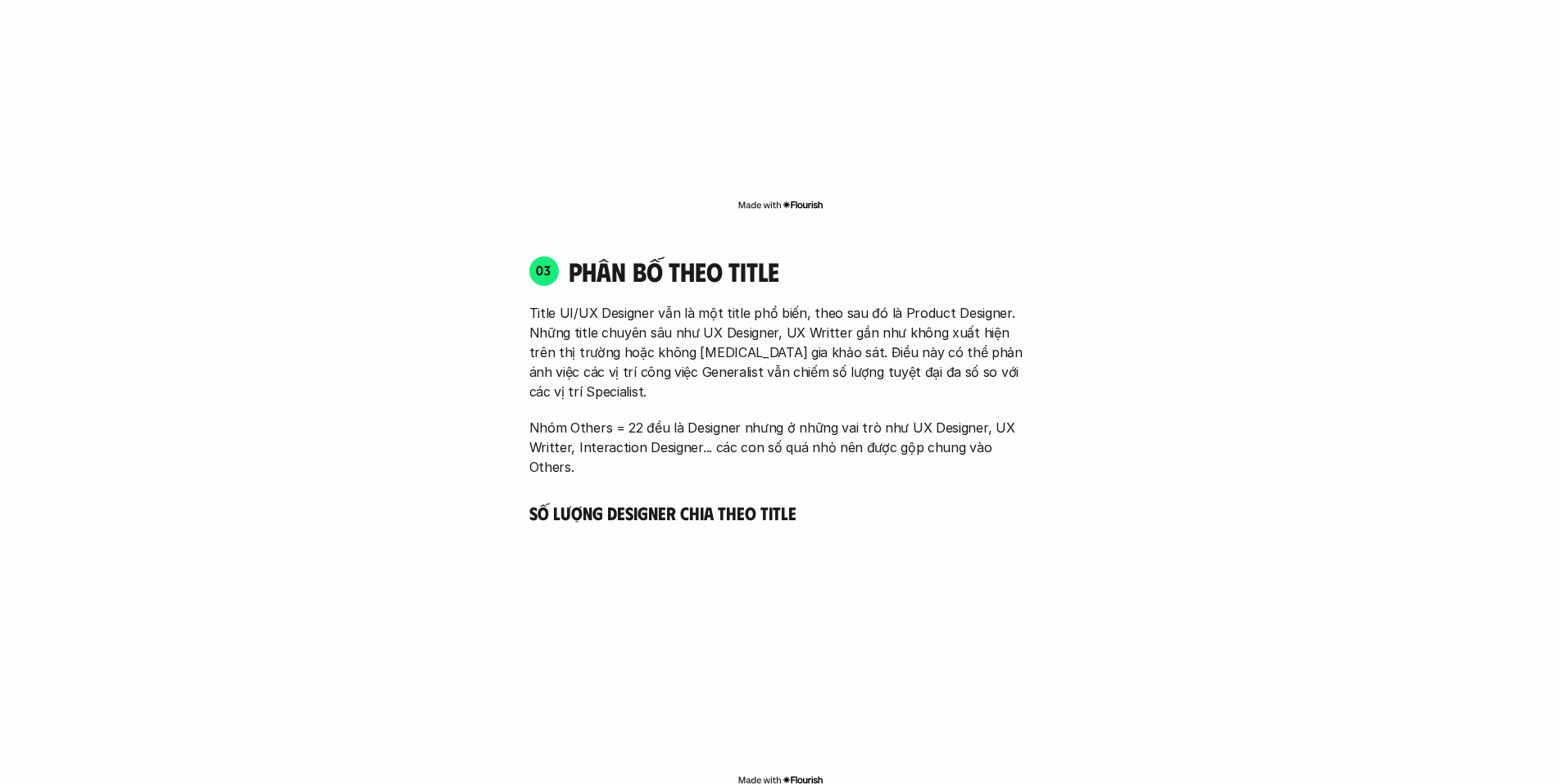
scroll to position [2154, 0]
